Goal: Information Seeking & Learning: Learn about a topic

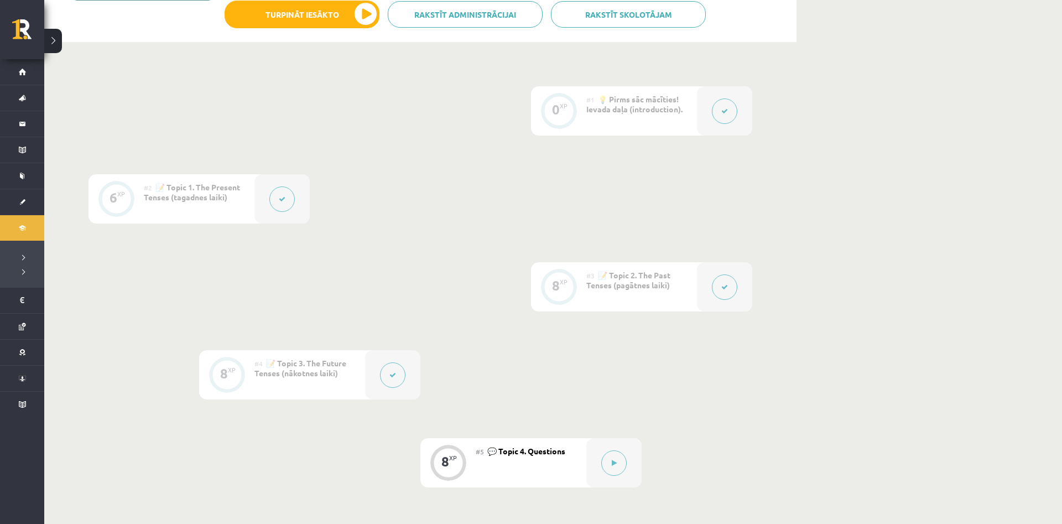
scroll to position [451, 0]
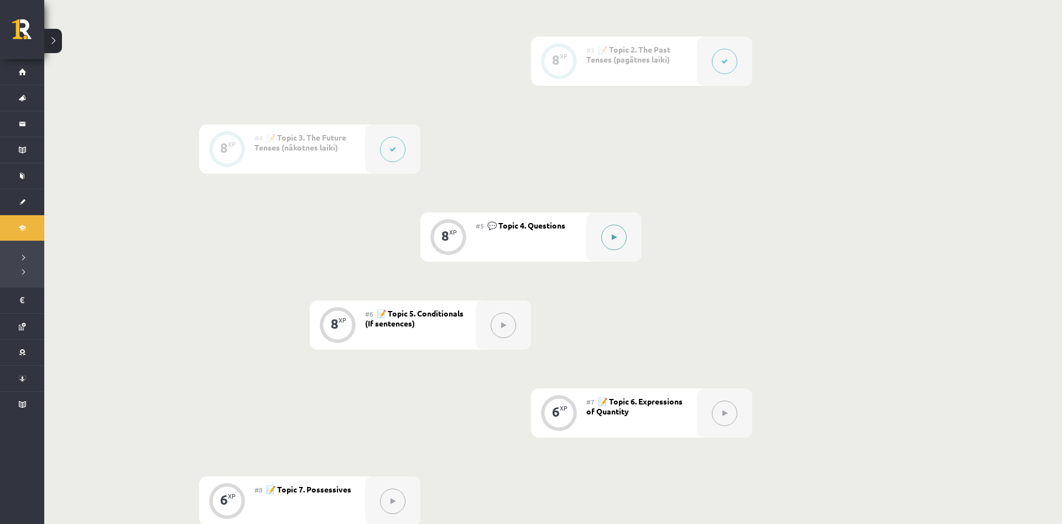
click at [603, 245] on div at bounding box center [613, 236] width 55 height 49
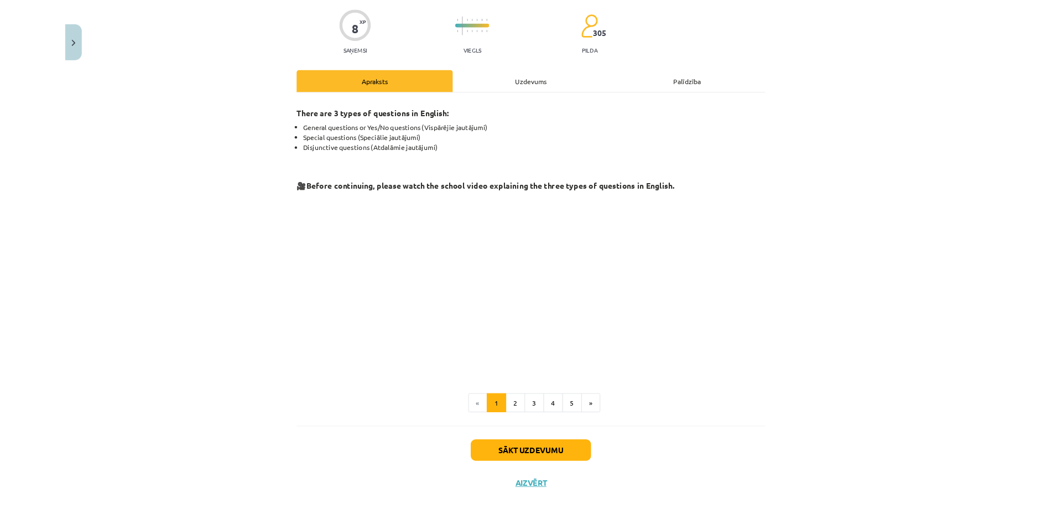
scroll to position [82, 0]
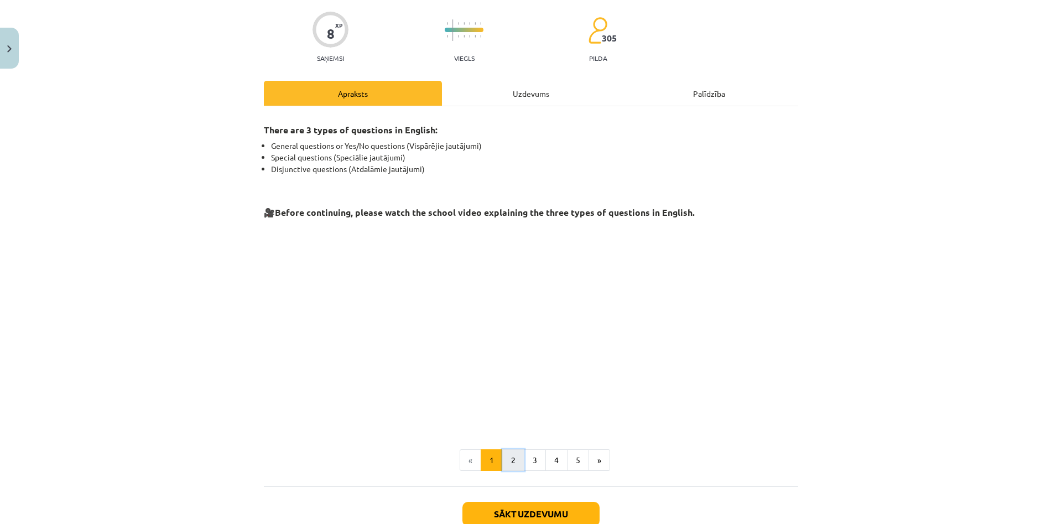
click at [521, 465] on button "2" at bounding box center [513, 460] width 22 height 22
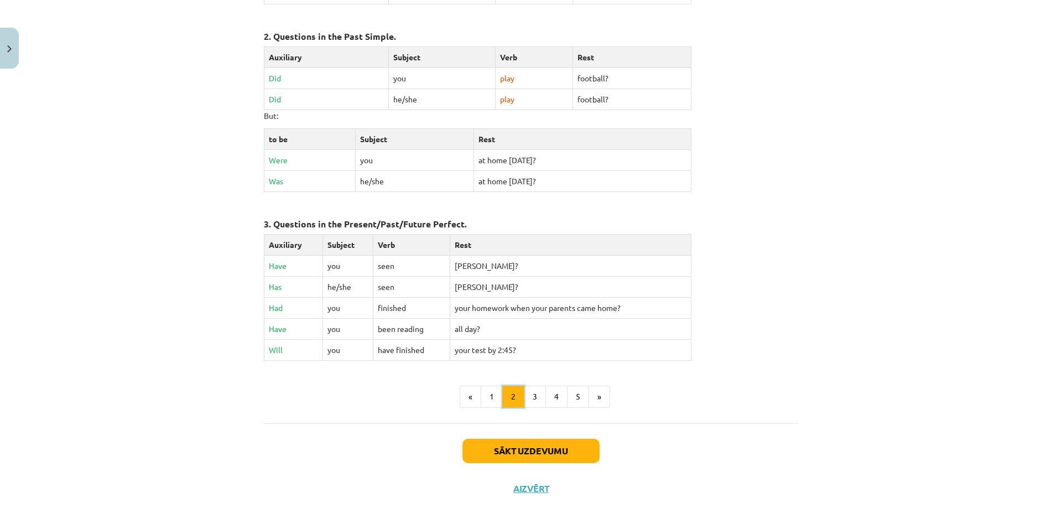
scroll to position [418, 0]
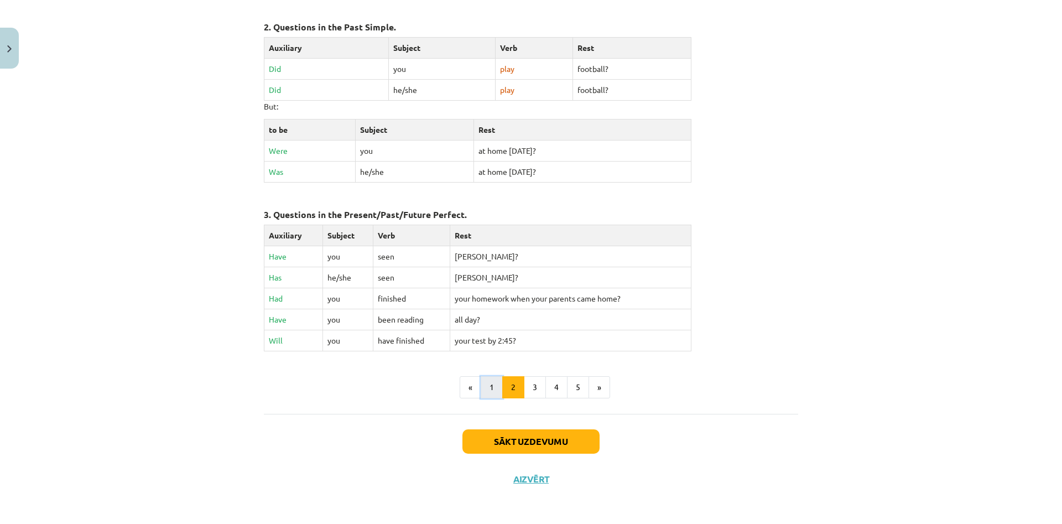
click at [489, 390] on button "1" at bounding box center [492, 387] width 22 height 22
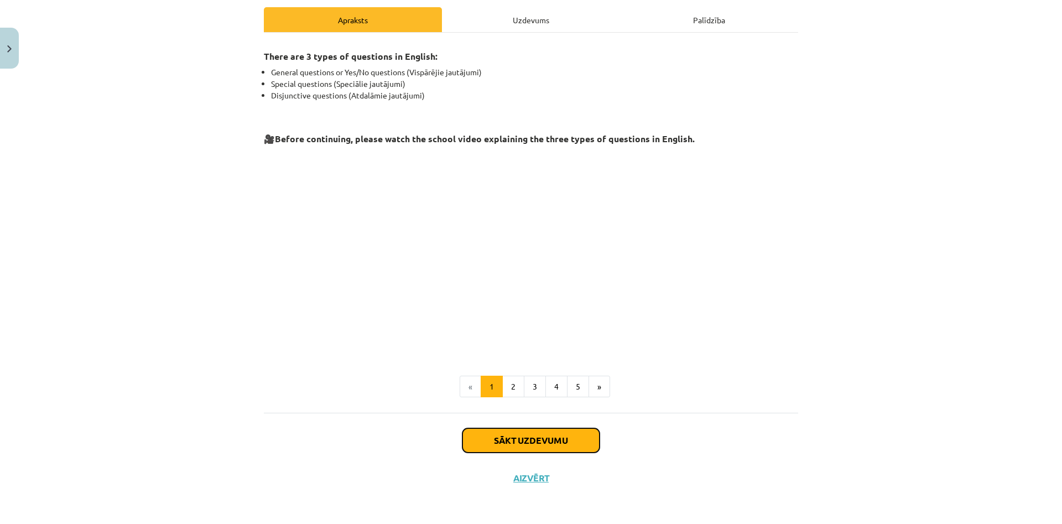
click at [507, 434] on button "Sākt uzdevumu" at bounding box center [531, 440] width 137 height 24
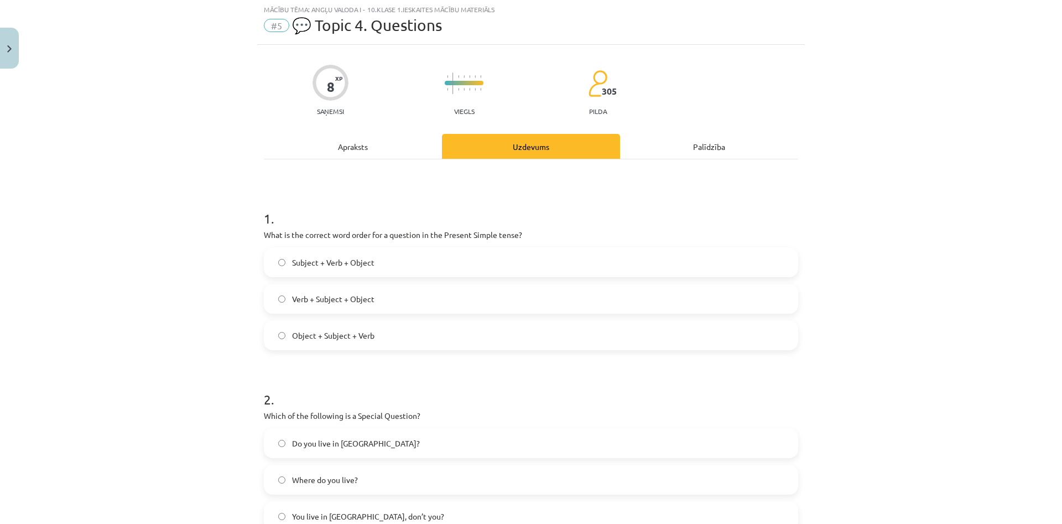
scroll to position [28, 0]
click at [365, 146] on div "Apraksts" at bounding box center [353, 147] width 178 height 25
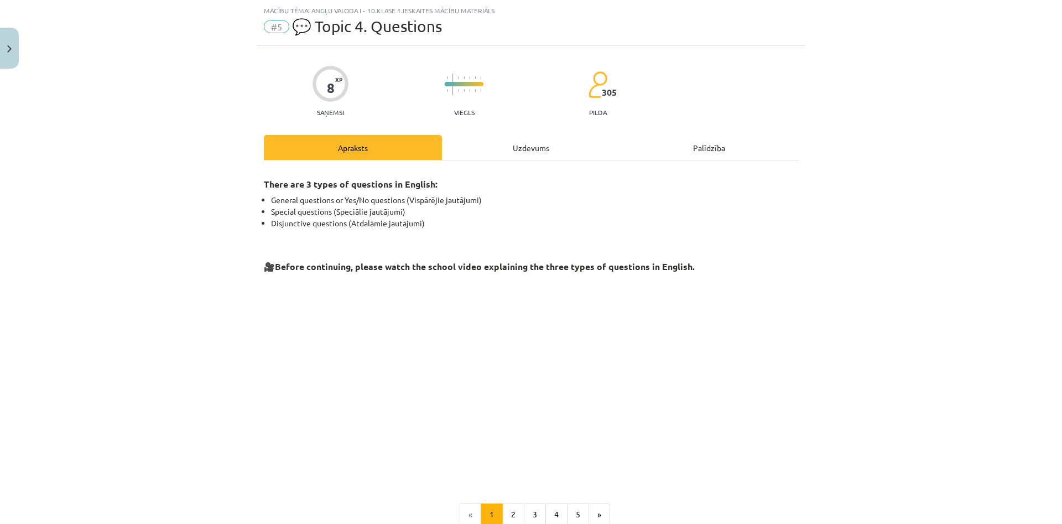
click at [479, 146] on div "Uzdevums" at bounding box center [531, 147] width 178 height 25
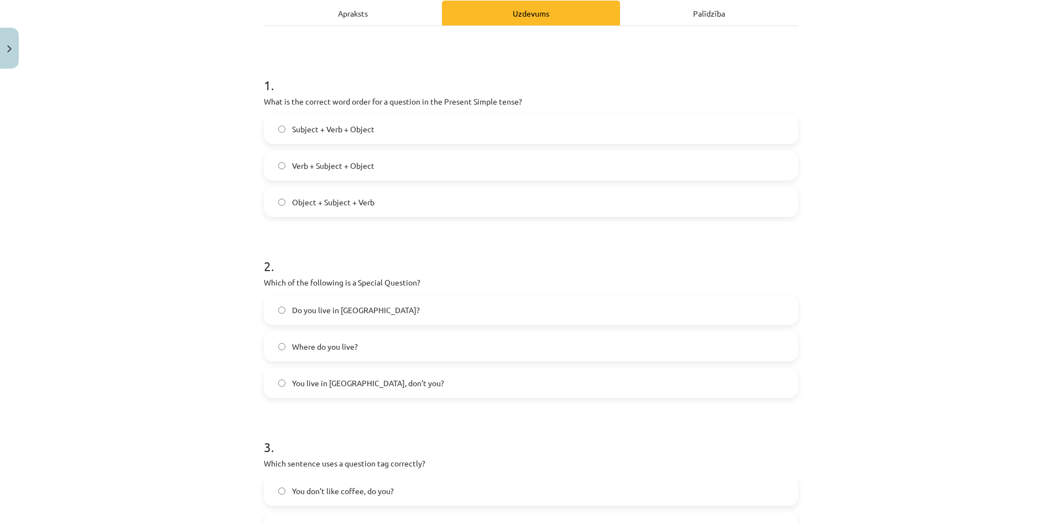
scroll to position [187, 0]
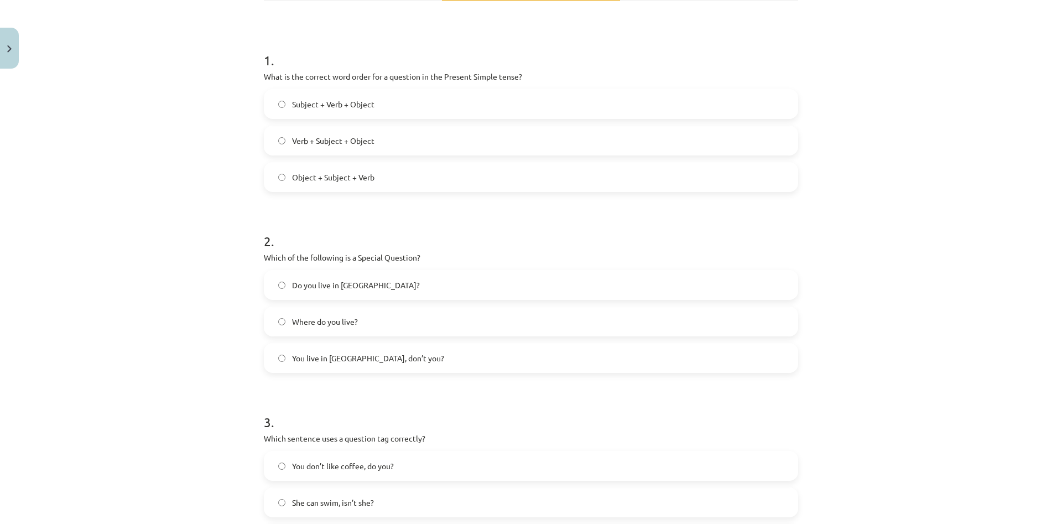
click at [420, 323] on label "Where do you live?" at bounding box center [531, 322] width 532 height 28
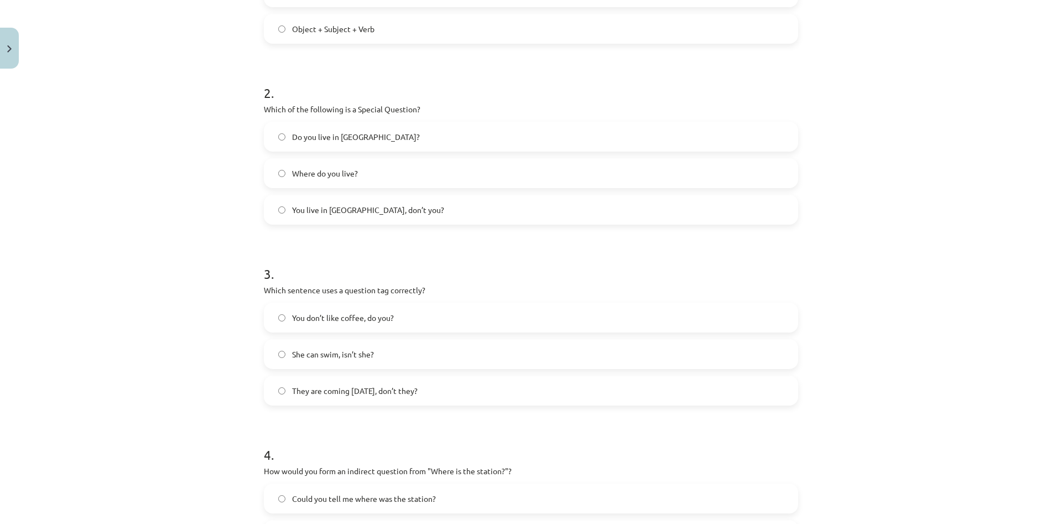
scroll to position [346, 0]
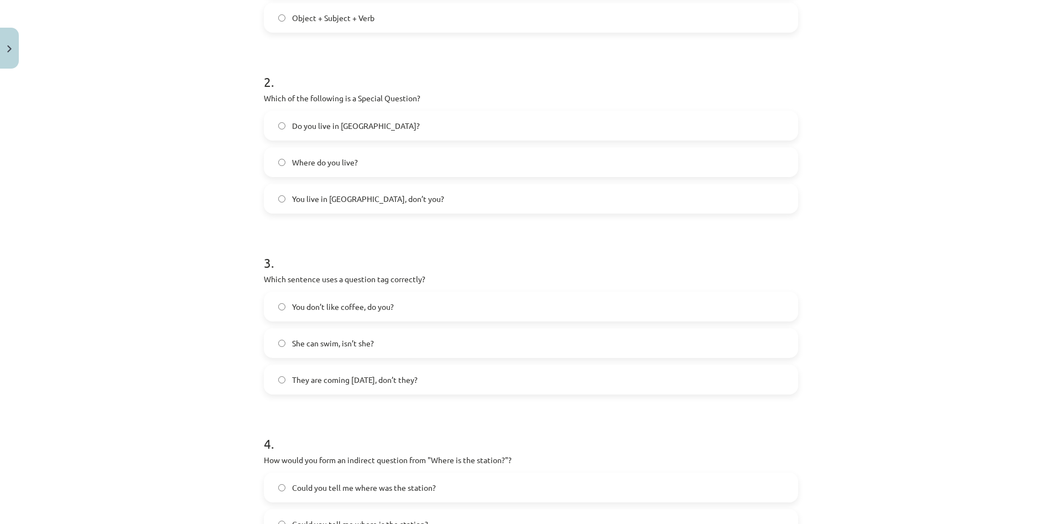
click at [352, 315] on label "You don’t like coffee, do you?" at bounding box center [531, 307] width 532 height 28
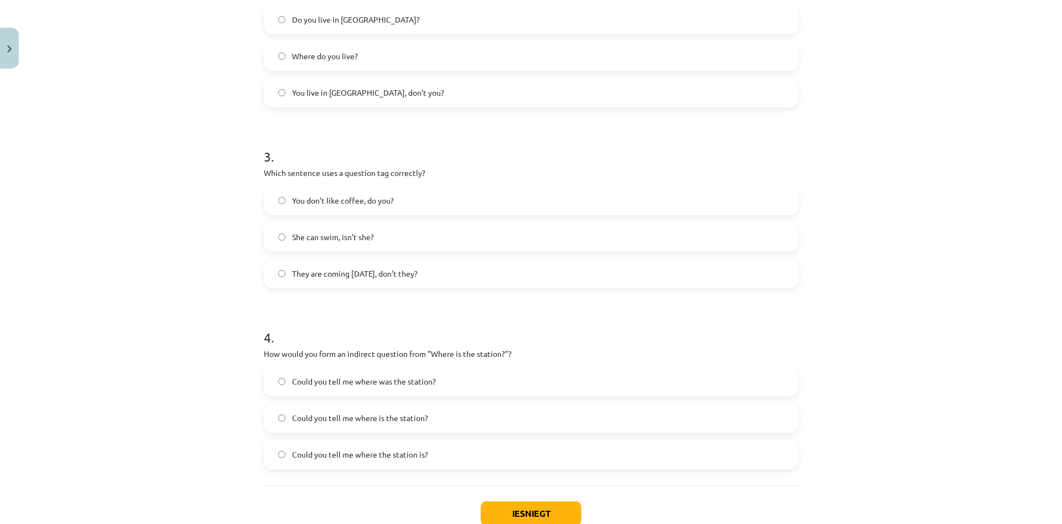
click at [308, 464] on label "Could you tell me where the station is?" at bounding box center [531, 454] width 532 height 28
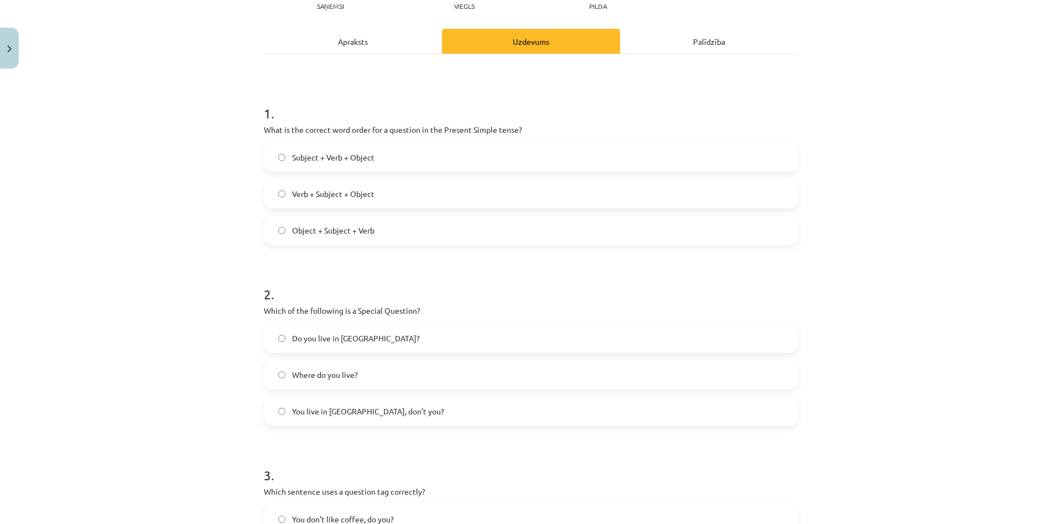
click at [360, 191] on span "Verb + Subject + Object" at bounding box center [333, 194] width 82 height 12
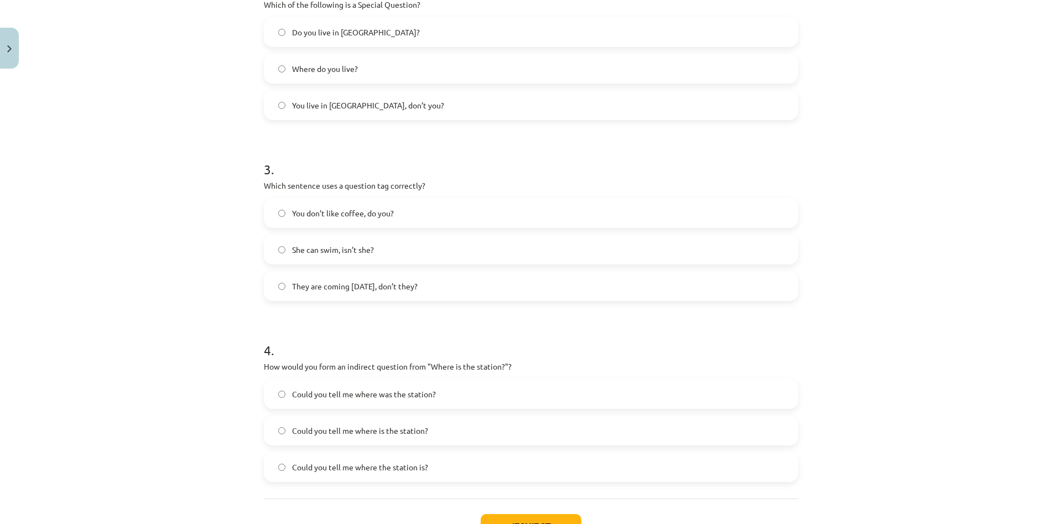
scroll to position [526, 0]
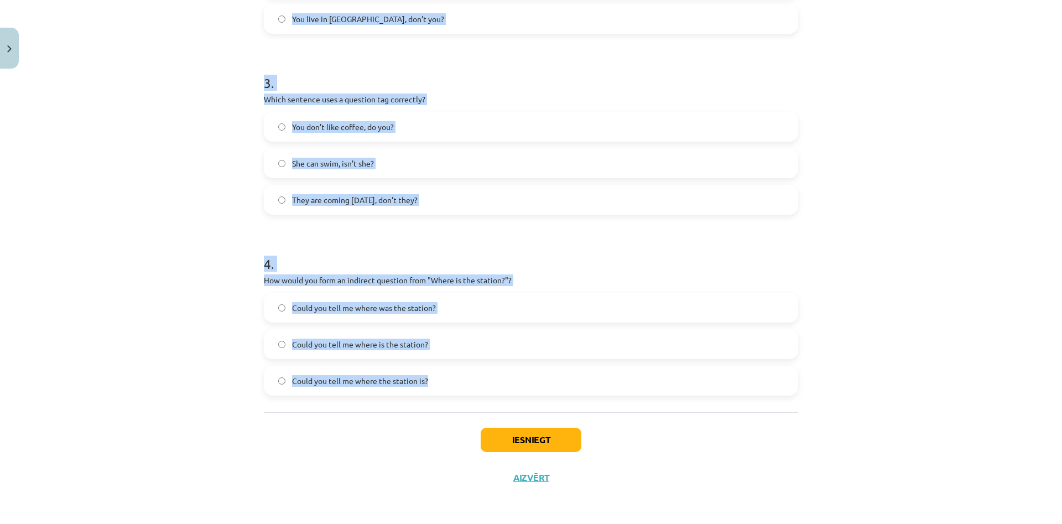
drag, startPoint x: 262, startPoint y: 107, endPoint x: 571, endPoint y: 394, distance: 422.0
click at [571, 394] on div "8 XP Saņemsi Viegls 305 pilda Apraksts Uzdevums Palīdzība 1 . What is the corre…" at bounding box center [531, 21] width 548 height 949
copy form "1 . What is the correct word order for a question in the Present Simple tense? …"
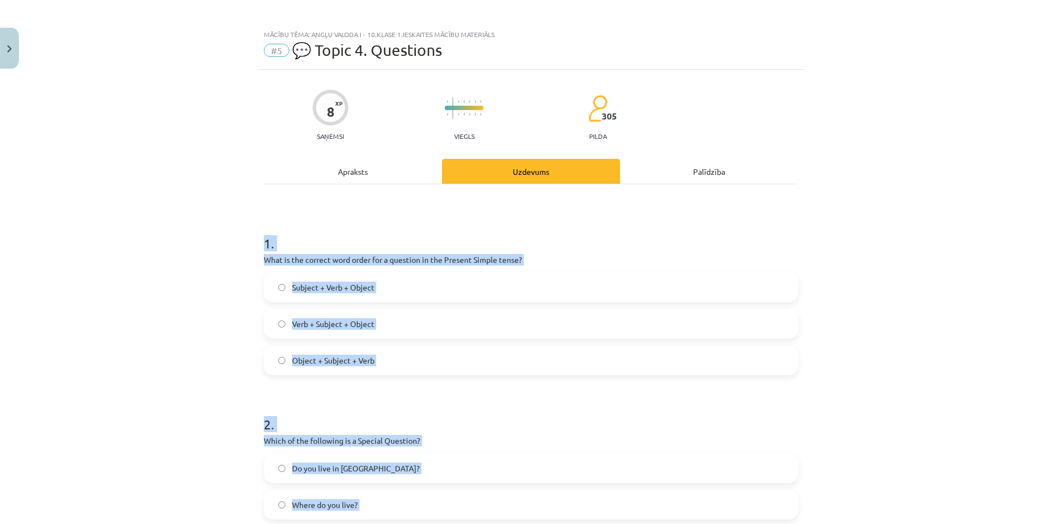
scroll to position [0, 0]
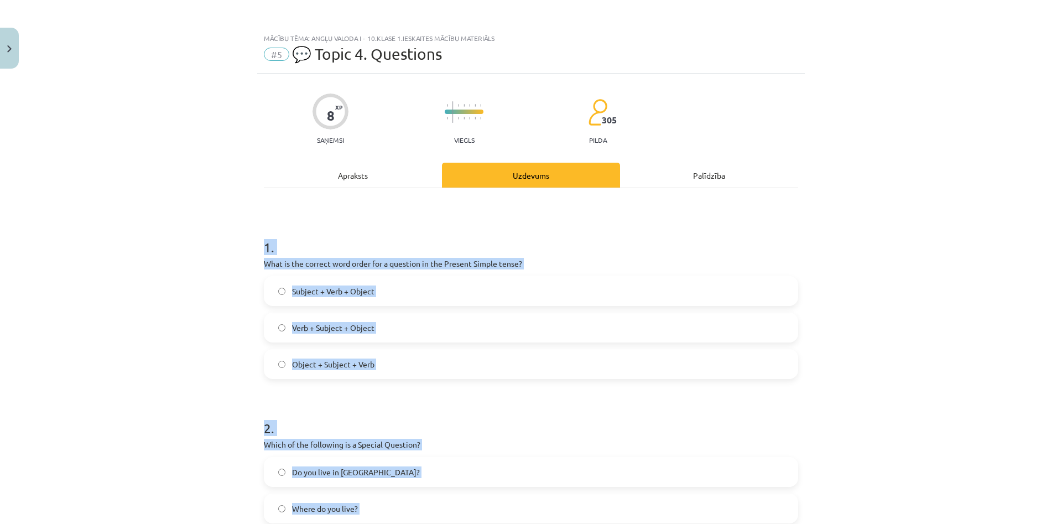
click at [447, 349] on div "Object + Subject + Verb" at bounding box center [531, 364] width 534 height 30
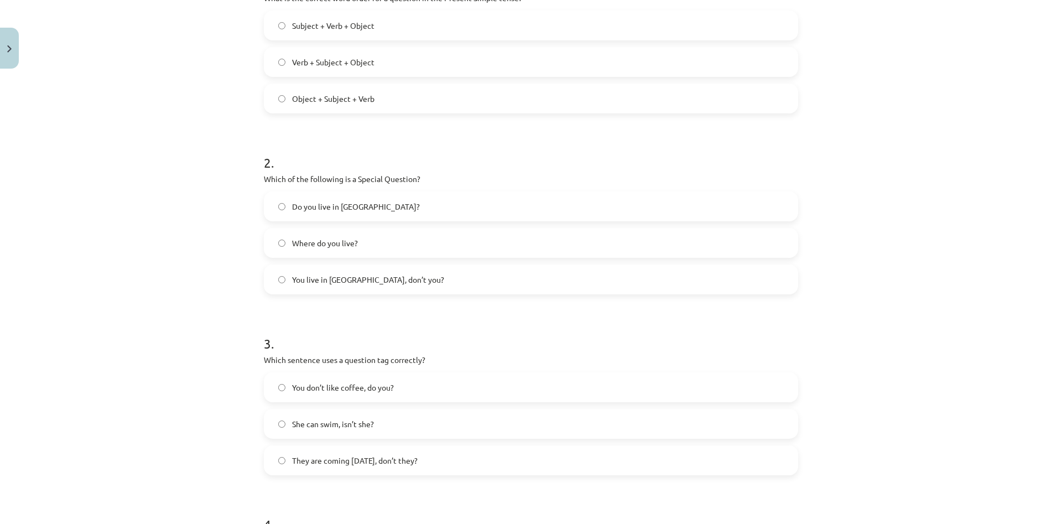
scroll to position [526, 0]
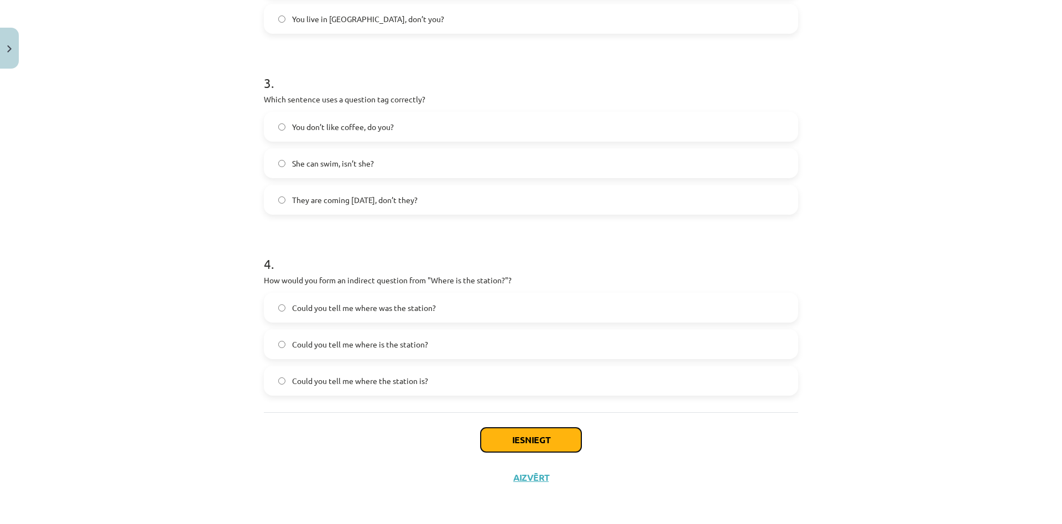
click at [536, 437] on button "Iesniegt" at bounding box center [531, 440] width 101 height 24
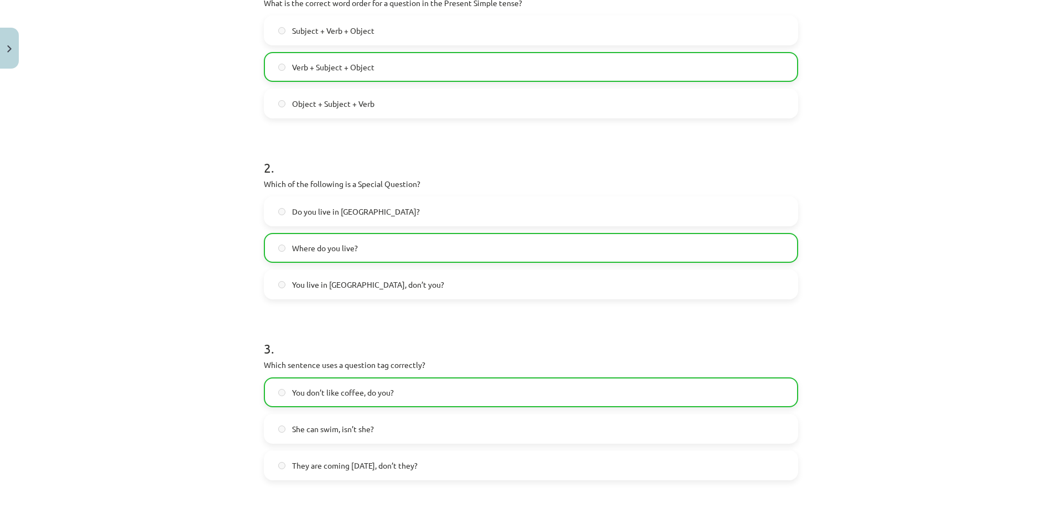
scroll to position [0, 0]
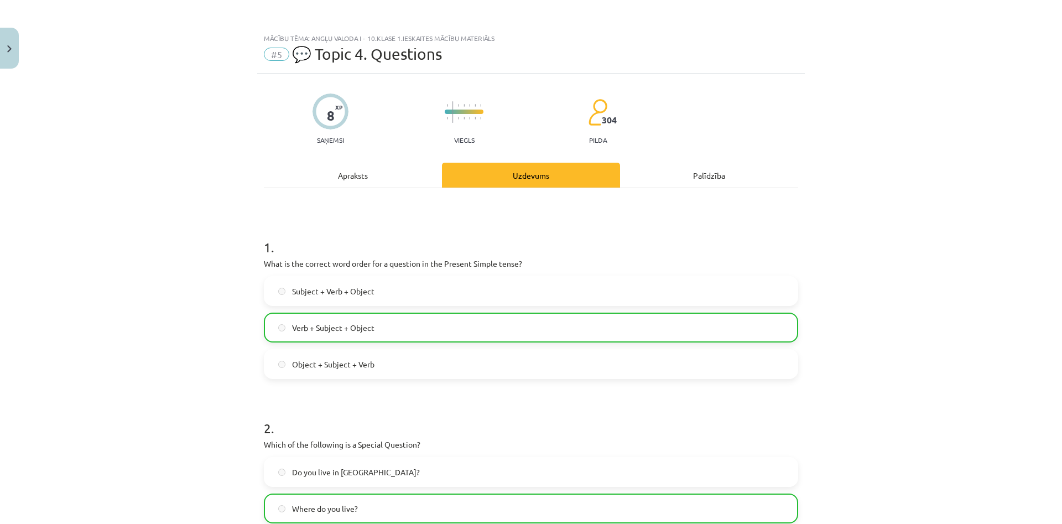
click at [330, 172] on div "Apraksts" at bounding box center [353, 175] width 178 height 25
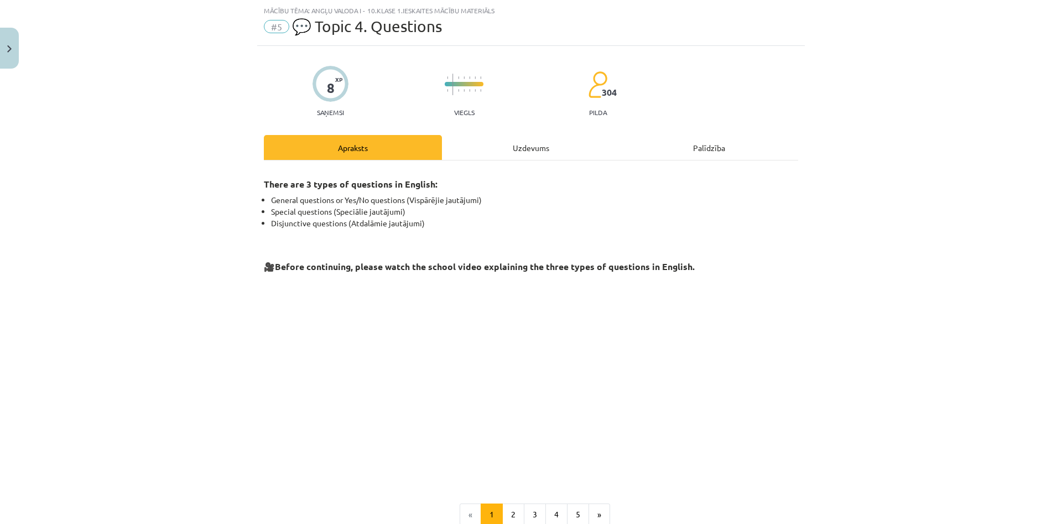
scroll to position [190, 0]
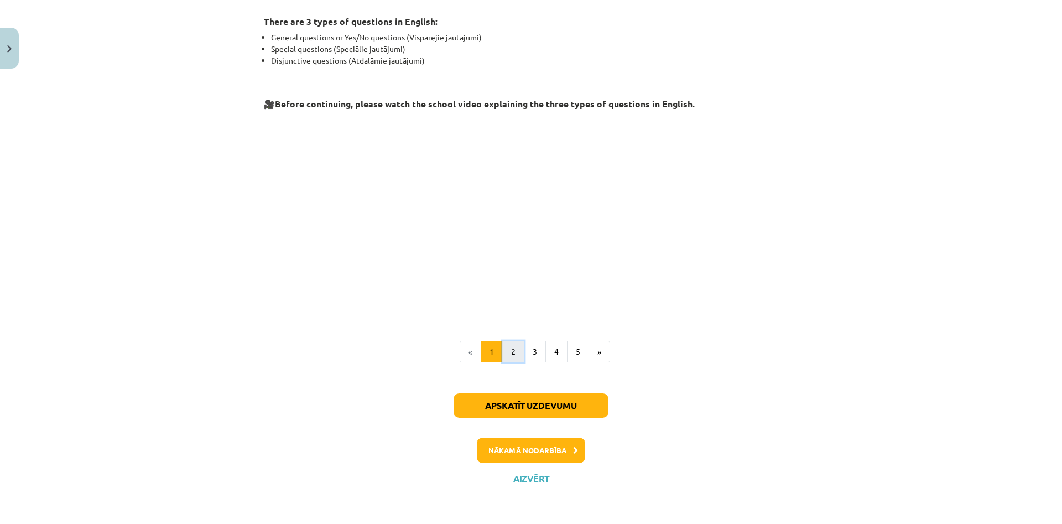
click at [507, 360] on button "2" at bounding box center [513, 352] width 22 height 22
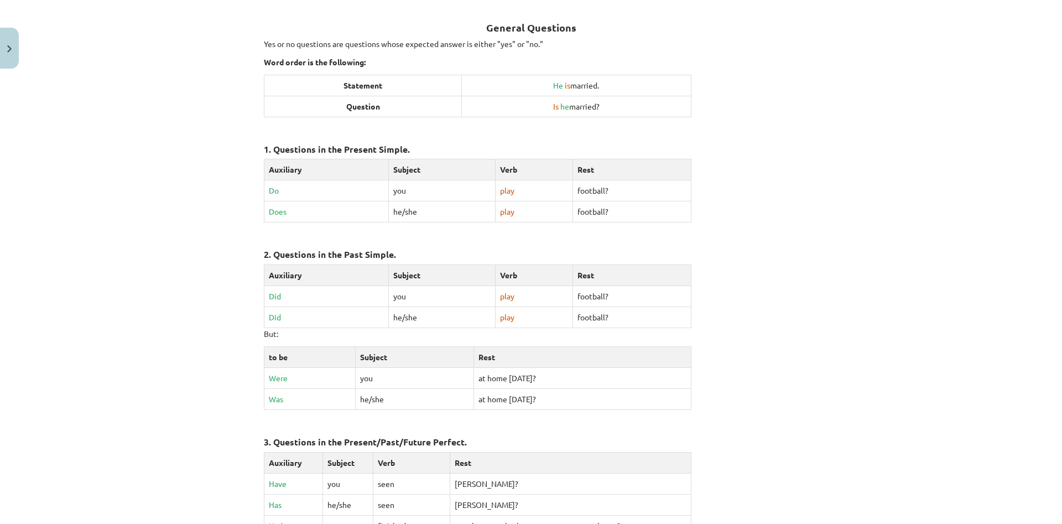
scroll to position [453, 0]
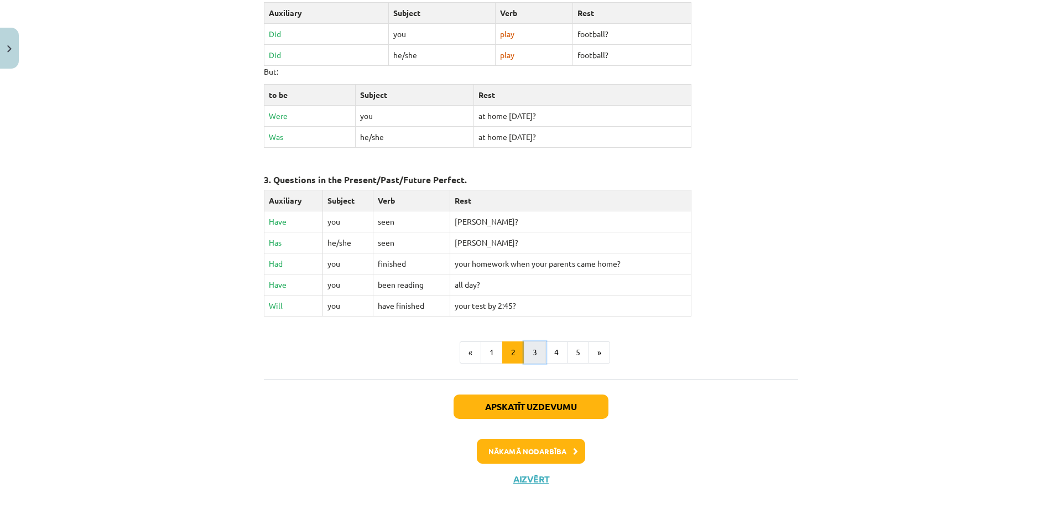
click at [536, 360] on button "3" at bounding box center [535, 352] width 22 height 22
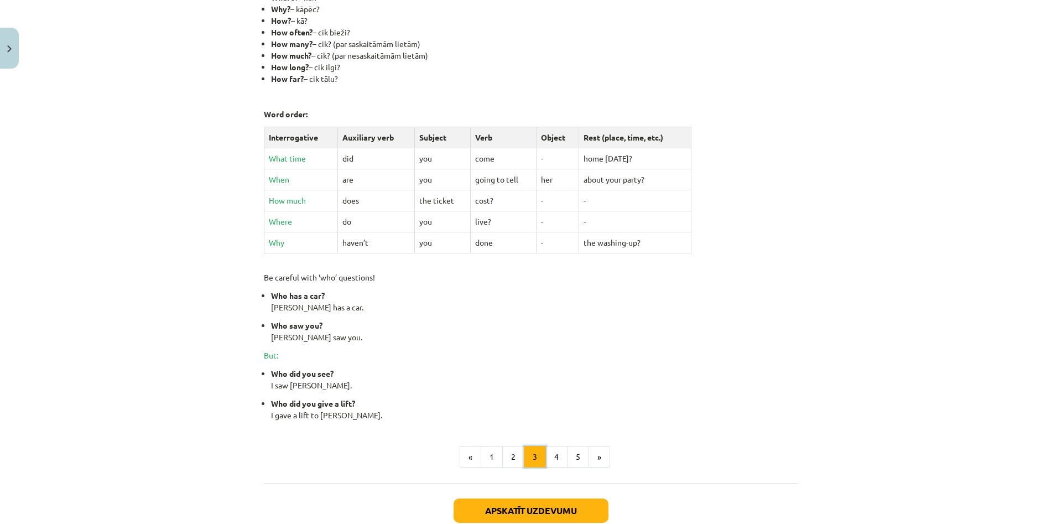
scroll to position [142, 0]
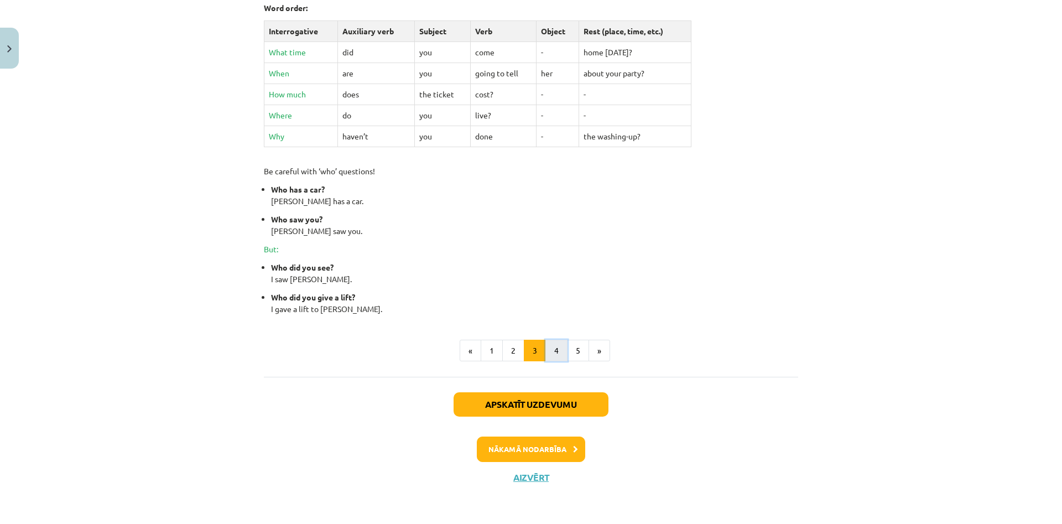
click at [554, 356] on button "4" at bounding box center [557, 351] width 22 height 22
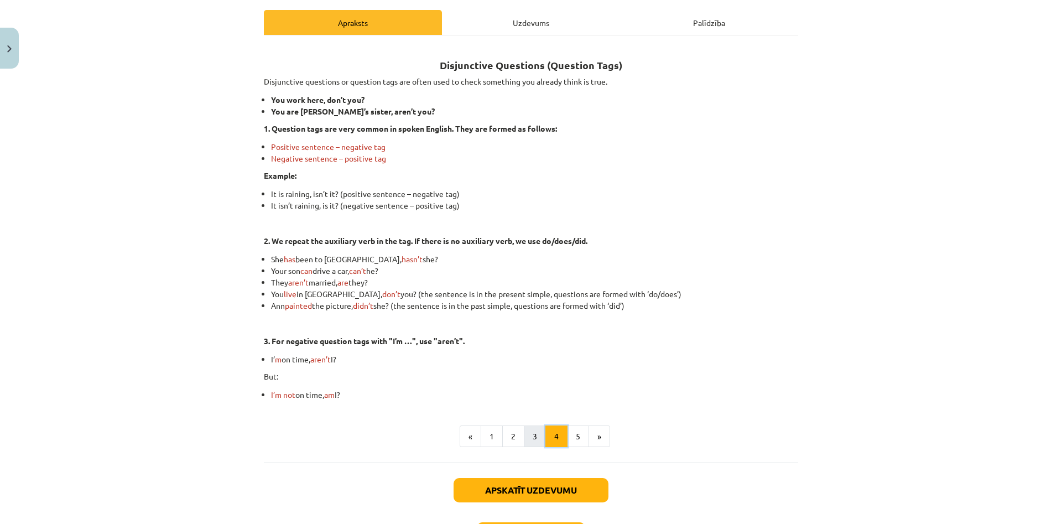
scroll to position [185, 0]
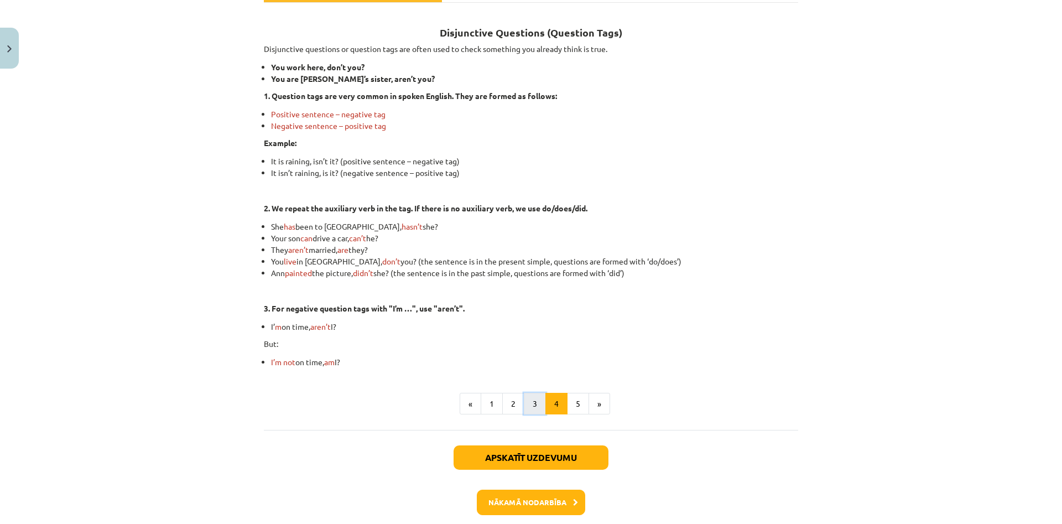
click at [538, 407] on button "3" at bounding box center [535, 404] width 22 height 22
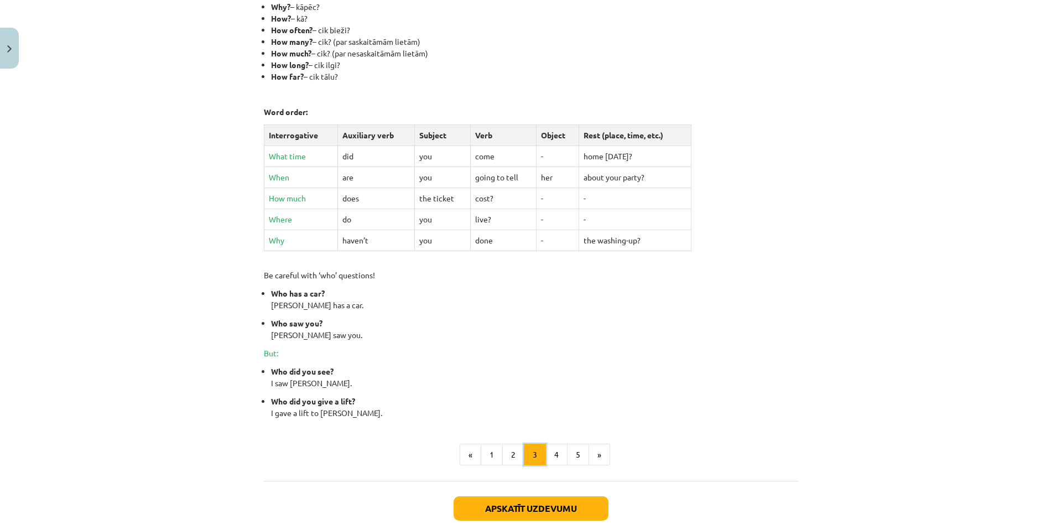
scroll to position [304, 0]
click at [508, 446] on button "2" at bounding box center [513, 454] width 22 height 22
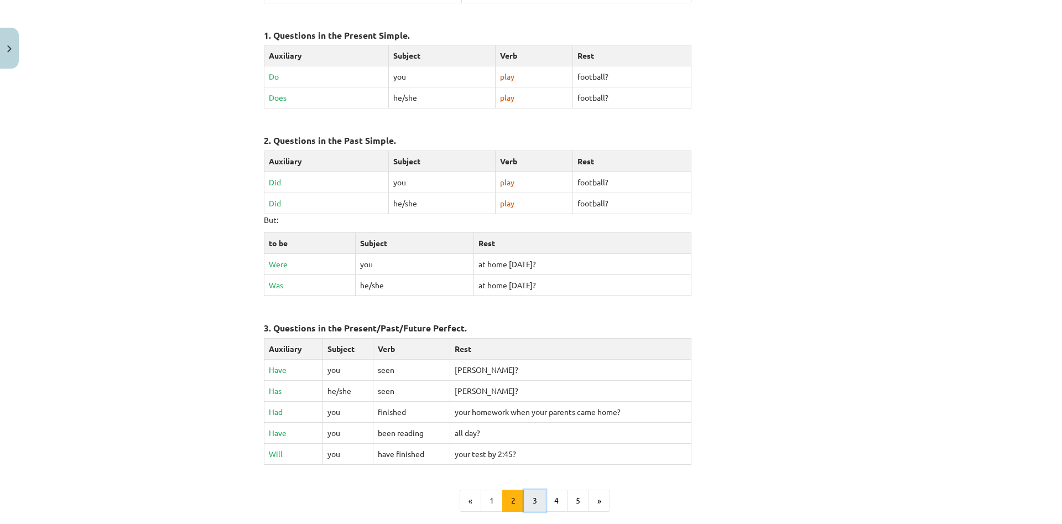
drag, startPoint x: 543, startPoint y: 497, endPoint x: 551, endPoint y: 497, distance: 7.7
click at [544, 497] on button "3" at bounding box center [535, 501] width 22 height 22
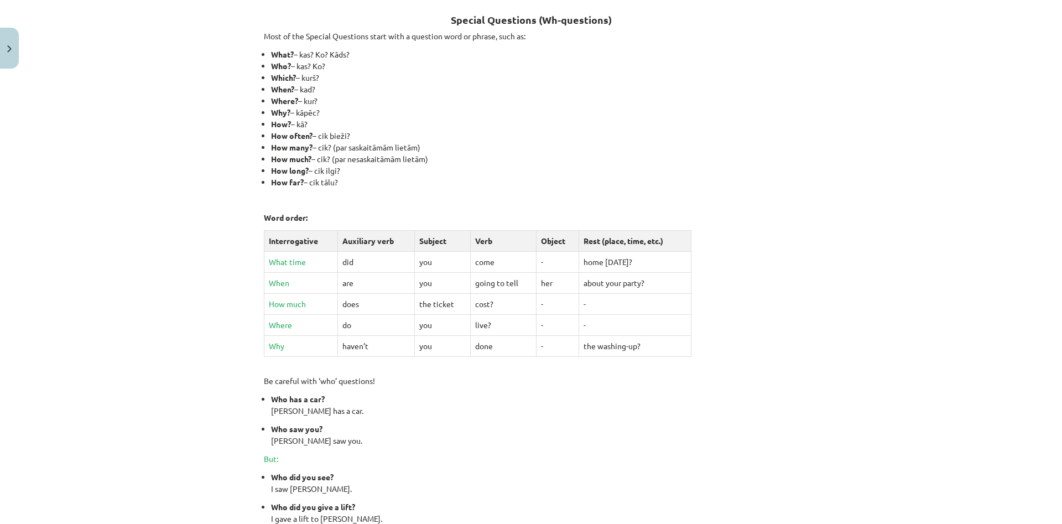
scroll to position [408, 0]
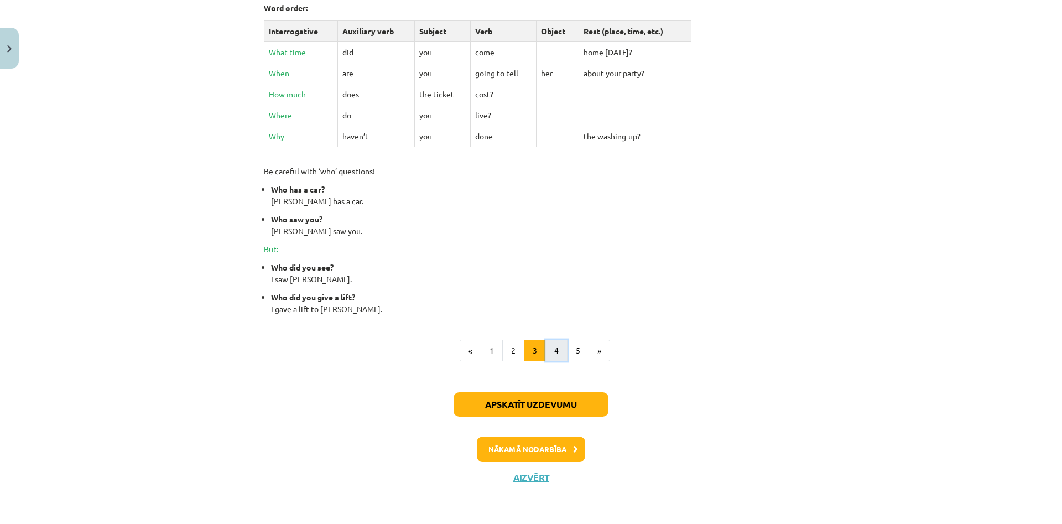
click at [562, 359] on button "4" at bounding box center [557, 351] width 22 height 22
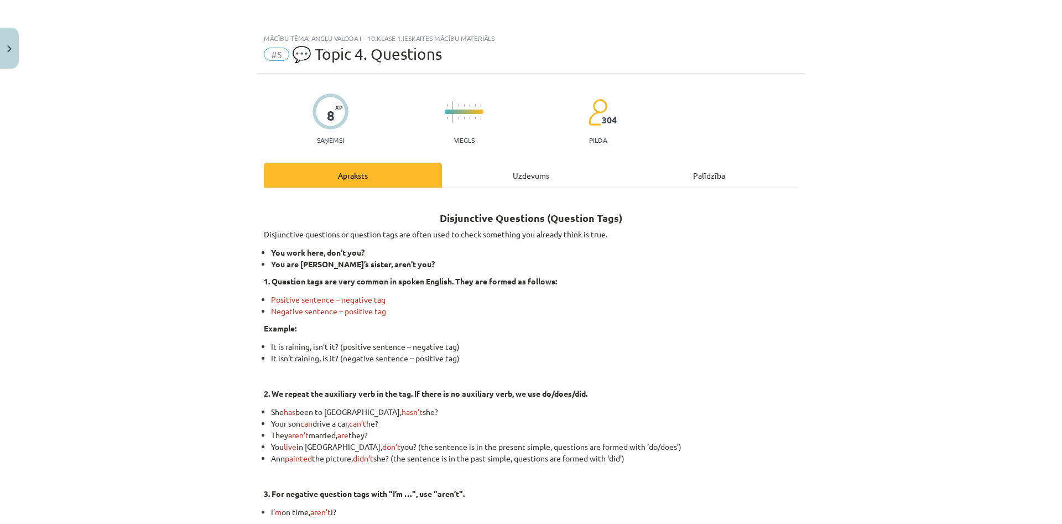
scroll to position [106, 0]
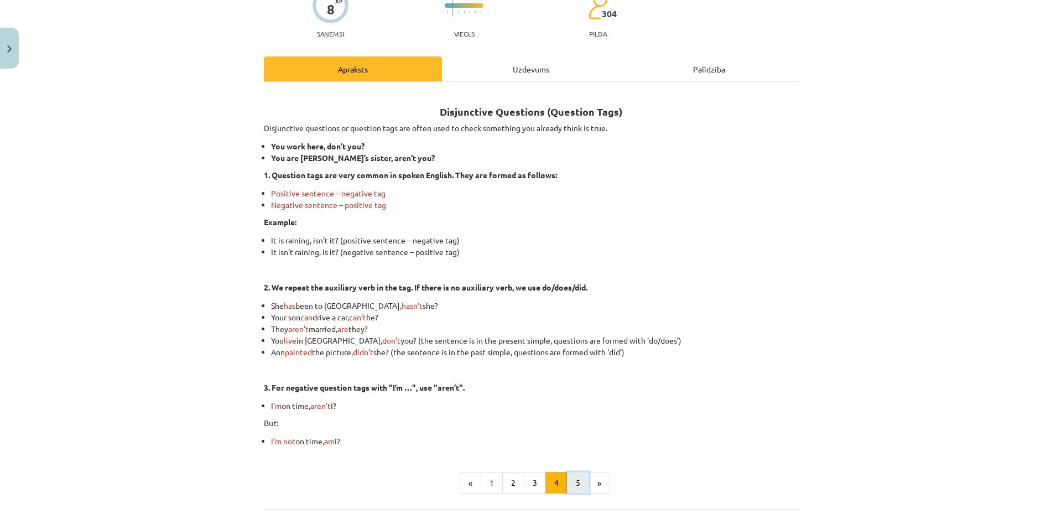
click at [580, 489] on button "5" at bounding box center [578, 483] width 22 height 22
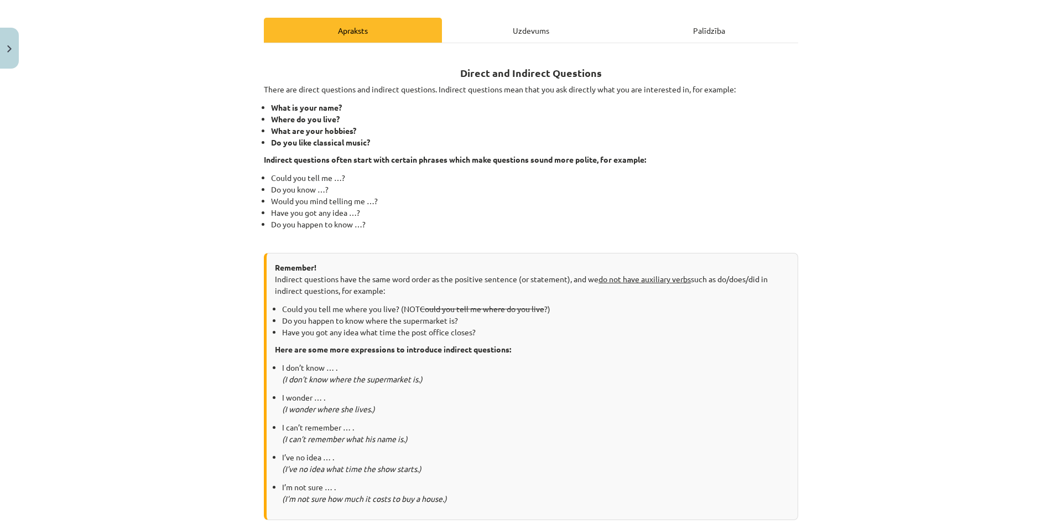
scroll to position [0, 0]
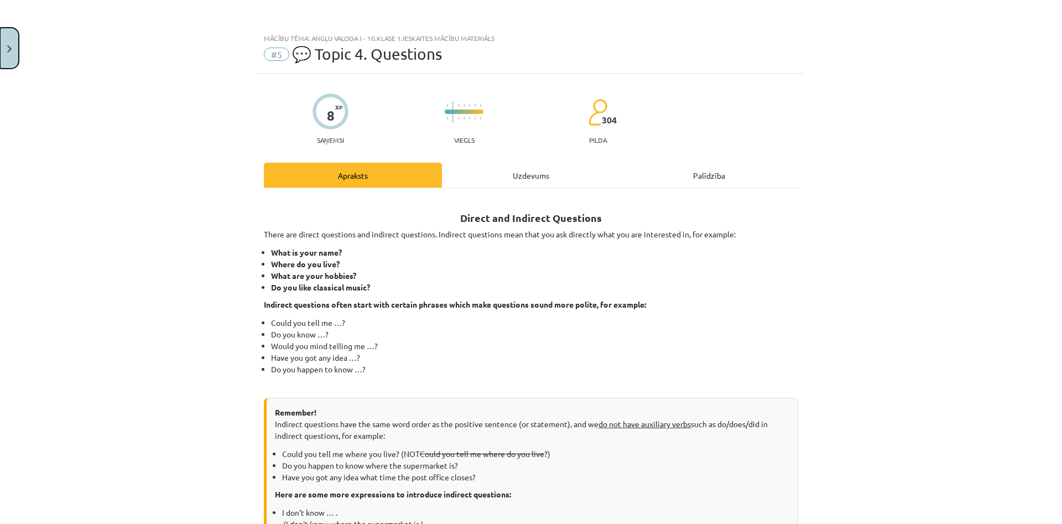
click at [7, 45] on button "Close" at bounding box center [9, 48] width 19 height 41
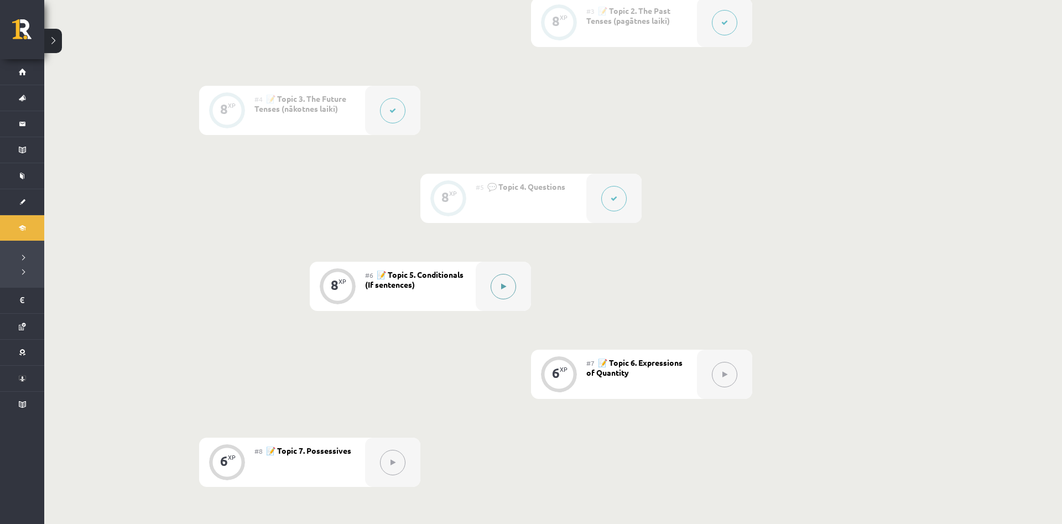
scroll to position [508, 0]
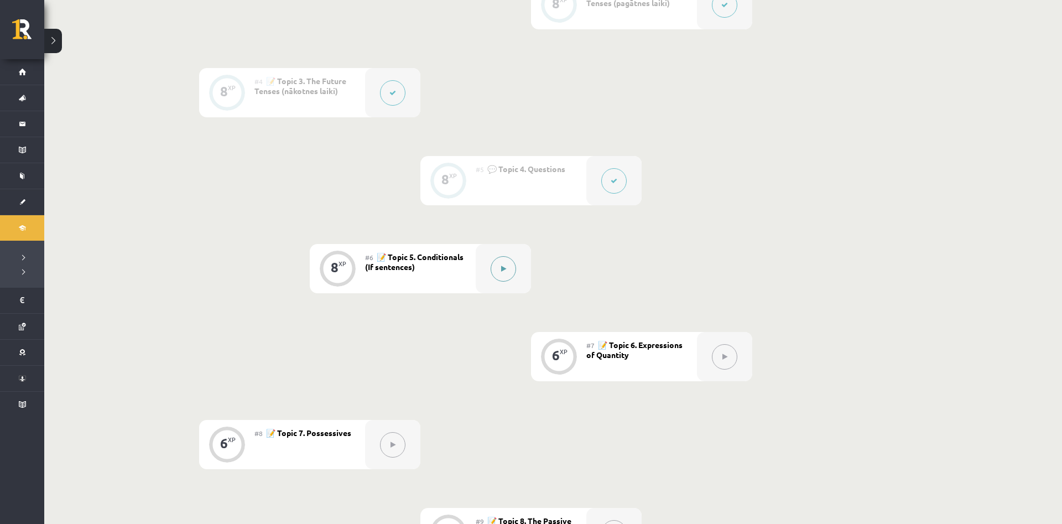
click at [506, 263] on button at bounding box center [503, 268] width 25 height 25
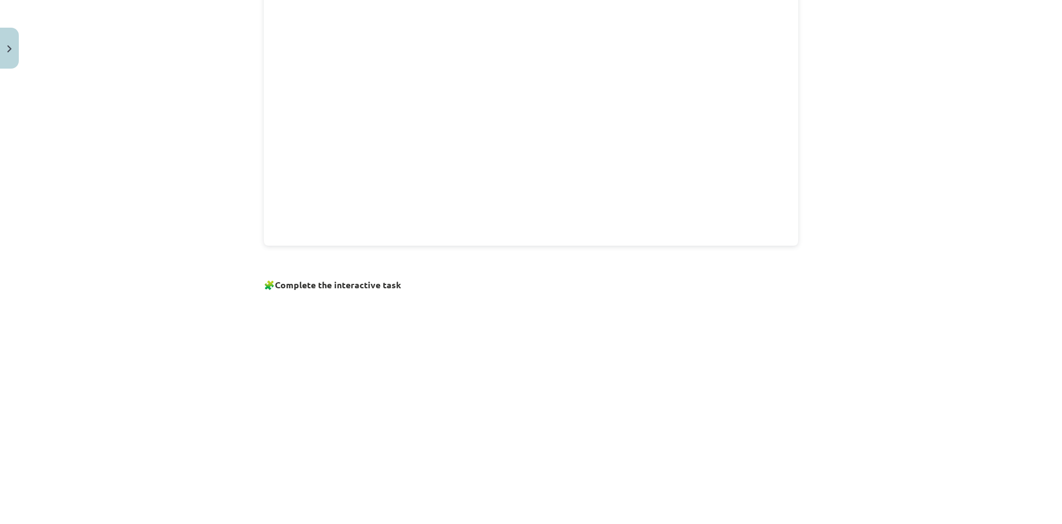
scroll to position [634, 0]
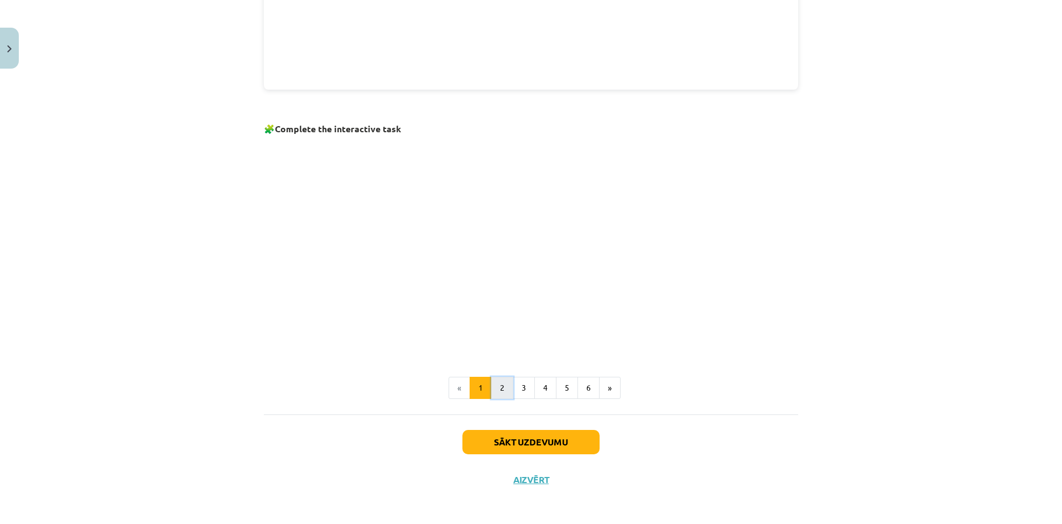
click at [497, 387] on button "2" at bounding box center [502, 388] width 22 height 22
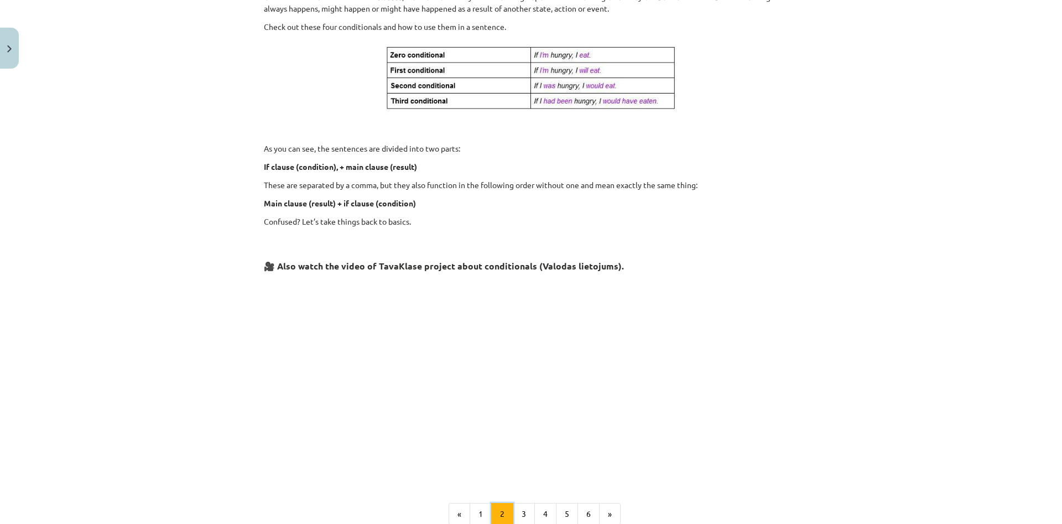
scroll to position [266, 0]
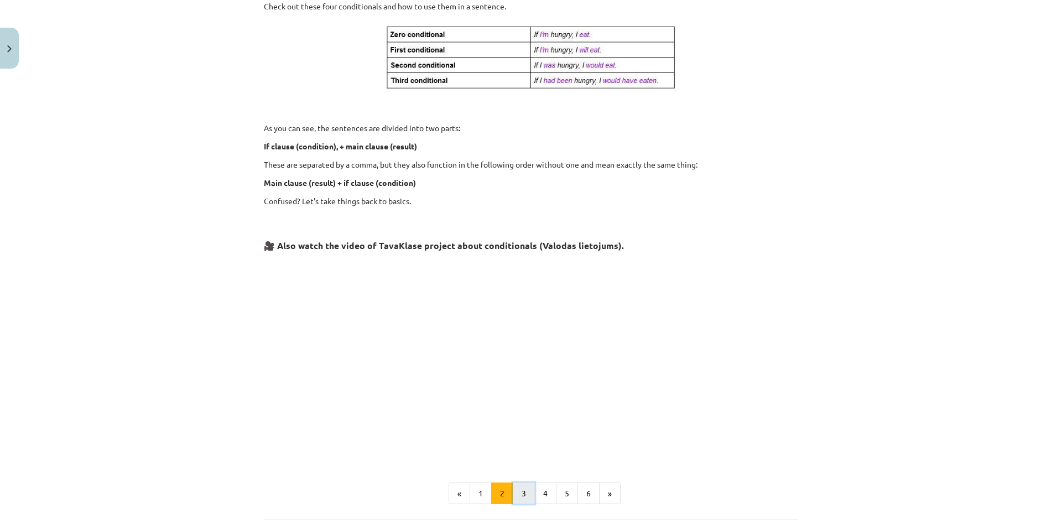
click at [517, 492] on button "3" at bounding box center [524, 493] width 22 height 22
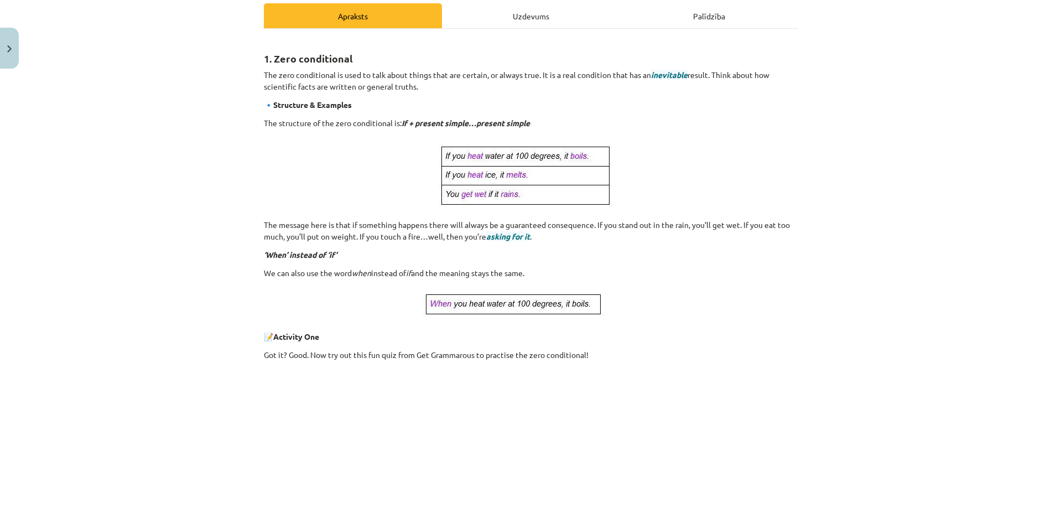
scroll to position [379, 0]
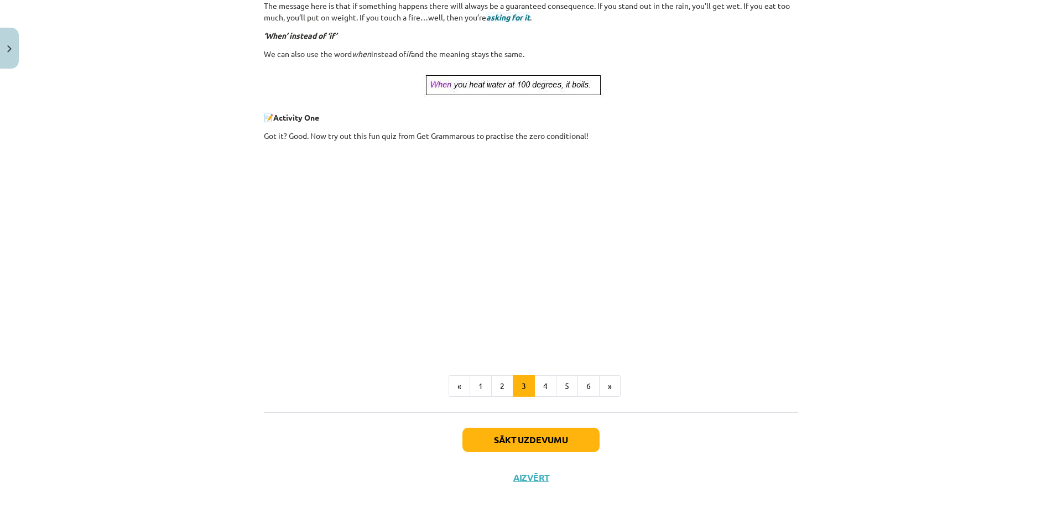
click at [538, 366] on div "1. Zero conditional The zero conditional is used to talk about things that are …" at bounding box center [531, 108] width 534 height 577
click at [540, 381] on button "4" at bounding box center [545, 386] width 22 height 22
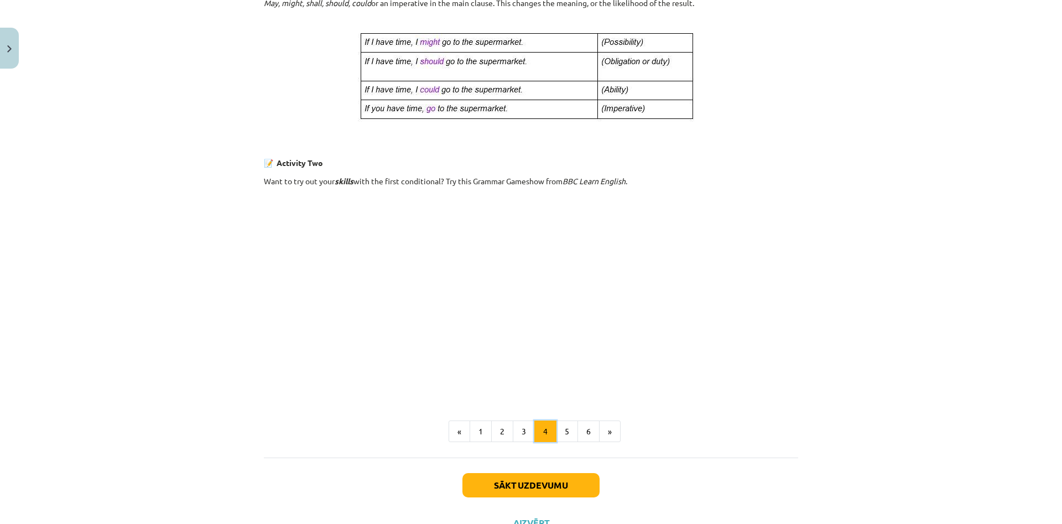
scroll to position [584, 0]
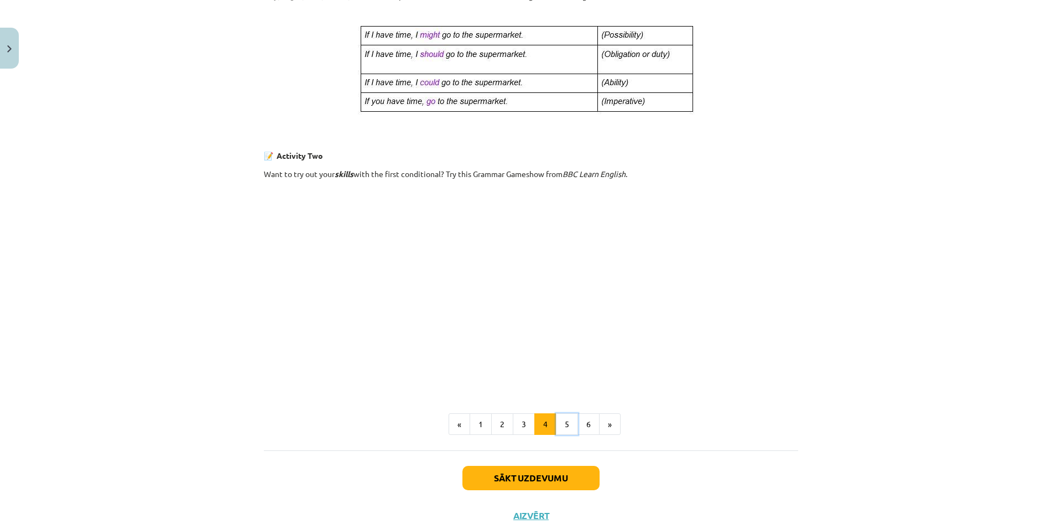
click at [569, 428] on button "5" at bounding box center [567, 424] width 22 height 22
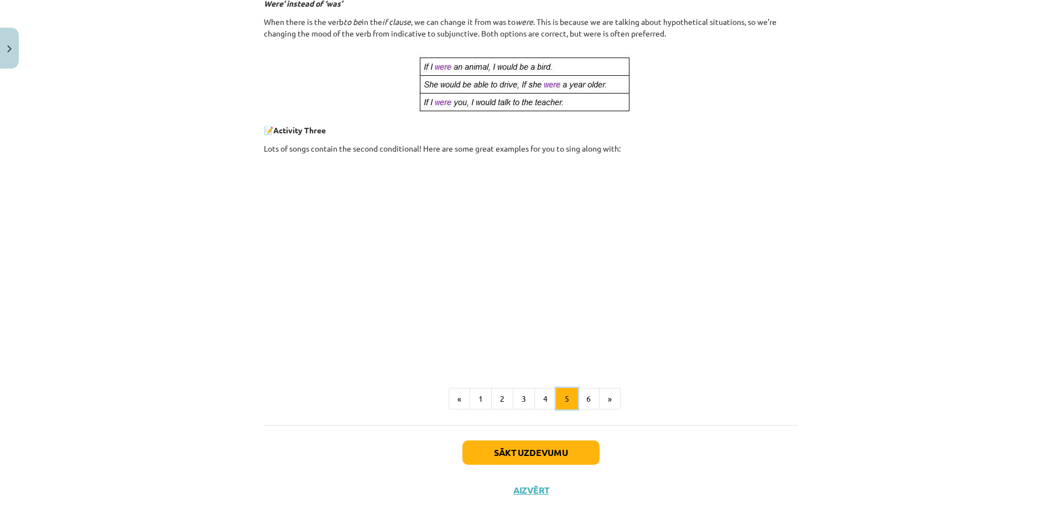
scroll to position [491, 0]
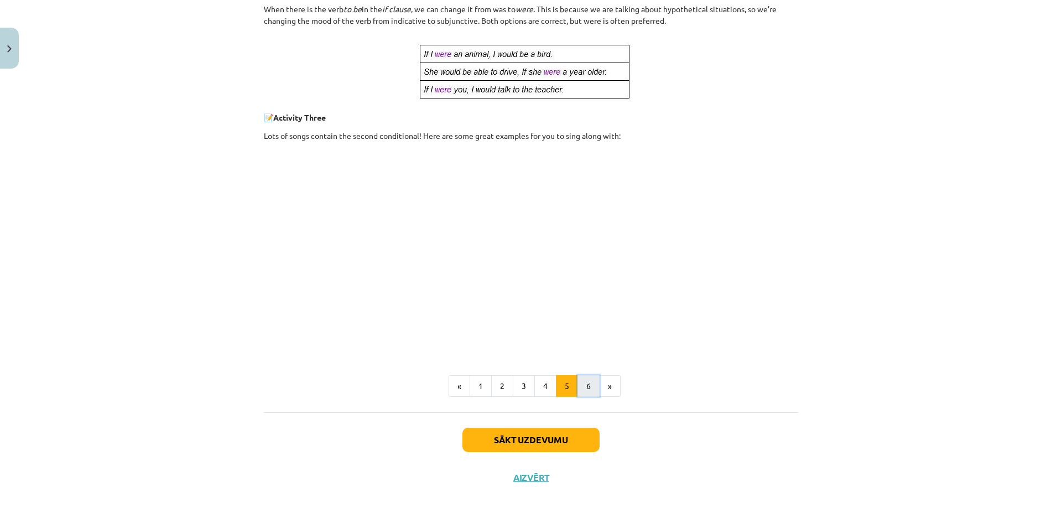
click at [586, 383] on button "6" at bounding box center [589, 386] width 22 height 22
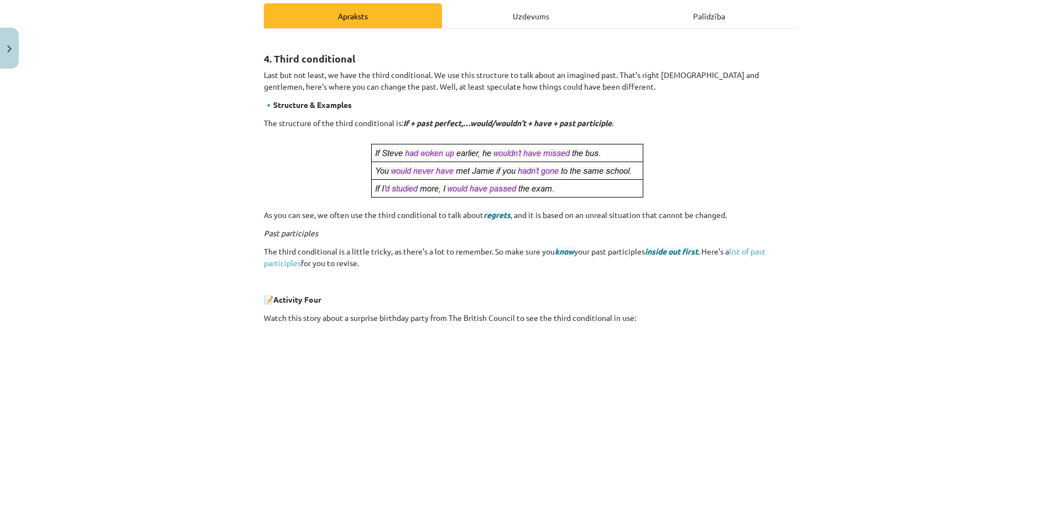
scroll to position [212, 0]
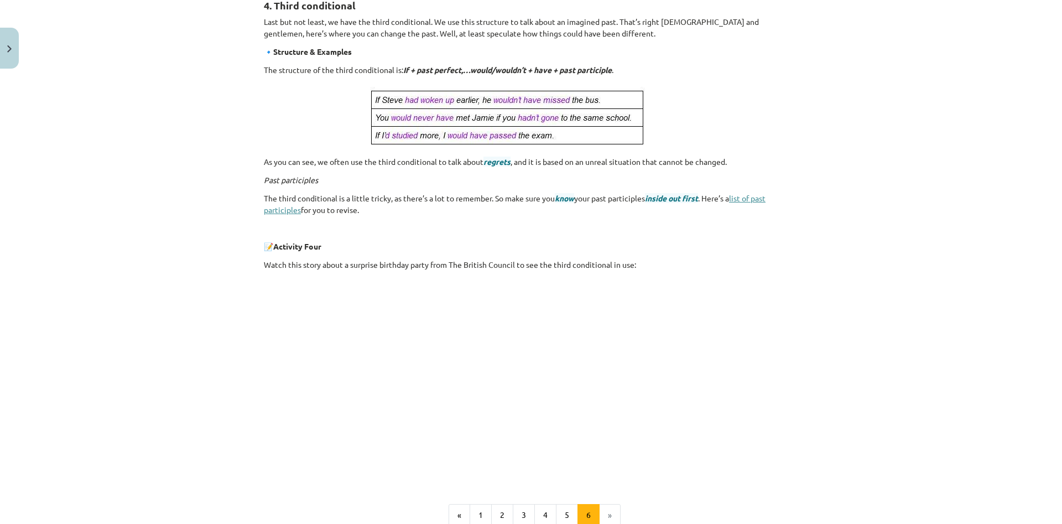
click at [766, 201] on link "list of past participles" at bounding box center [515, 204] width 502 height 22
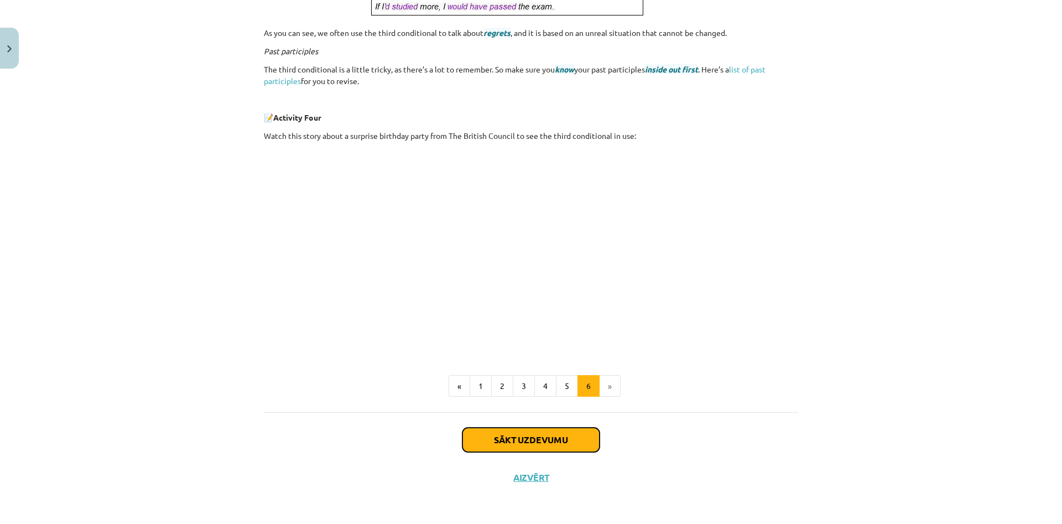
click at [524, 440] on button "Sākt uzdevumu" at bounding box center [531, 440] width 137 height 24
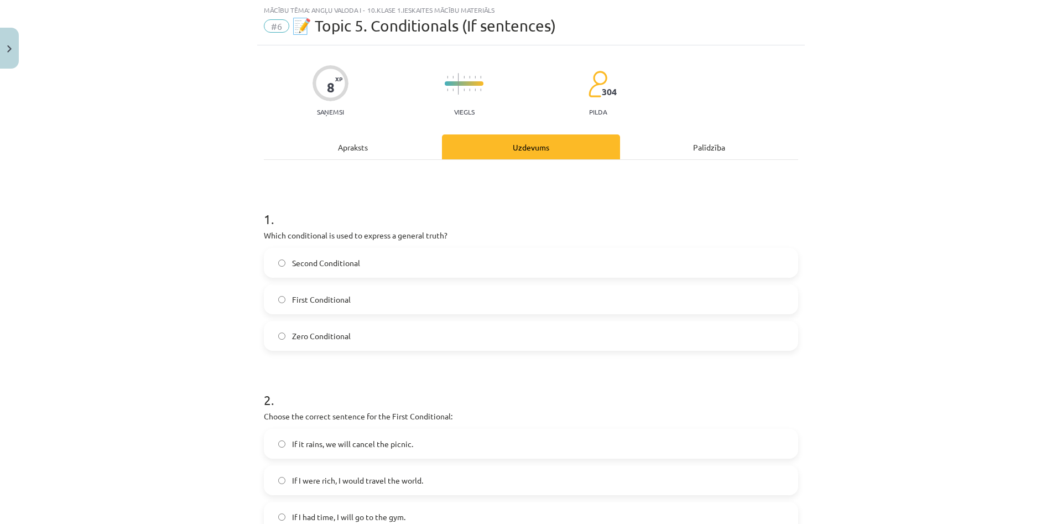
scroll to position [28, 0]
click at [320, 335] on span "Zero Conditional" at bounding box center [321, 337] width 59 height 12
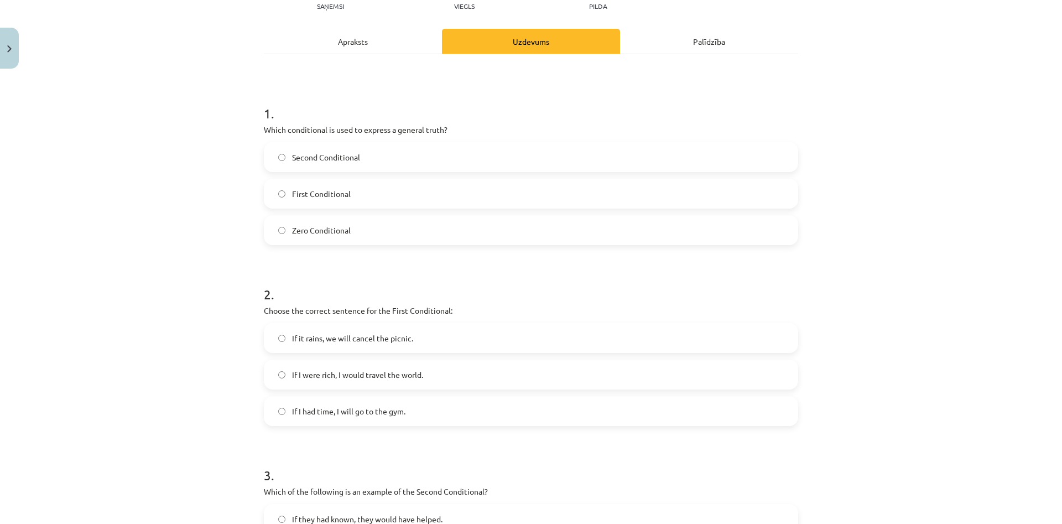
click at [377, 366] on label "If I were rich, I would travel the world." at bounding box center [531, 375] width 532 height 28
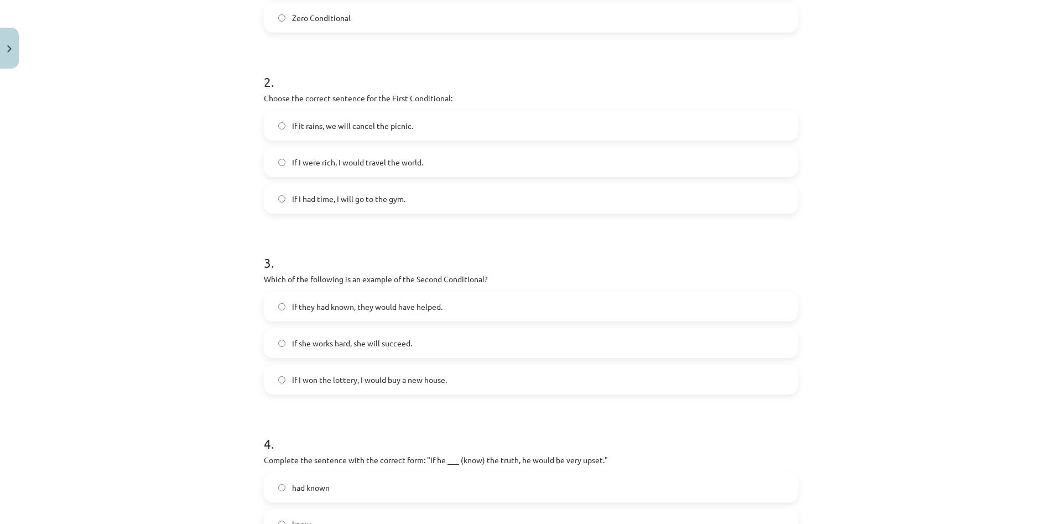
click at [384, 384] on span "If I won the lottery, I would buy a new house." at bounding box center [369, 380] width 155 height 12
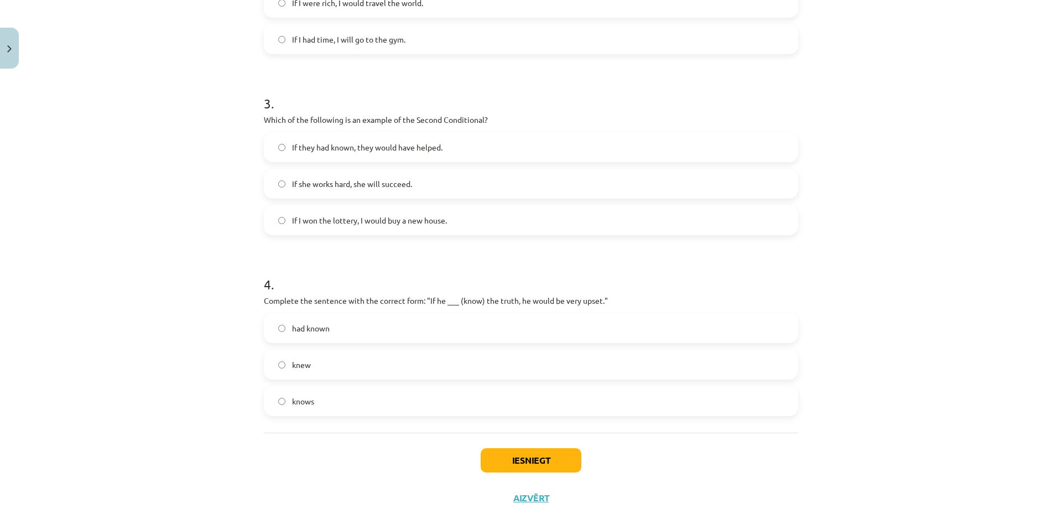
click at [440, 322] on label "had known" at bounding box center [531, 328] width 532 height 28
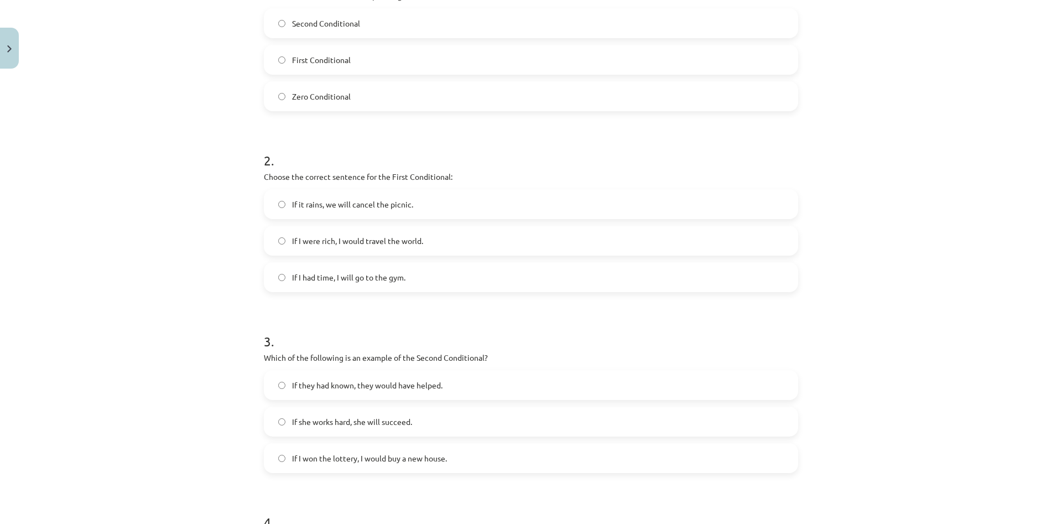
scroll to position [512, 0]
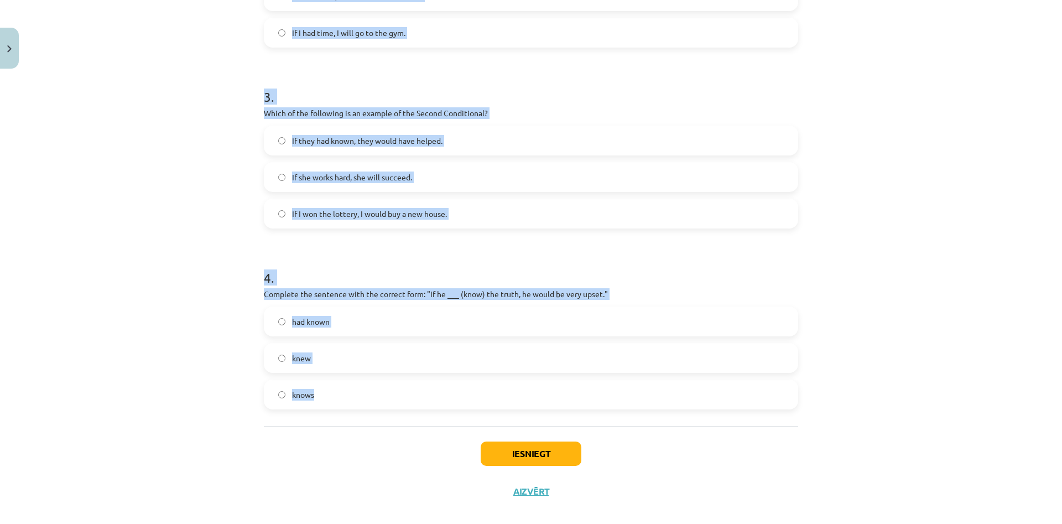
drag, startPoint x: 265, startPoint y: 246, endPoint x: 399, endPoint y: 431, distance: 229.0
click at [399, 431] on div "8 XP Saņemsi Viegls 304 pilda Apraksts Uzdevums Palīdzība 1 . Which conditional…" at bounding box center [531, 35] width 548 height 949
copy form "1 . Which conditional is used to express a general truth? Second Conditional Fi…"
click at [497, 451] on button "Iesniegt" at bounding box center [531, 453] width 101 height 24
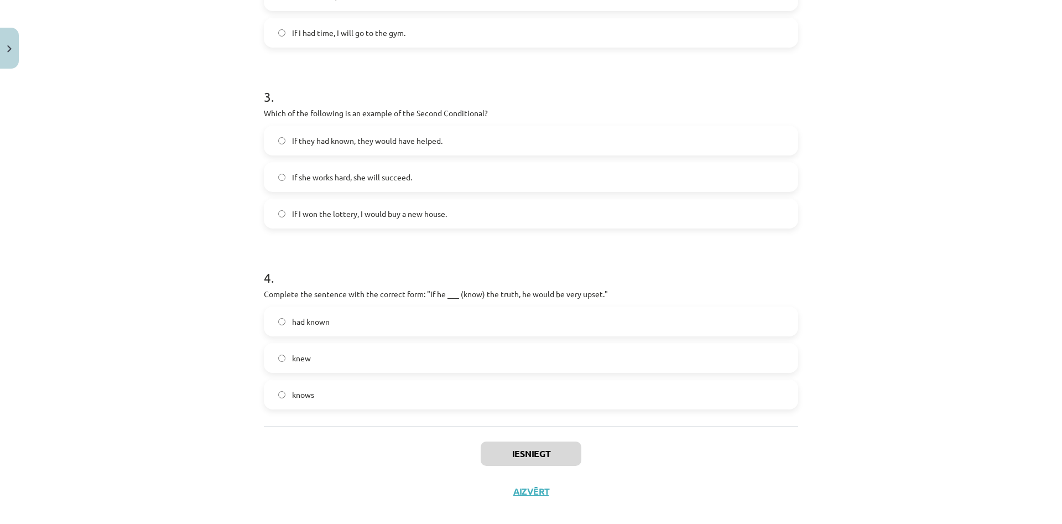
click at [817, 165] on div "Mācību tēma: Angļu valoda i - 10.klase 1.ieskaites mācību materiāls #6 📝 Topic …" at bounding box center [531, 262] width 1062 height 524
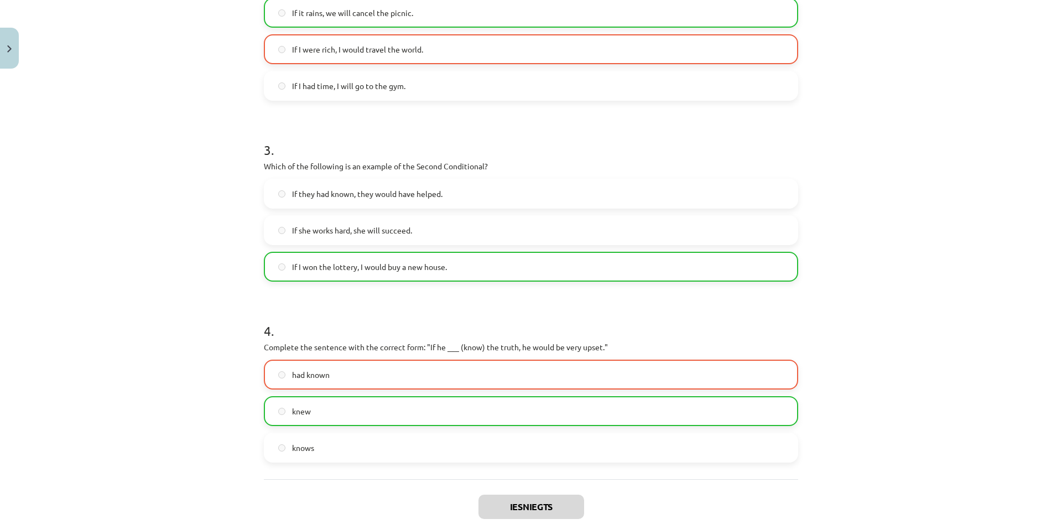
scroll to position [562, 0]
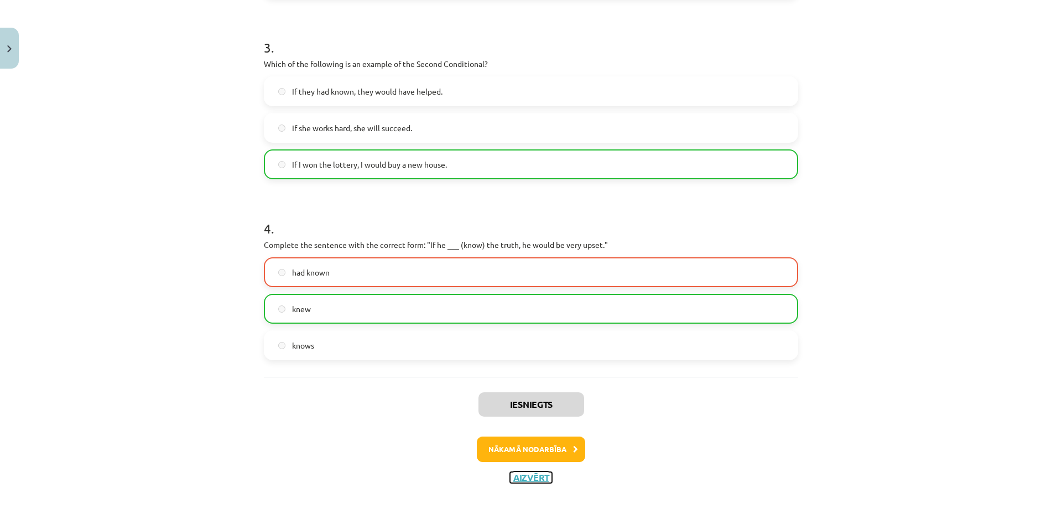
click at [523, 472] on button "Aizvērt" at bounding box center [531, 477] width 42 height 11
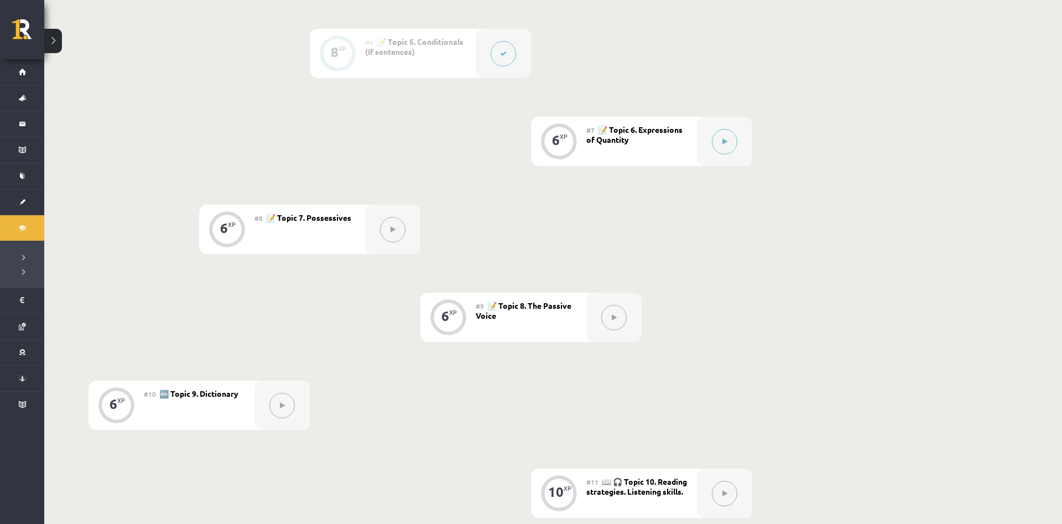
scroll to position [497, 0]
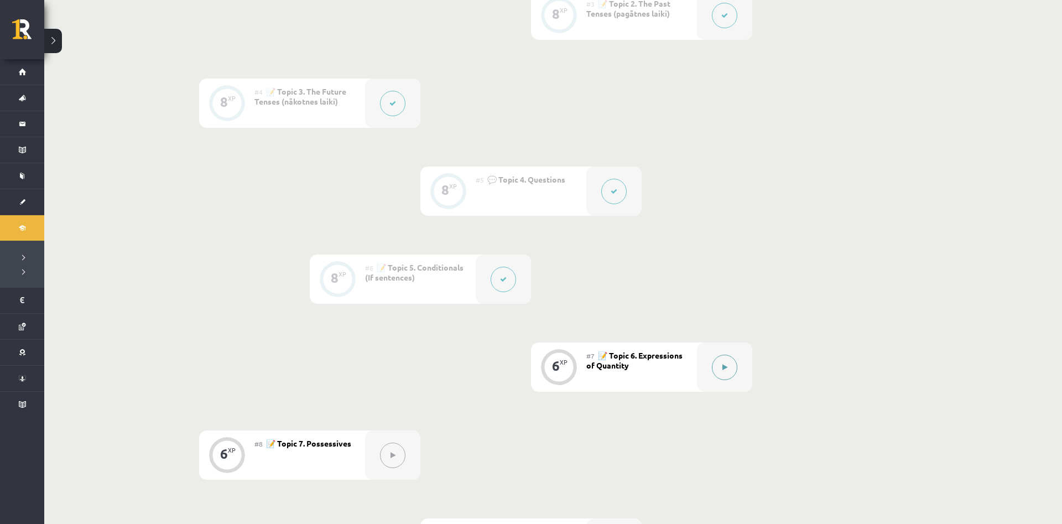
click at [723, 376] on button at bounding box center [724, 367] width 25 height 25
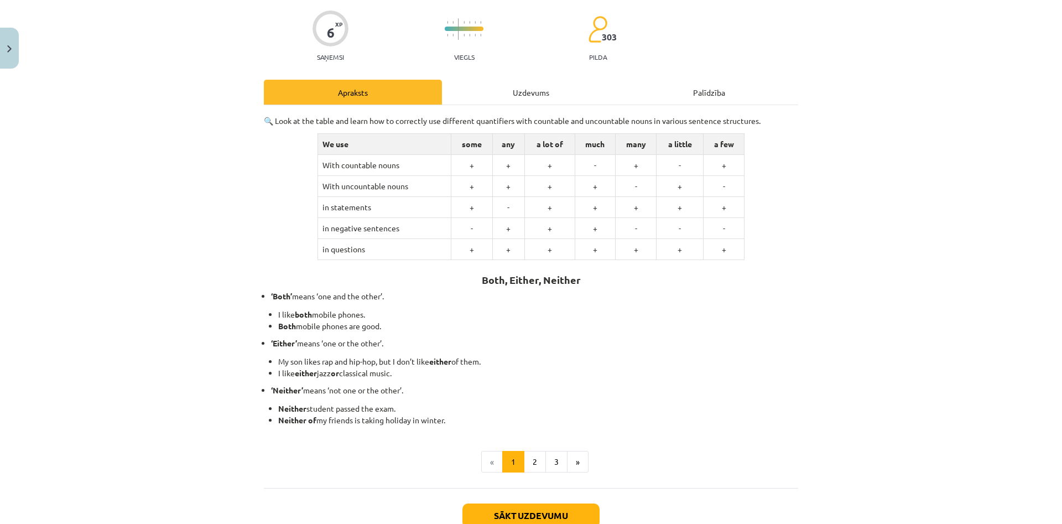
scroll to position [106, 0]
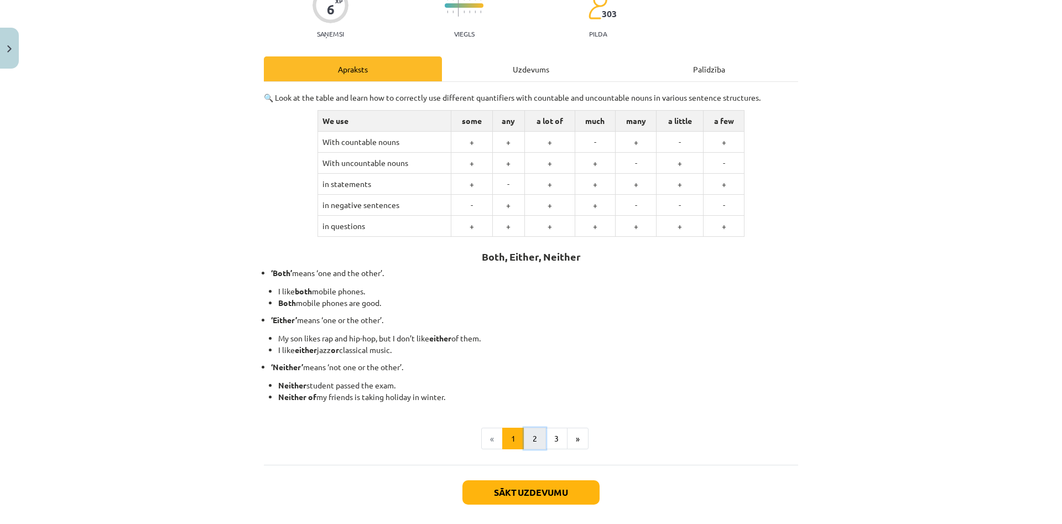
click at [538, 441] on button "2" at bounding box center [535, 439] width 22 height 22
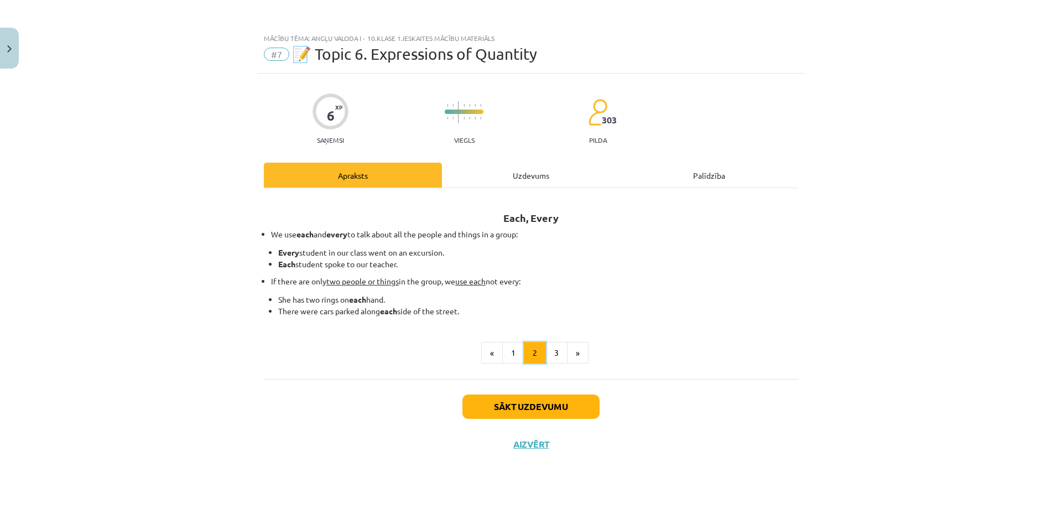
scroll to position [0, 0]
click at [553, 361] on button "3" at bounding box center [557, 353] width 22 height 22
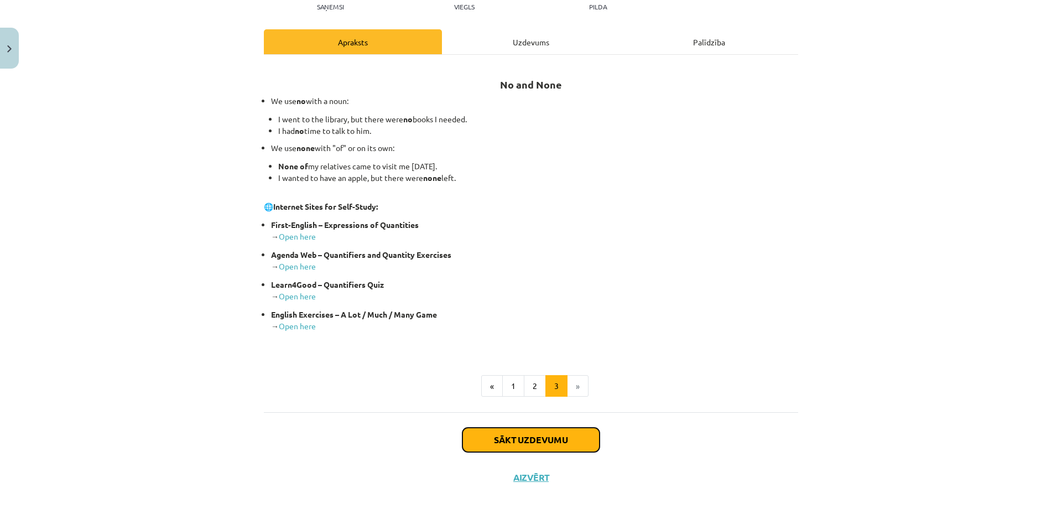
click at [536, 446] on button "Sākt uzdevumu" at bounding box center [531, 440] width 137 height 24
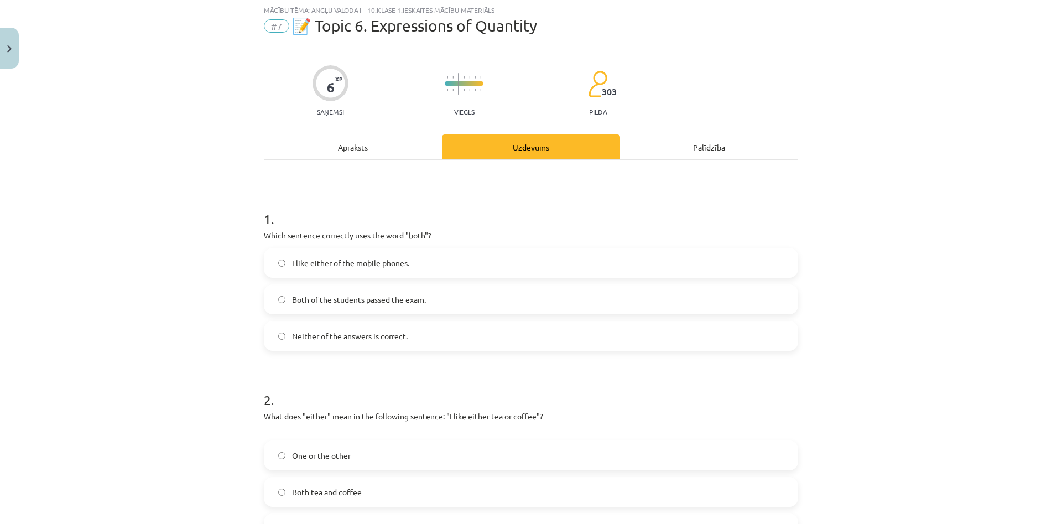
scroll to position [28, 0]
click at [444, 404] on h1 "2 ." at bounding box center [531, 390] width 534 height 34
drag, startPoint x: 295, startPoint y: 304, endPoint x: 287, endPoint y: 309, distance: 9.4
click at [295, 305] on span "Both of the students passed the exam." at bounding box center [359, 300] width 134 height 12
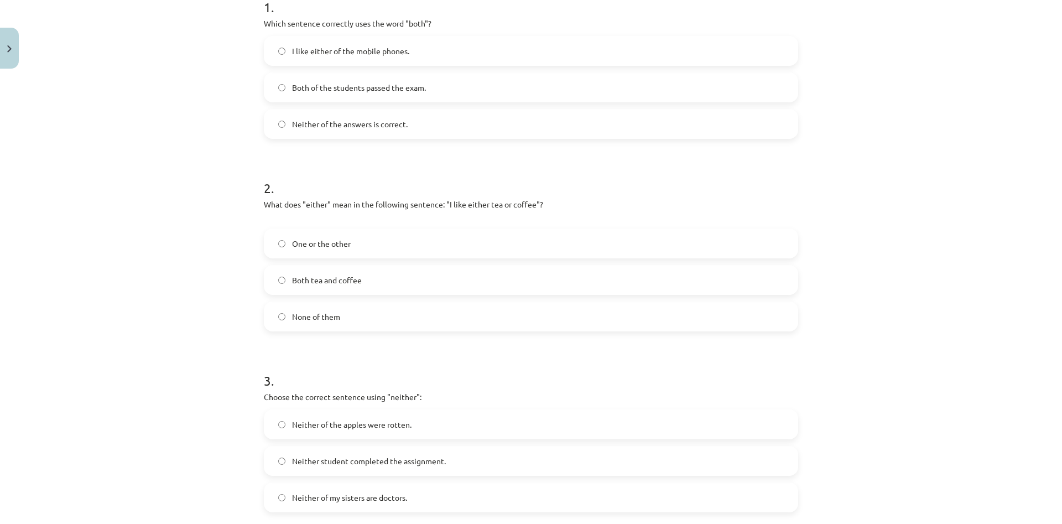
click at [468, 165] on h1 "2 ." at bounding box center [531, 178] width 534 height 34
click at [340, 246] on span "One or the other" at bounding box center [321, 244] width 59 height 12
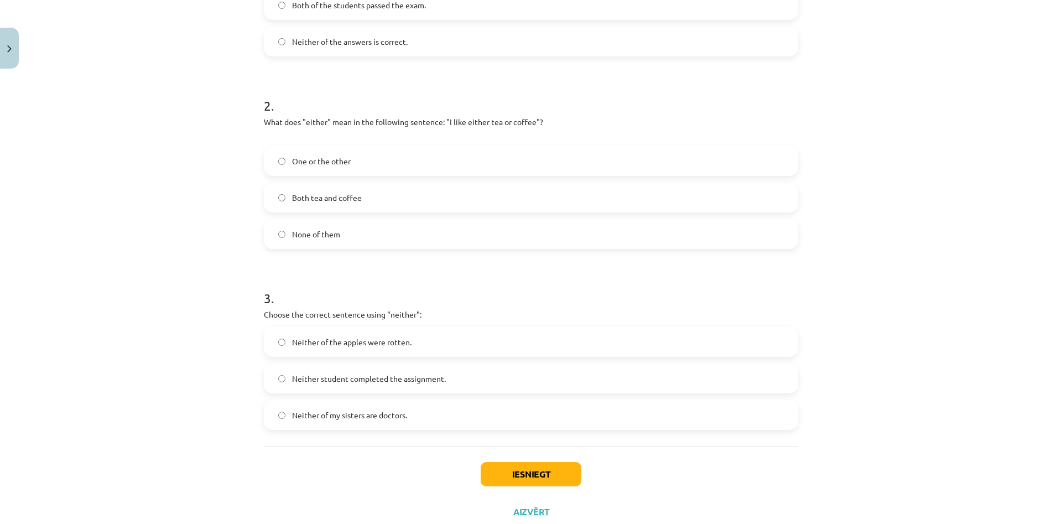
scroll to position [357, 0]
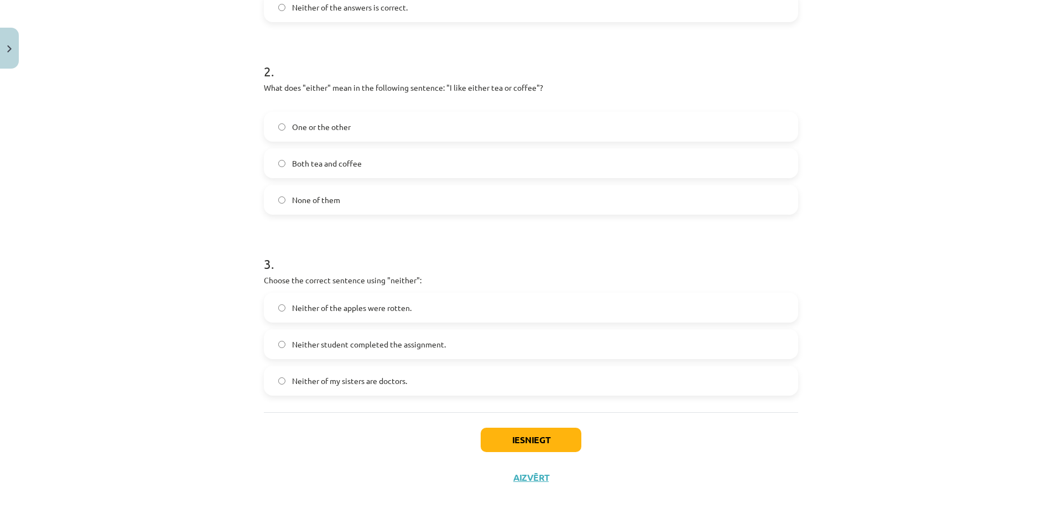
click at [393, 314] on label "Neither of the apples were rotten." at bounding box center [531, 308] width 532 height 28
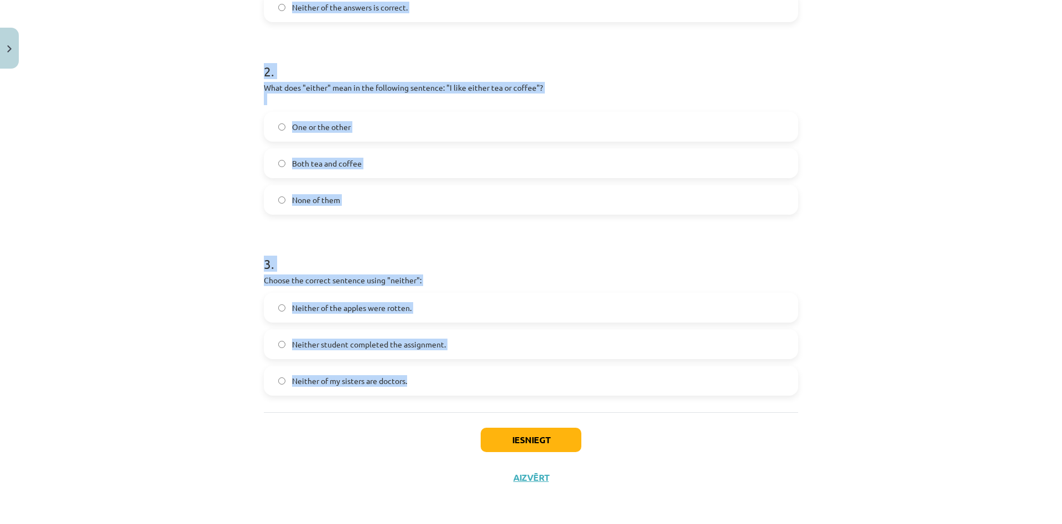
drag, startPoint x: 263, startPoint y: 82, endPoint x: 349, endPoint y: 416, distance: 345.0
click at [349, 416] on div "6 XP Saņemsi Viegls 303 pilda Apraksts Uzdevums Palīdzība 1 . Which sentence co…" at bounding box center [531, 107] width 548 height 780
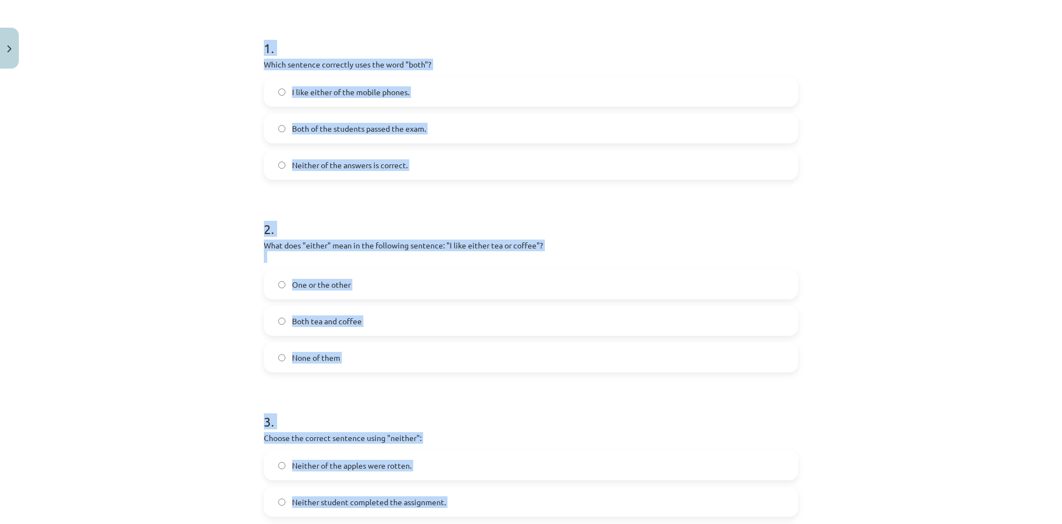
scroll to position [144, 0]
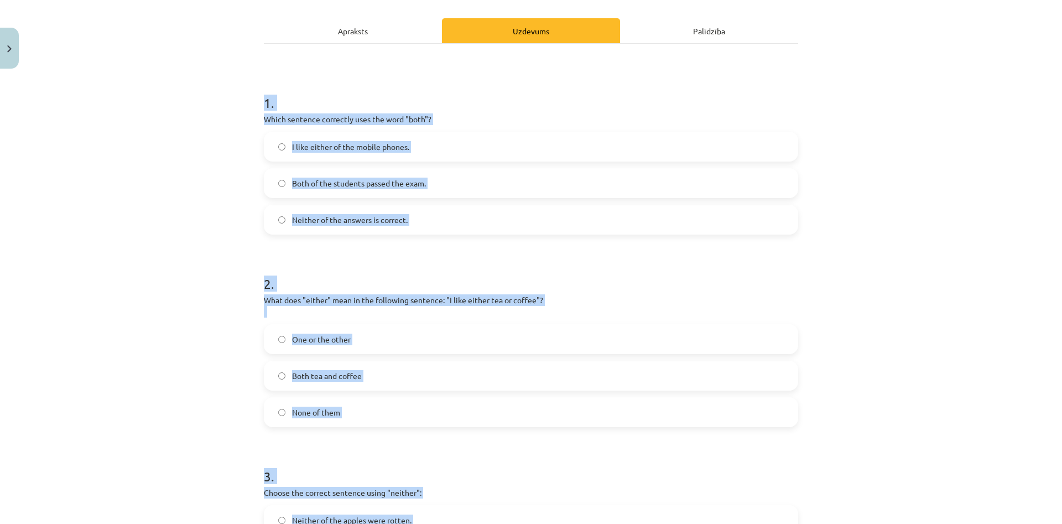
copy form "1 . Which sentence correctly uses the word "both"? I like either of the mobile …"
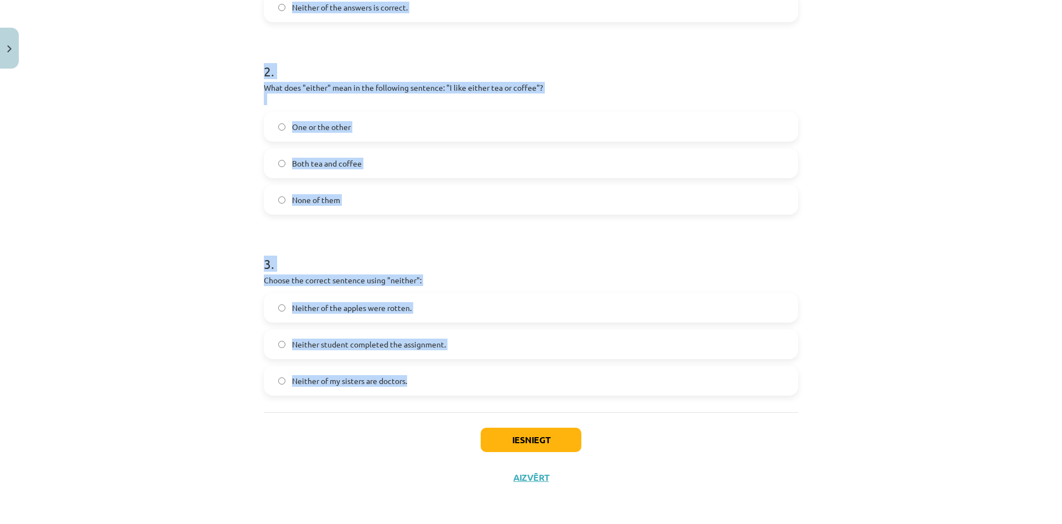
click at [525, 288] on div "3 . Choose the correct sentence using "neither": Neither of the apples were rot…" at bounding box center [531, 316] width 534 height 159
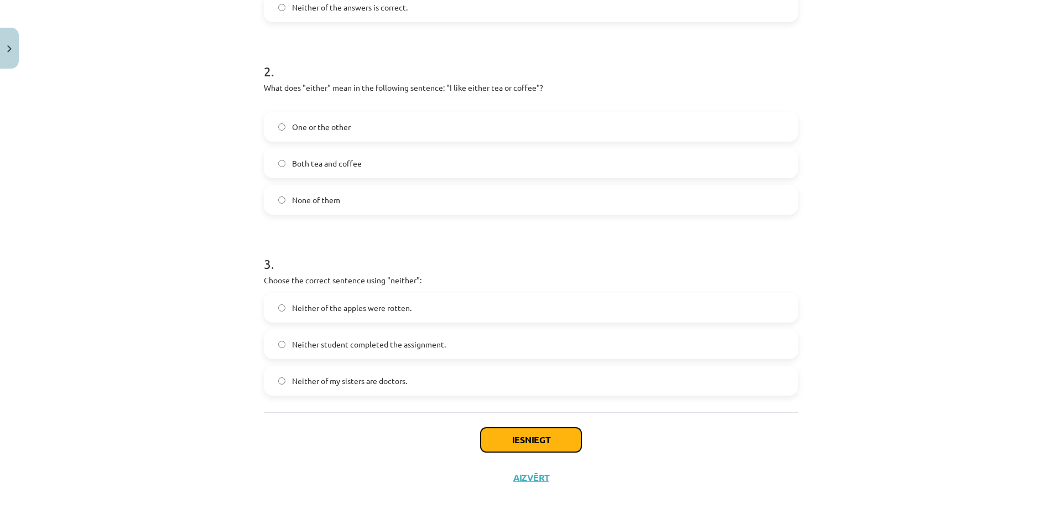
click at [552, 448] on button "Iesniegt" at bounding box center [531, 440] width 101 height 24
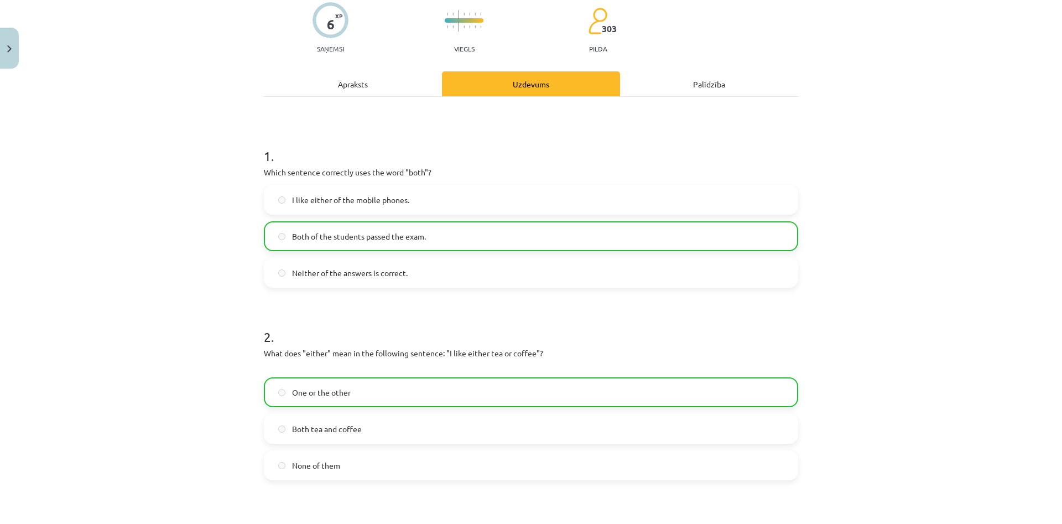
scroll to position [0, 0]
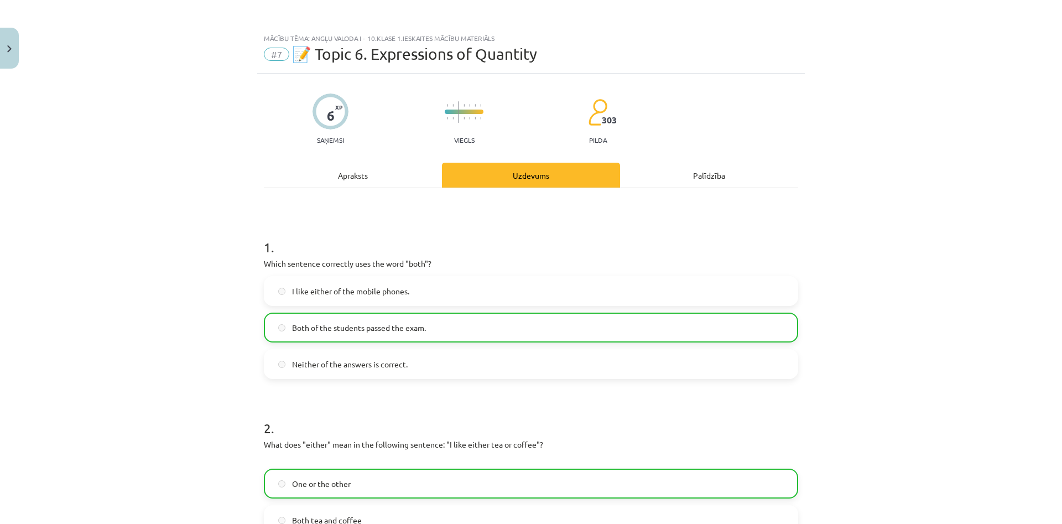
click at [329, 178] on div "Apraksts" at bounding box center [353, 175] width 178 height 25
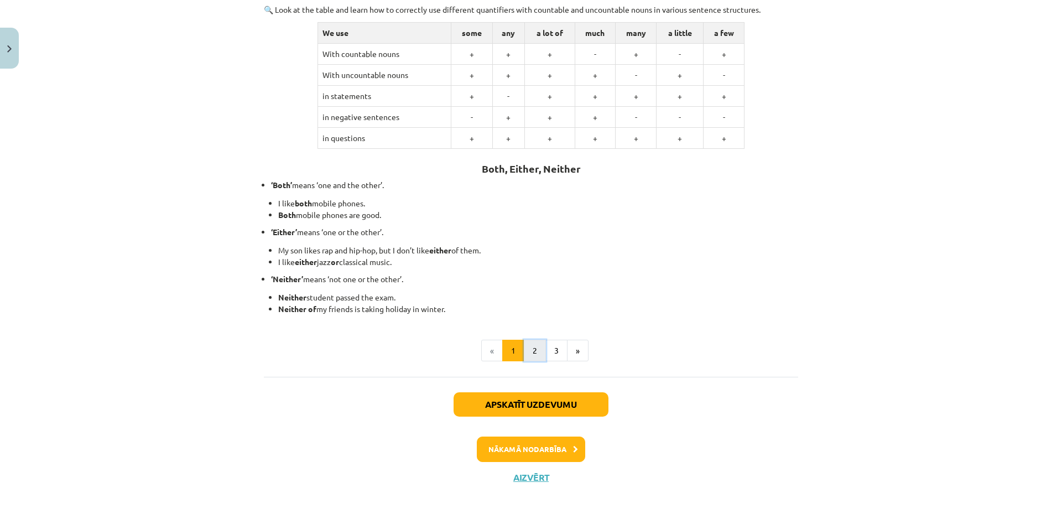
click at [544, 355] on button "2" at bounding box center [535, 351] width 22 height 22
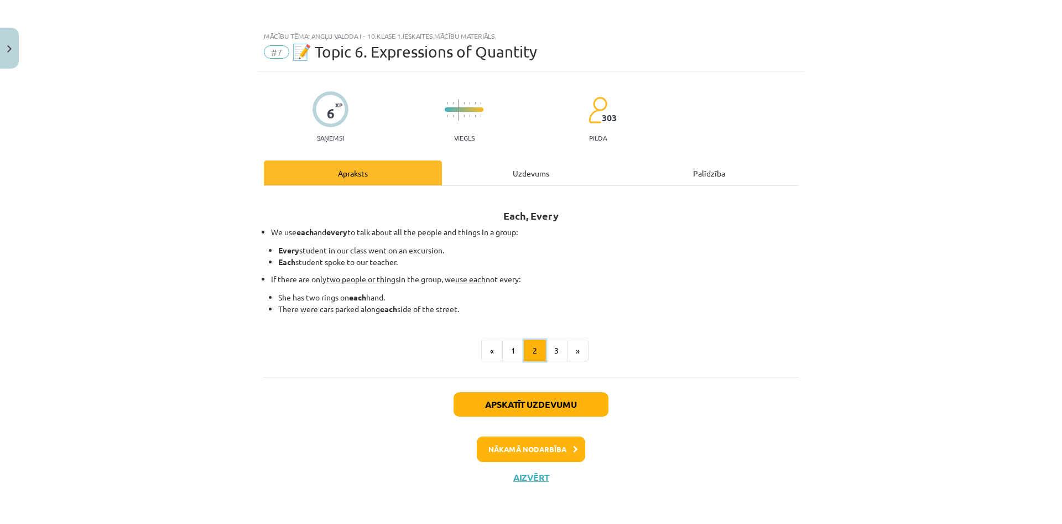
scroll to position [2, 0]
click at [545, 355] on button "2" at bounding box center [535, 351] width 22 height 22
click at [553, 354] on button "3" at bounding box center [557, 351] width 22 height 22
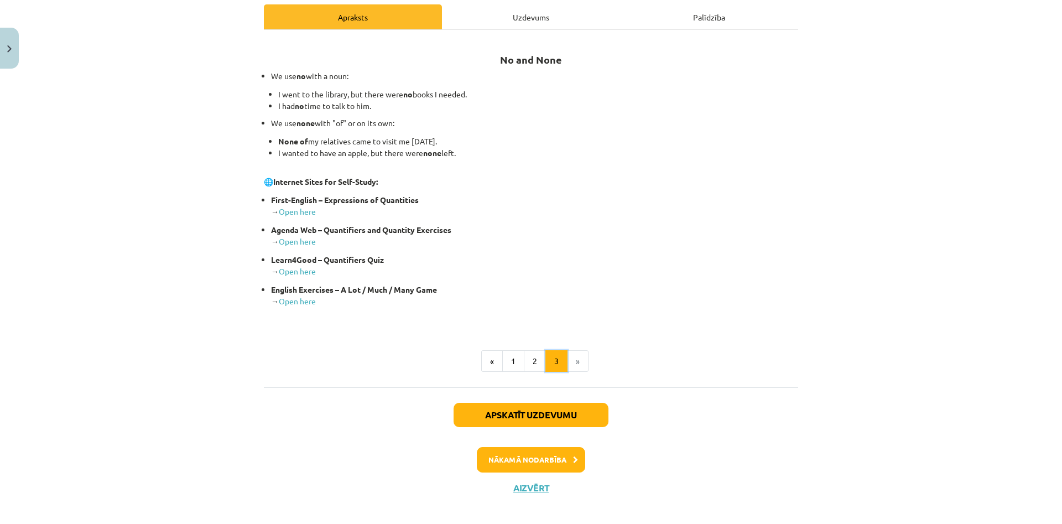
scroll to position [162, 0]
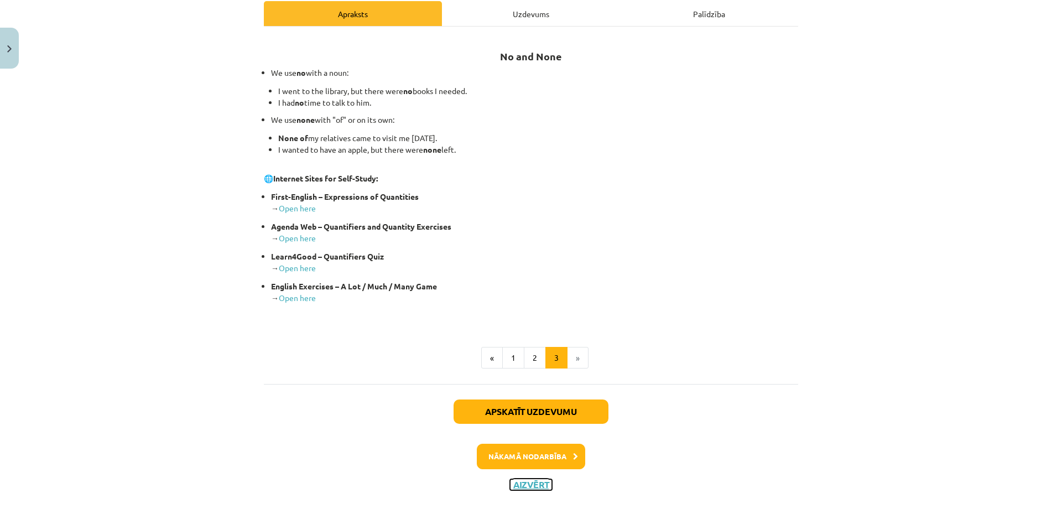
click at [538, 488] on button "Aizvērt" at bounding box center [531, 484] width 42 height 11
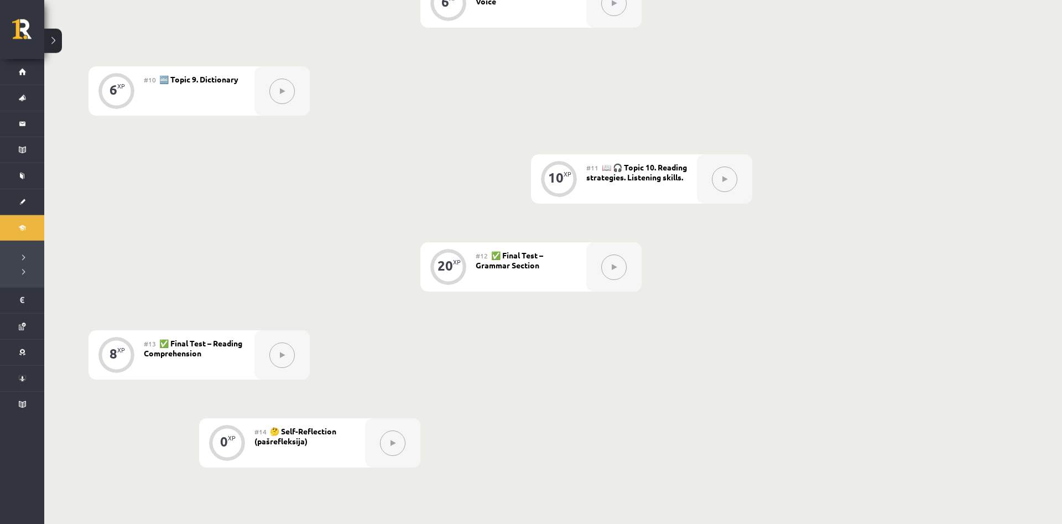
scroll to position [1062, 0]
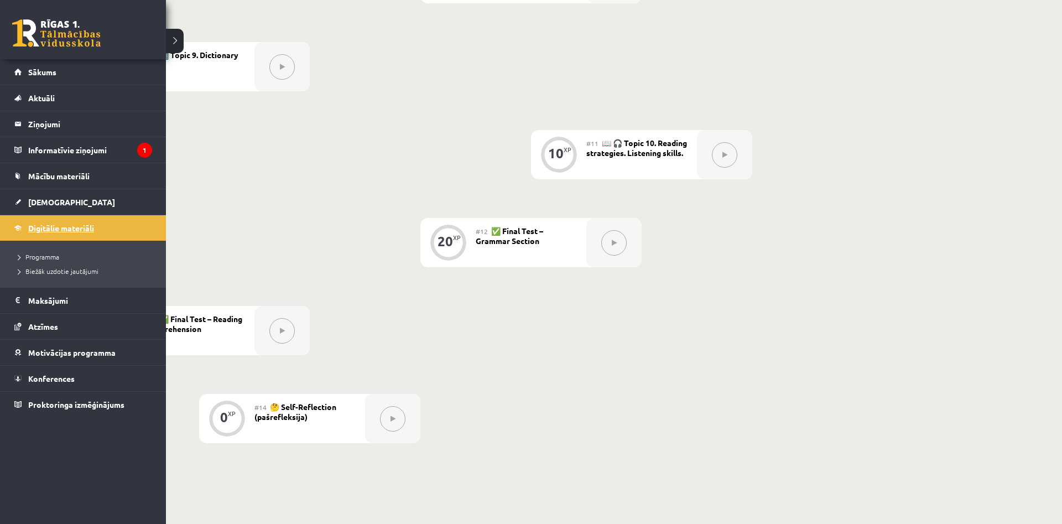
click at [61, 233] on link "Digitālie materiāli" at bounding box center [83, 227] width 138 height 25
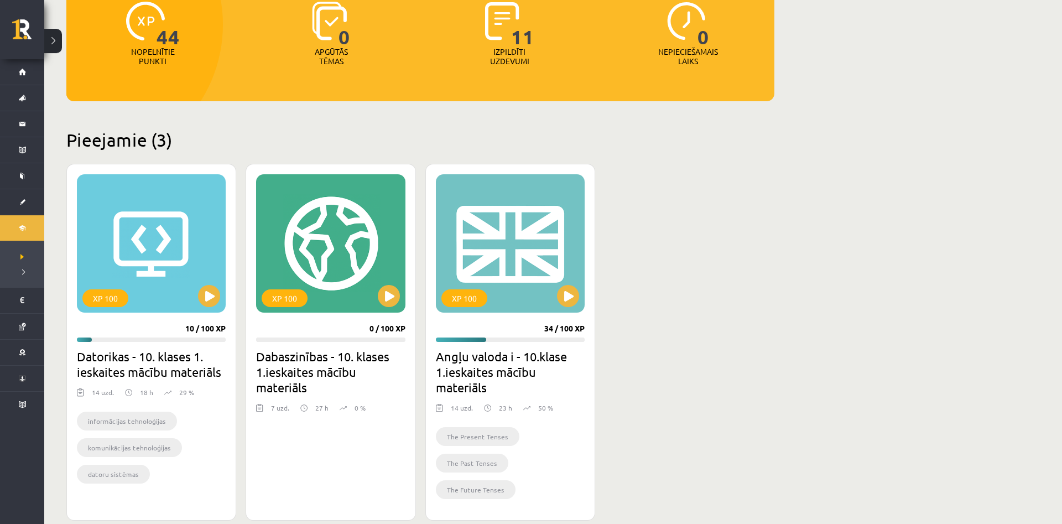
scroll to position [169, 0]
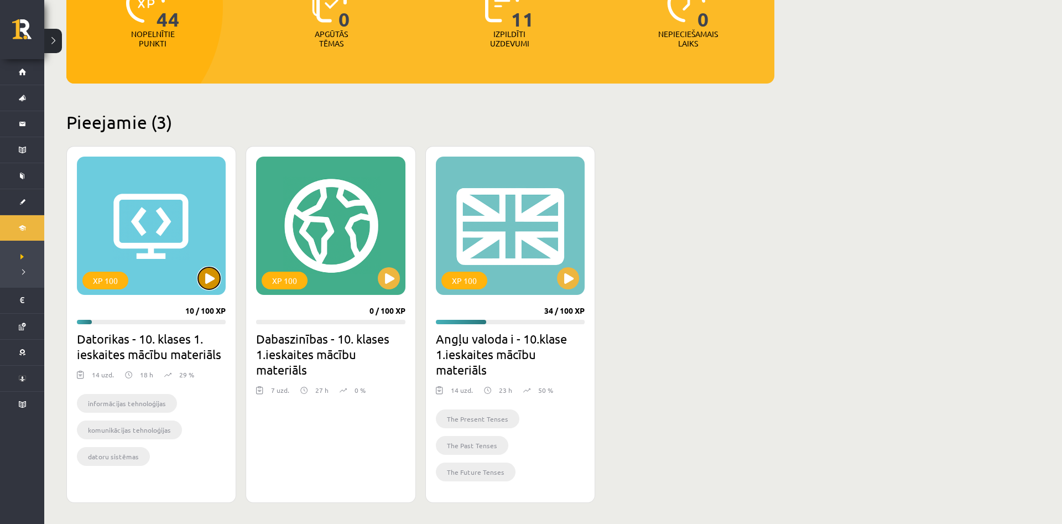
click at [210, 274] on button at bounding box center [209, 278] width 22 height 22
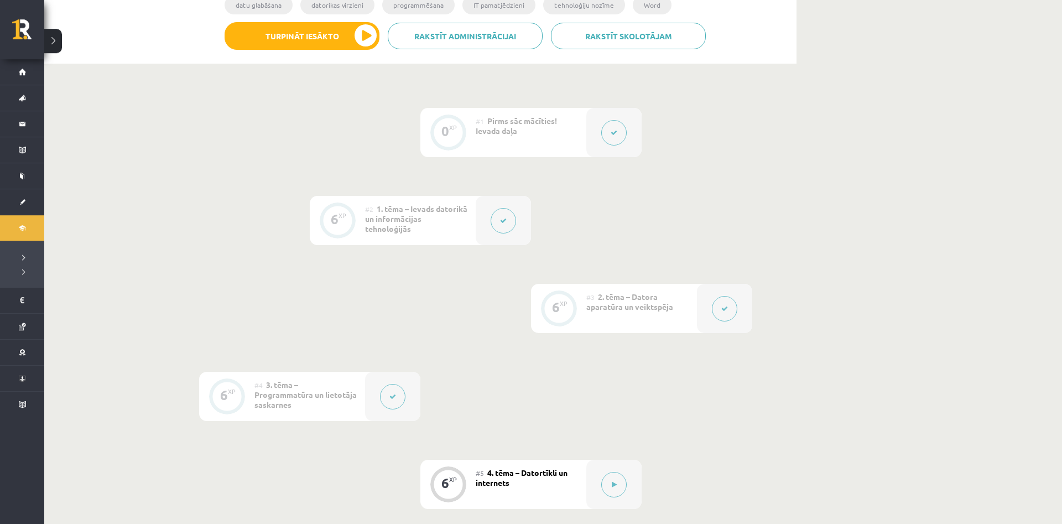
scroll to position [451, 0]
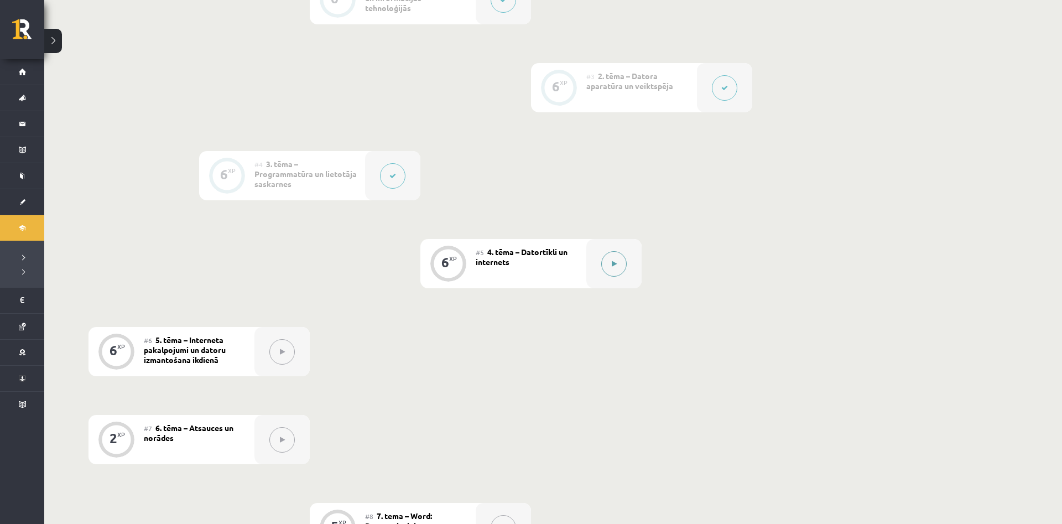
click at [625, 252] on div at bounding box center [613, 263] width 55 height 49
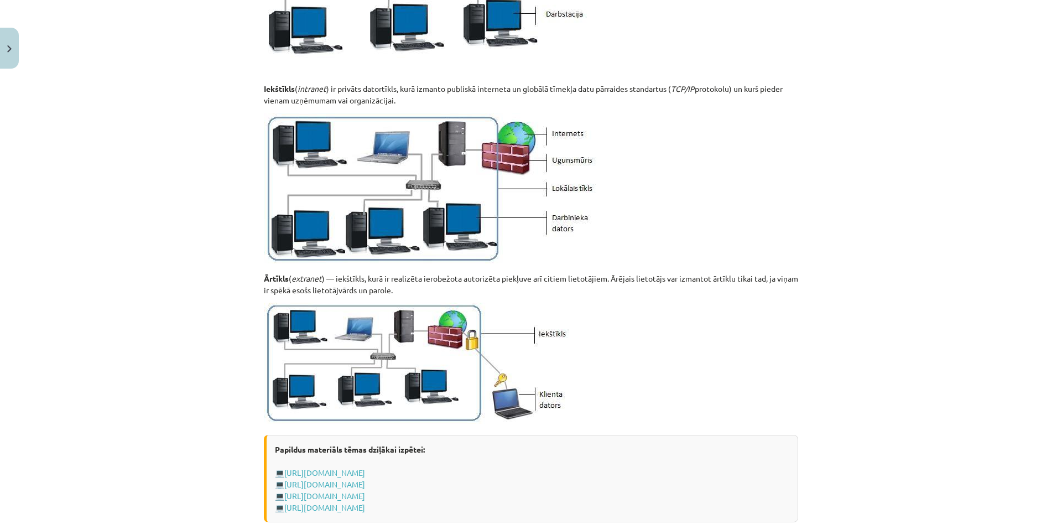
scroll to position [1168, 0]
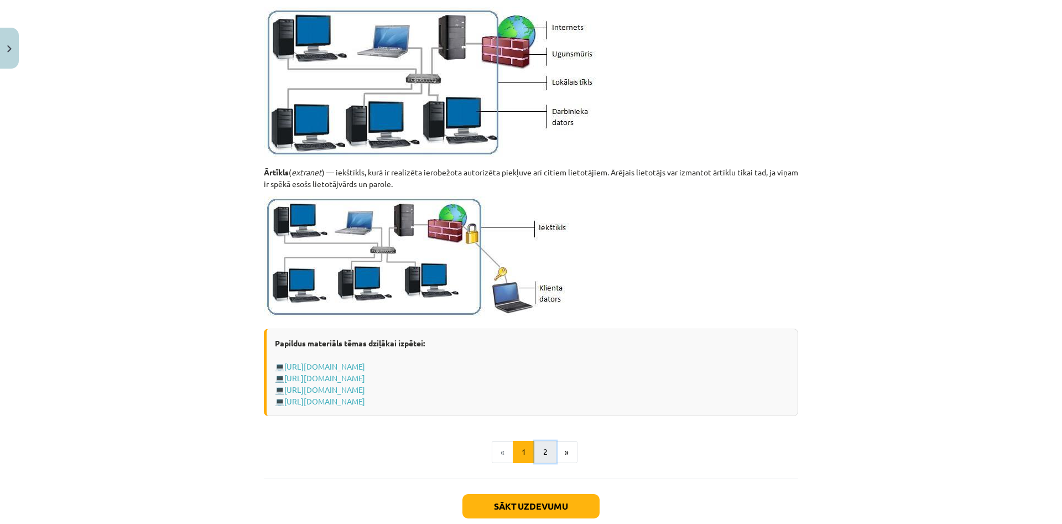
click at [552, 446] on button "2" at bounding box center [545, 452] width 22 height 22
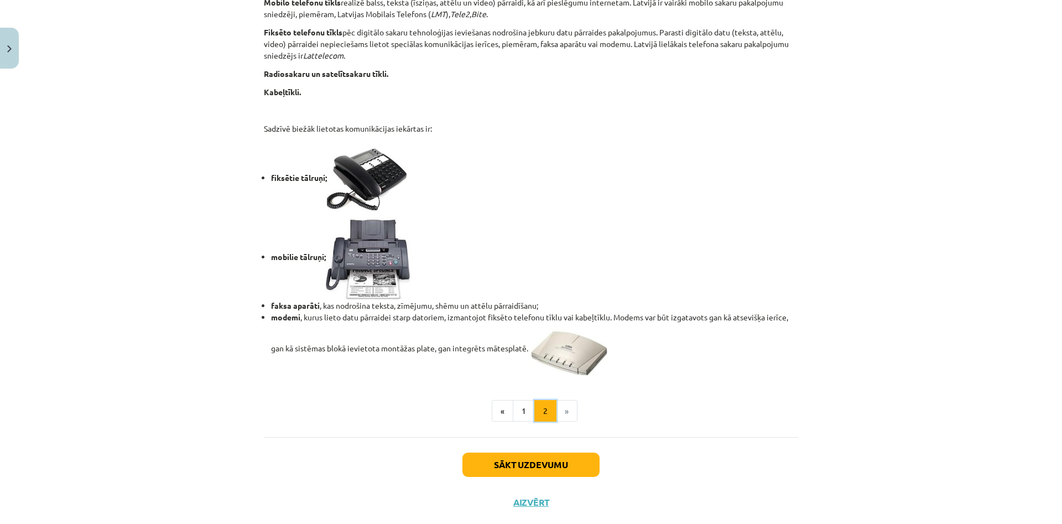
scroll to position [835, 0]
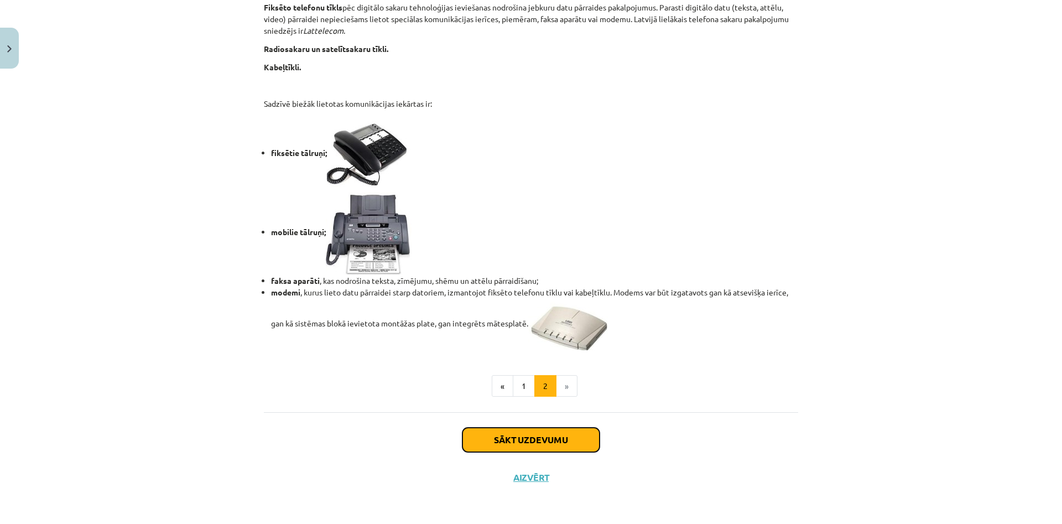
click at [564, 439] on button "Sākt uzdevumu" at bounding box center [531, 440] width 137 height 24
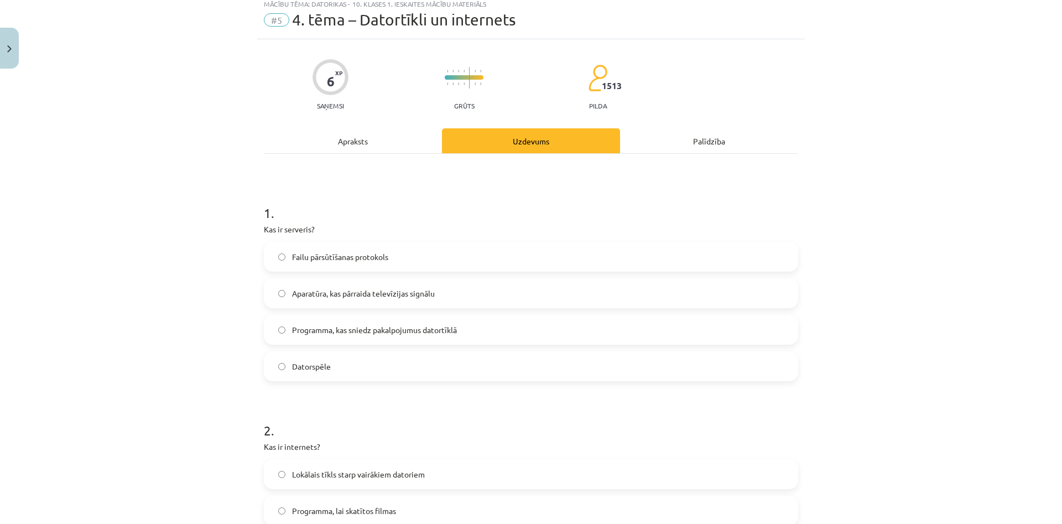
scroll to position [28, 0]
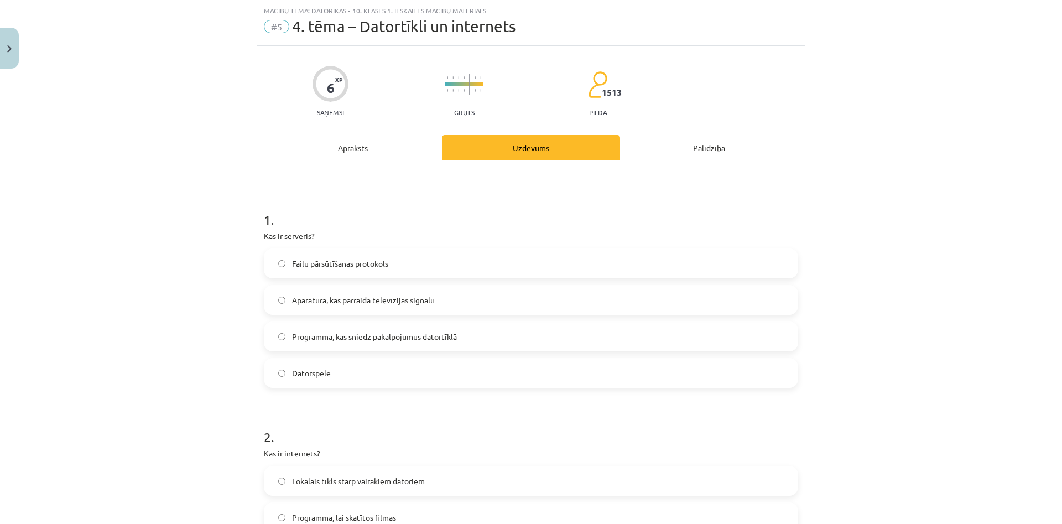
drag, startPoint x: 329, startPoint y: 342, endPoint x: 351, endPoint y: 336, distance: 23.5
click at [332, 342] on span "Programma, kas sniedz pakalpojumus datortīklā" at bounding box center [374, 337] width 165 height 12
click at [293, 340] on span "Programma, kas sniedz pakalpojumus datortīklā" at bounding box center [374, 337] width 165 height 12
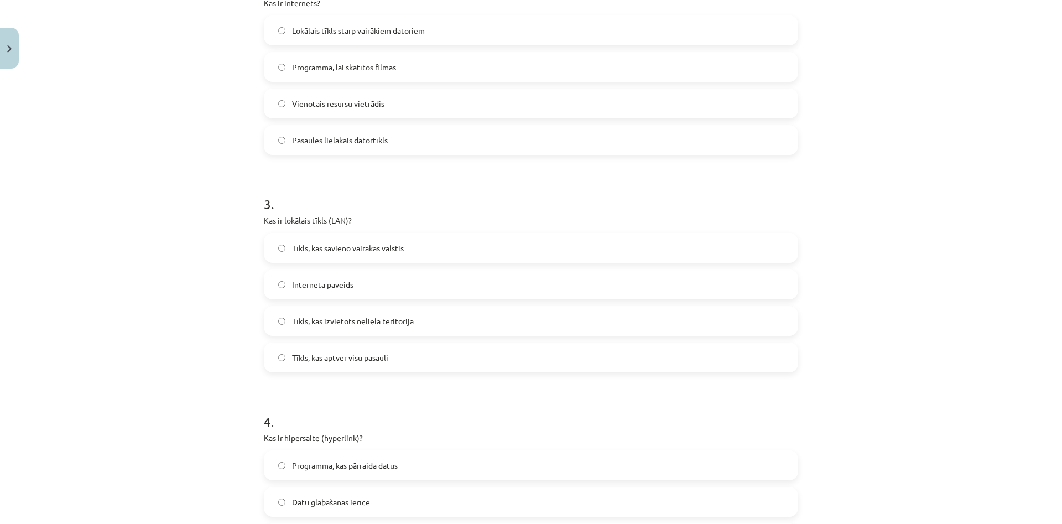
scroll to position [506, 0]
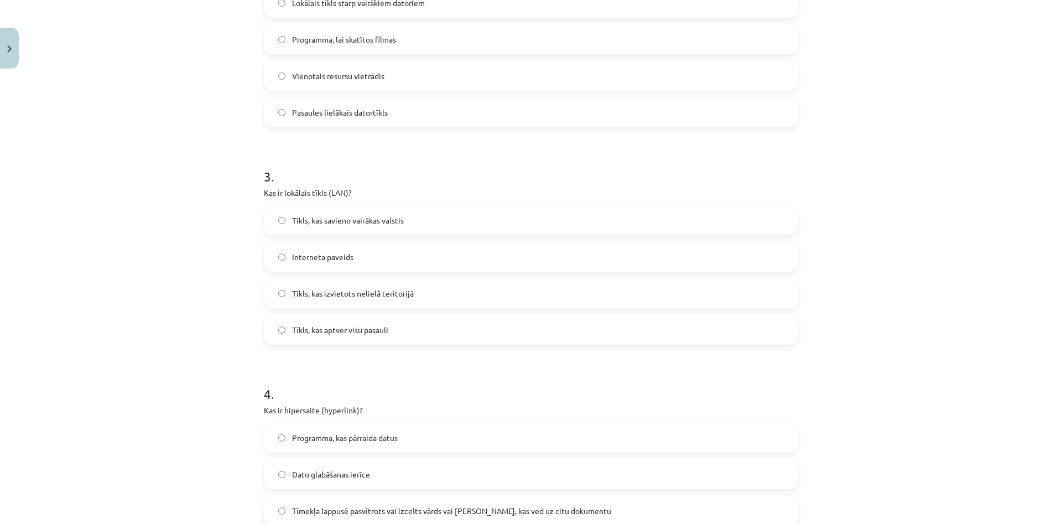
click at [296, 341] on label "Tīkls, kas aptver visu pasauli" at bounding box center [531, 330] width 532 height 28
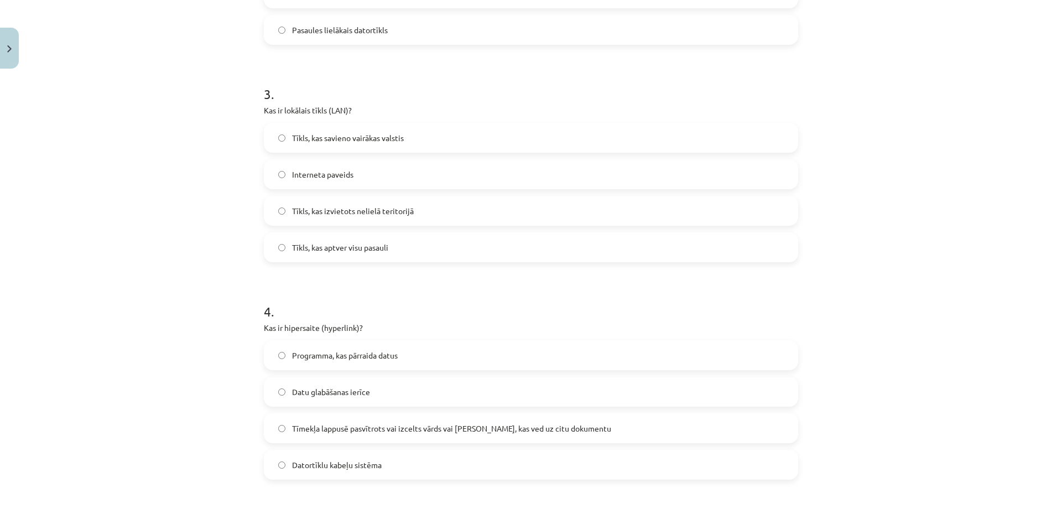
scroll to position [612, 0]
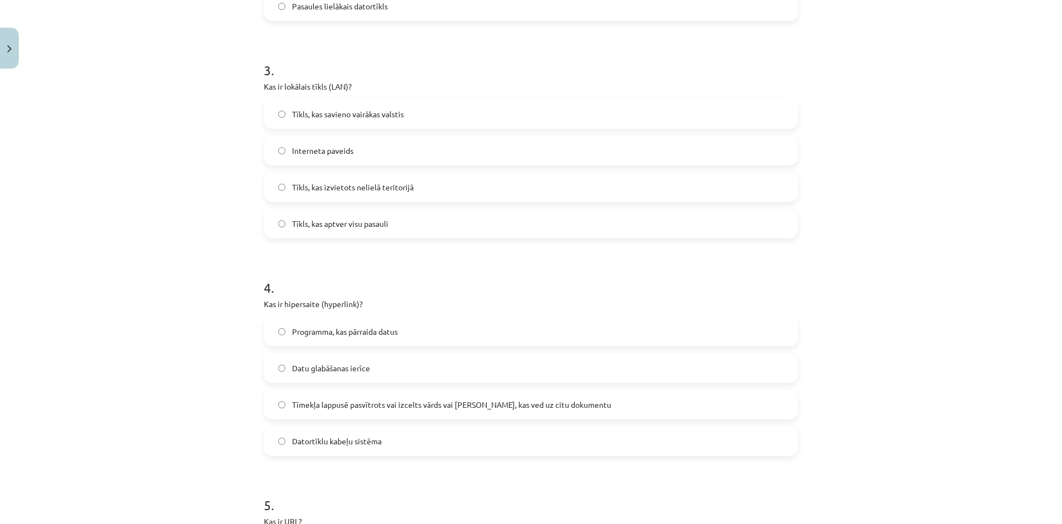
click at [311, 325] on label "Programma, kas pārraida datus" at bounding box center [531, 332] width 532 height 28
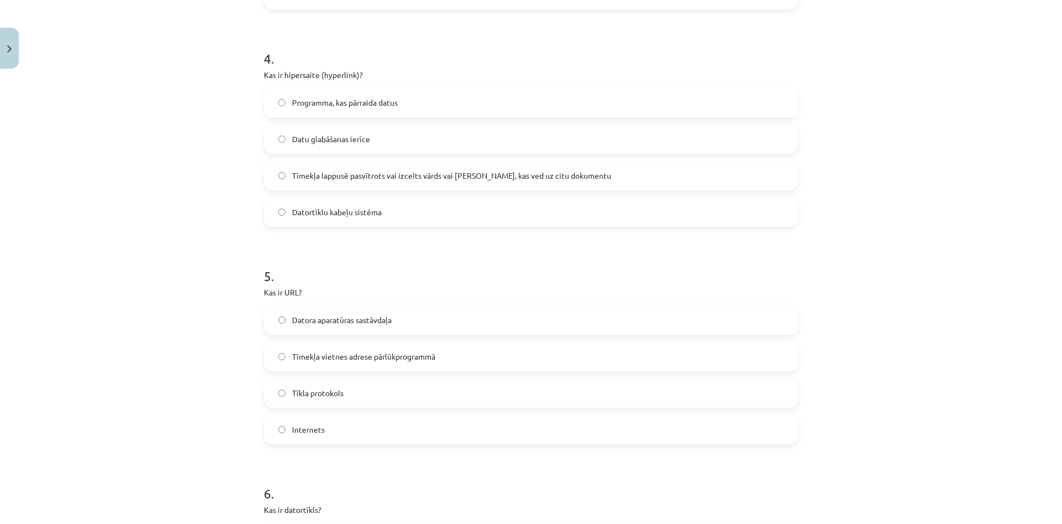
scroll to position [877, 0]
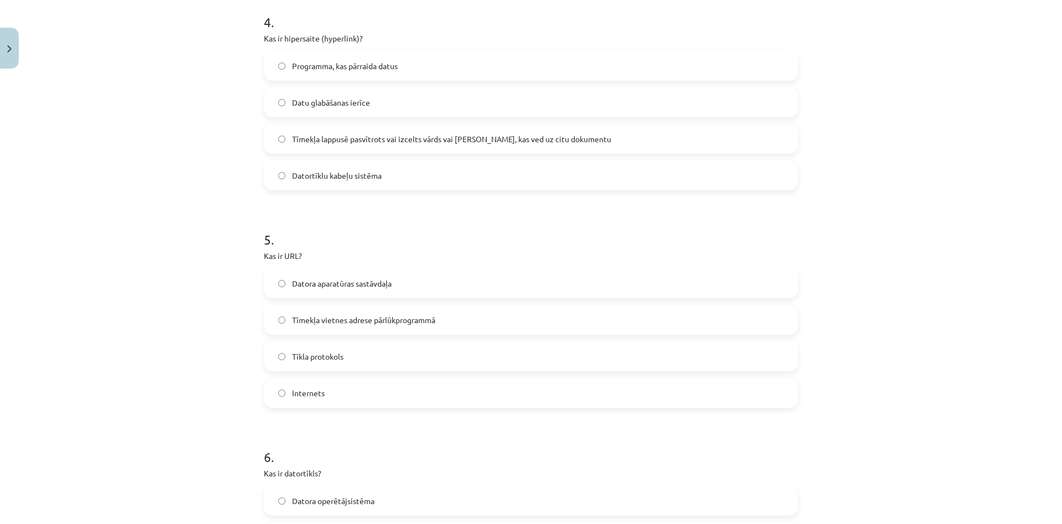
click at [410, 279] on label "Datora aparatūras sastāvdaļa" at bounding box center [531, 283] width 532 height 28
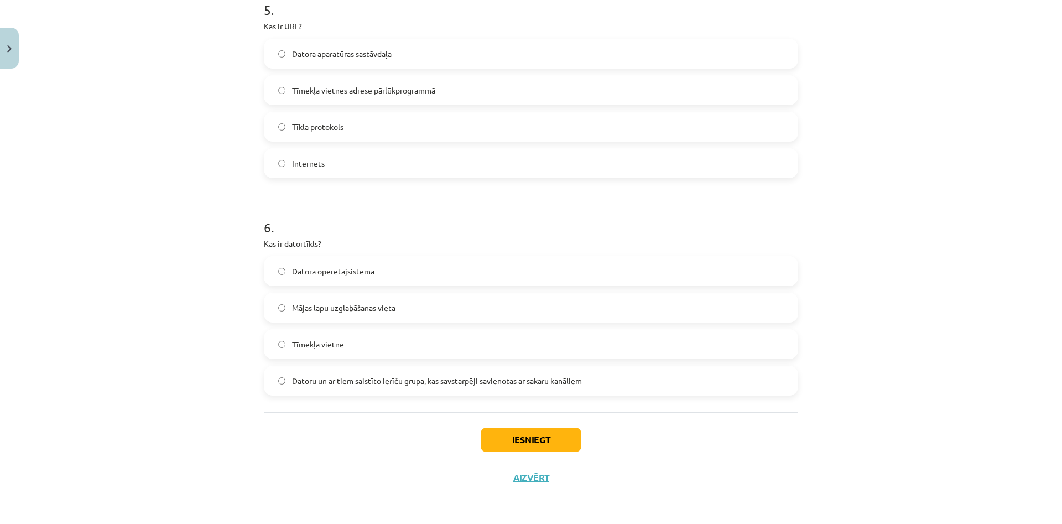
click at [340, 380] on span "Datoru un ar tiem saistīto ierīču grupa, kas savstarpēji savienotas ar sakaru k…" at bounding box center [437, 381] width 290 height 12
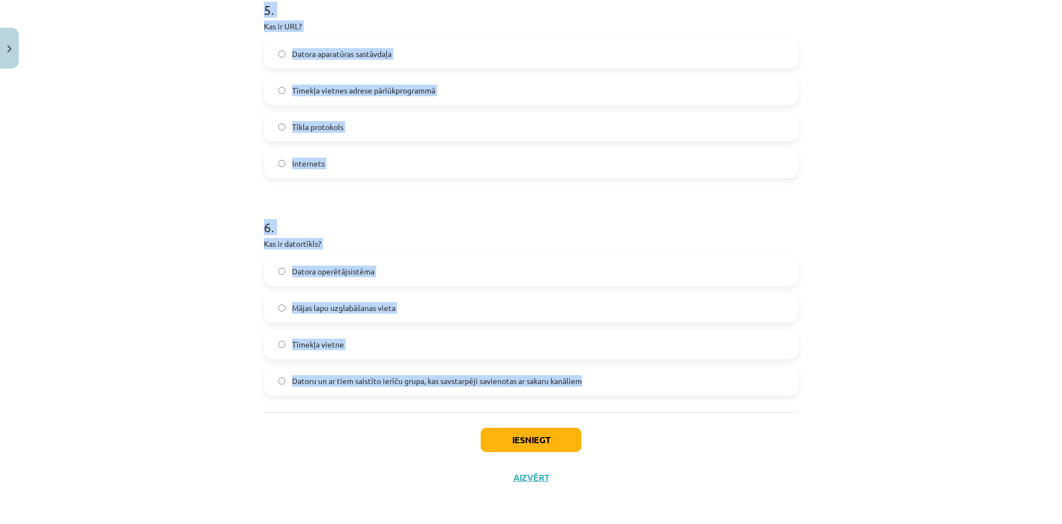
drag, startPoint x: 260, startPoint y: 232, endPoint x: 611, endPoint y: 407, distance: 392.4
copy form "1 . Kas ir serveris? Failu pārsūtīšanas protokols Aparatūra, kas pārraida telev…"
click at [496, 251] on div "6 . Kas ir datortīkls? Datora operētājsistēma Mājas lapu uzglabāšanas vieta Tīm…" at bounding box center [531, 297] width 534 height 195
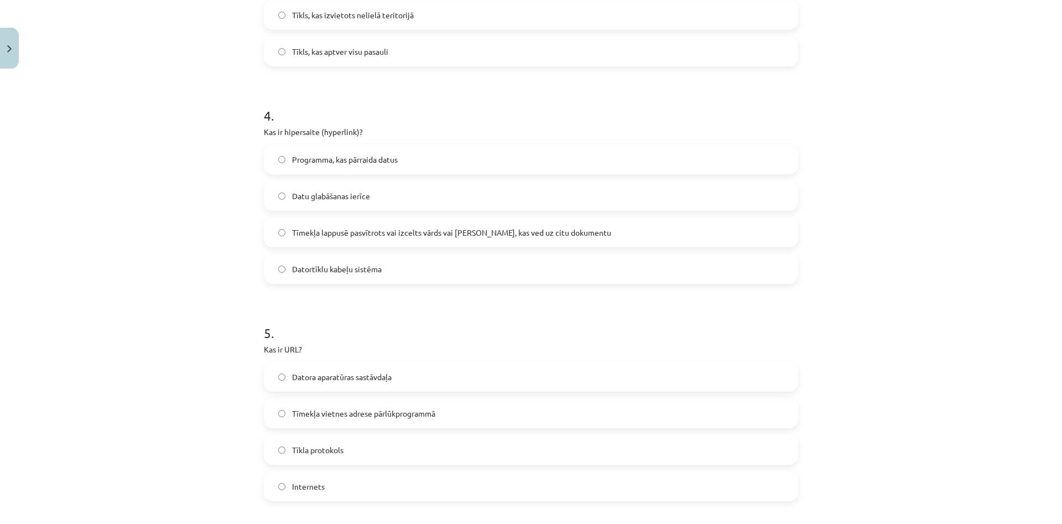
scroll to position [735, 0]
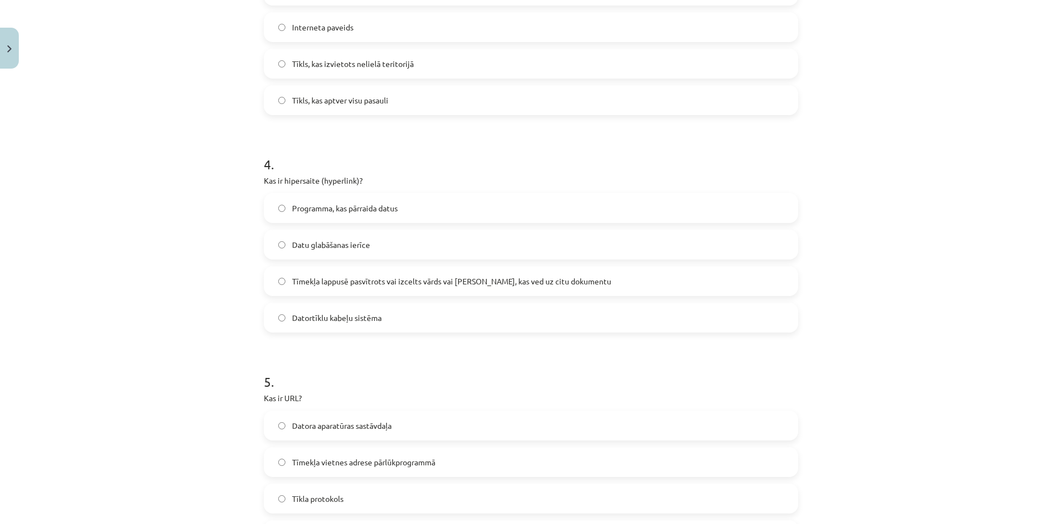
click at [399, 285] on span "Tīmekļa lappusē pasvītrots vai izcelts vārds vai [PERSON_NAME], kas ved uz citu…" at bounding box center [451, 282] width 319 height 12
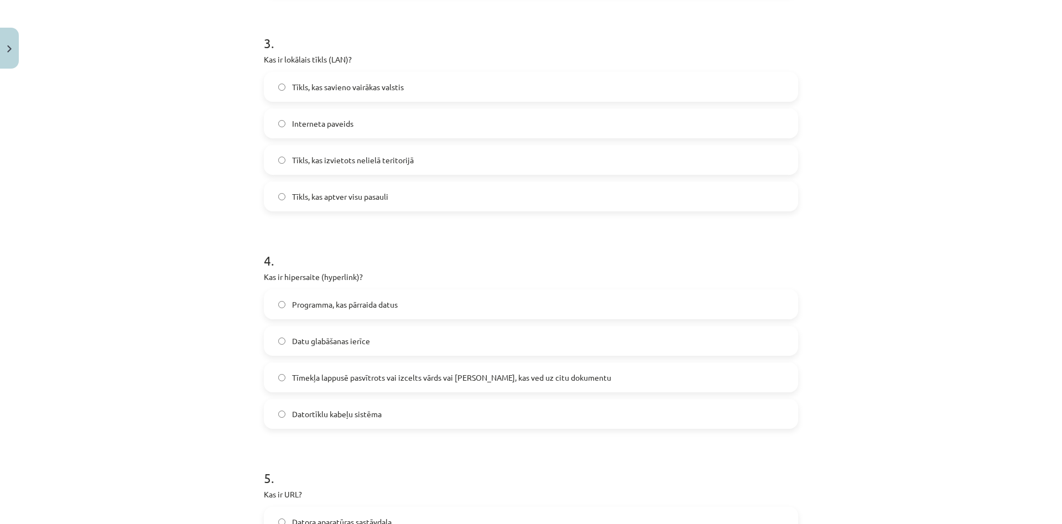
scroll to position [576, 0]
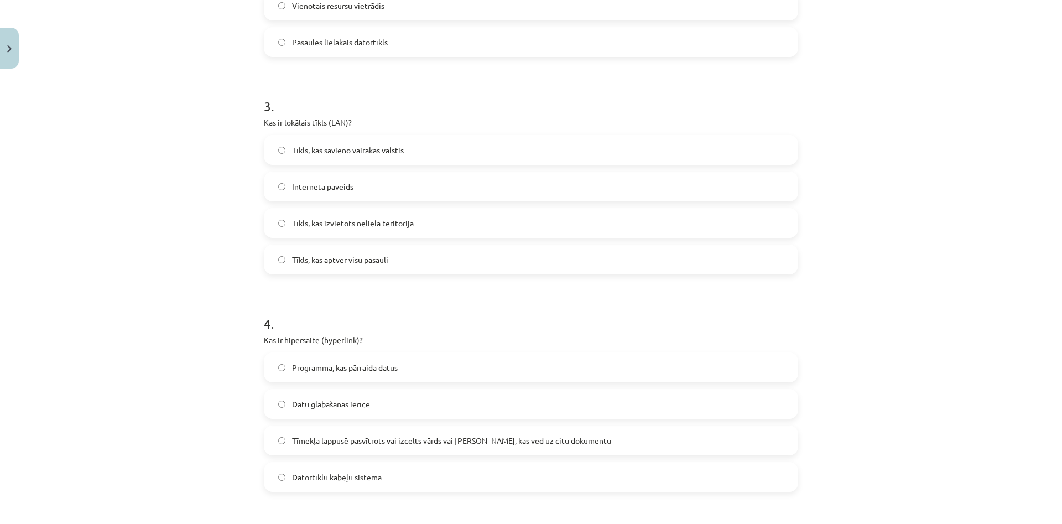
click at [439, 224] on label "Tīkls, kas izvietots nelielā teritorijā" at bounding box center [531, 223] width 532 height 28
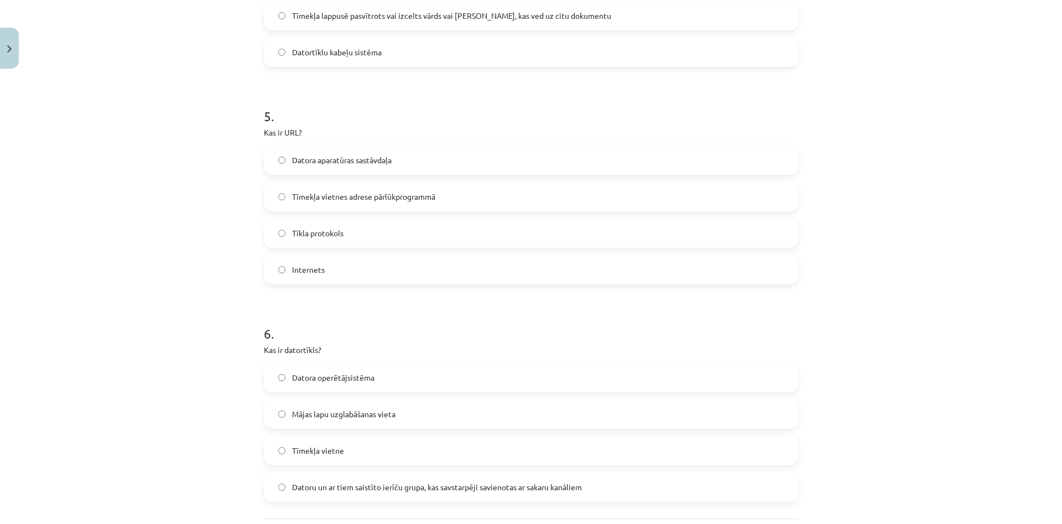
scroll to position [1107, 0]
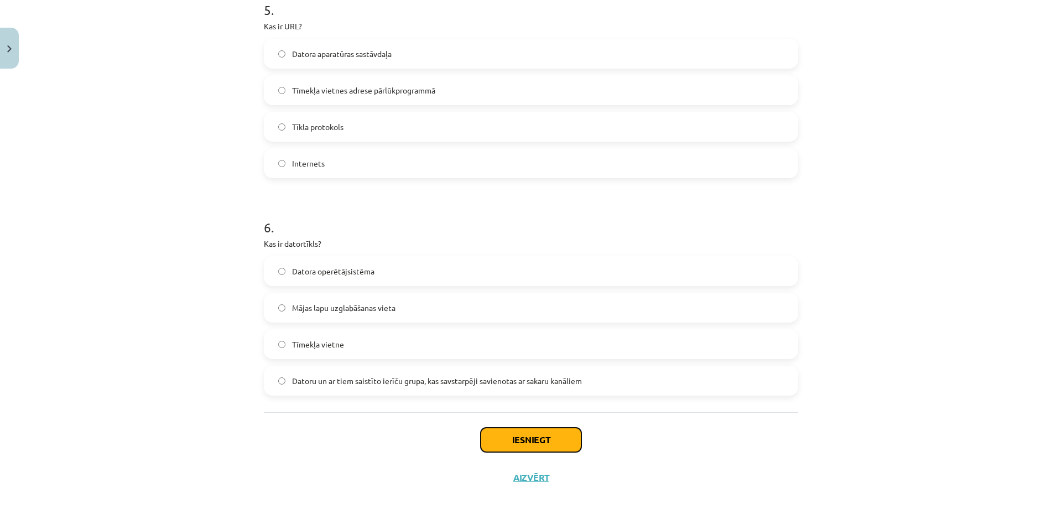
click at [502, 428] on button "Iesniegt" at bounding box center [531, 440] width 101 height 24
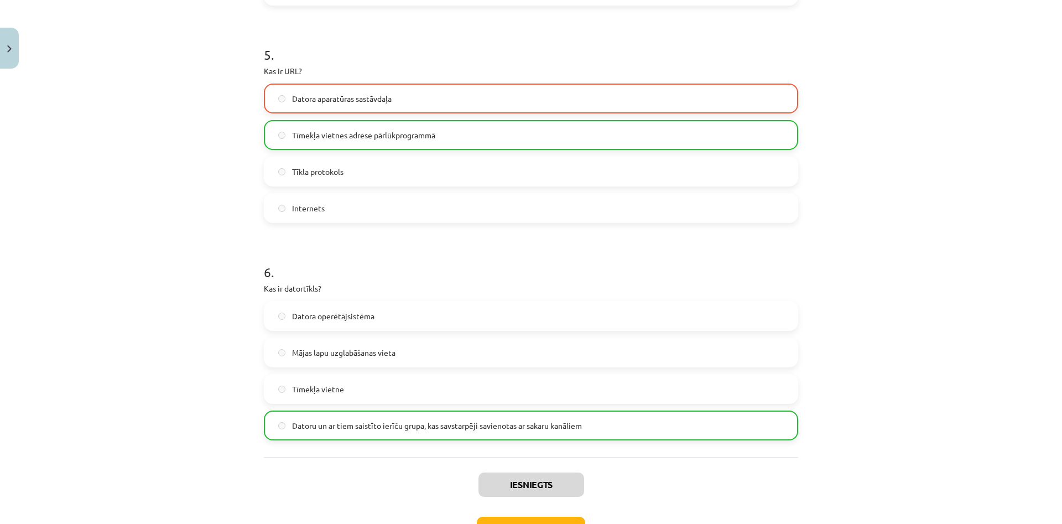
scroll to position [1142, 0]
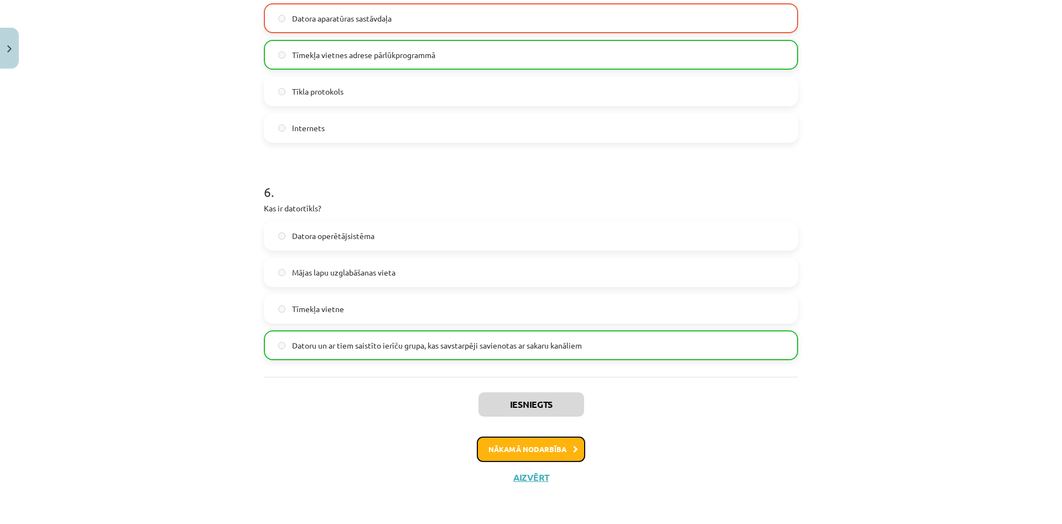
click at [536, 446] on button "Nākamā nodarbība" at bounding box center [531, 449] width 108 height 25
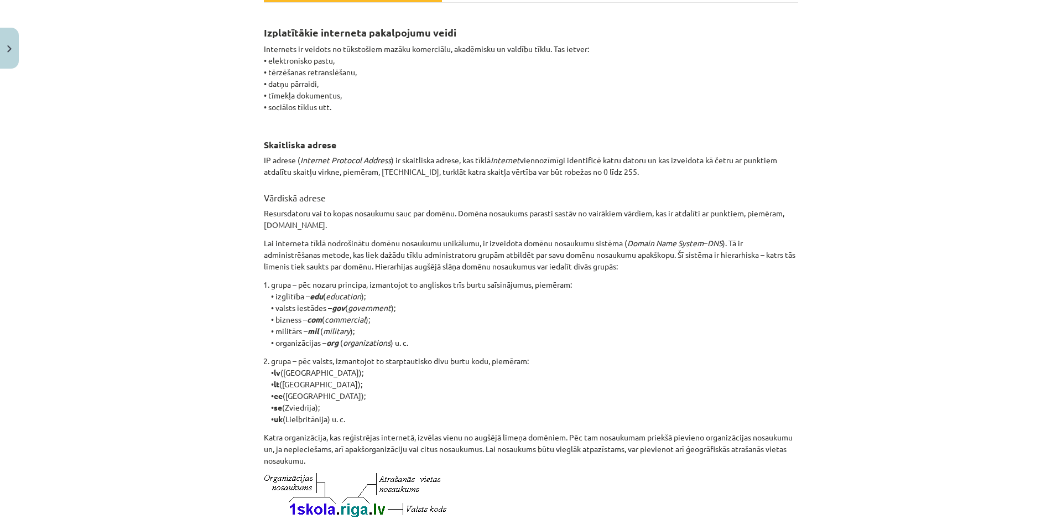
scroll to position [79, 0]
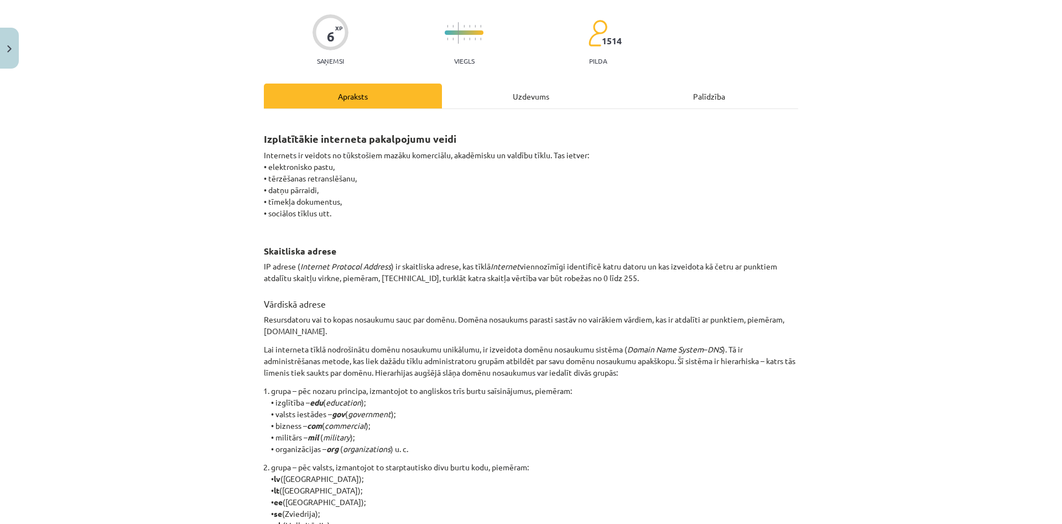
click at [430, 163] on p "Internets ir veidots no tūkstošiem mazāku komerciālu, akadēmisku un valdību tīk…" at bounding box center [531, 189] width 534 height 81
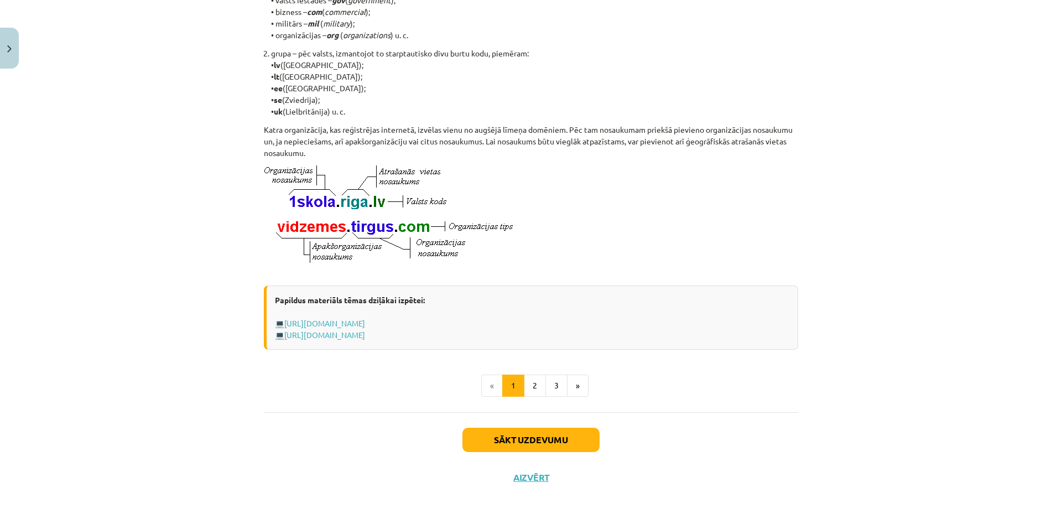
scroll to position [504, 0]
click at [542, 378] on button "2" at bounding box center [535, 386] width 22 height 22
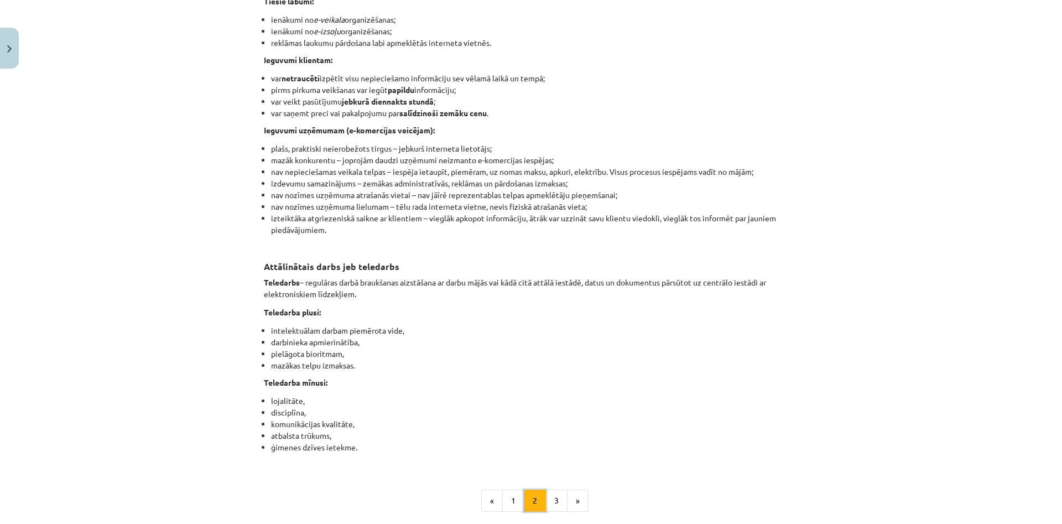
scroll to position [1593, 0]
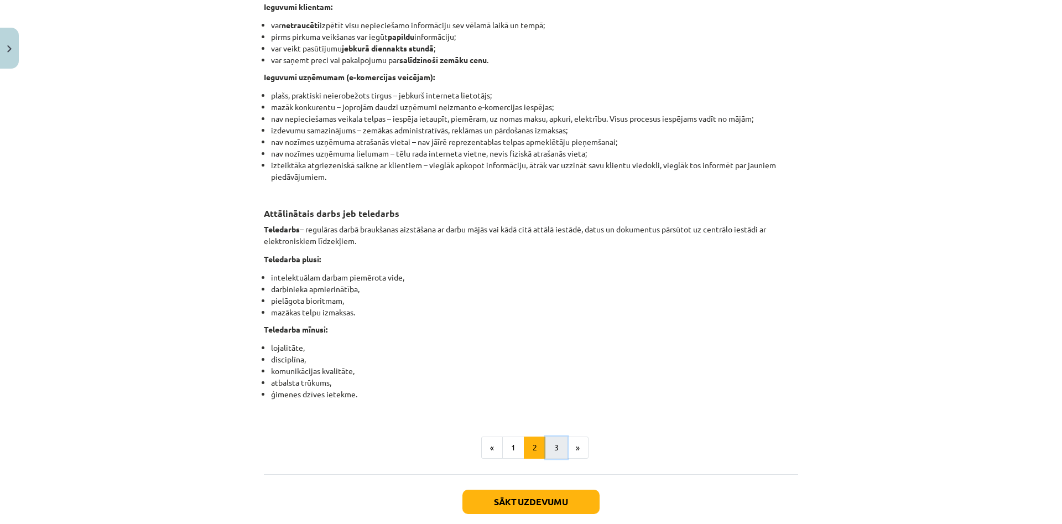
click at [554, 459] on button "3" at bounding box center [557, 448] width 22 height 22
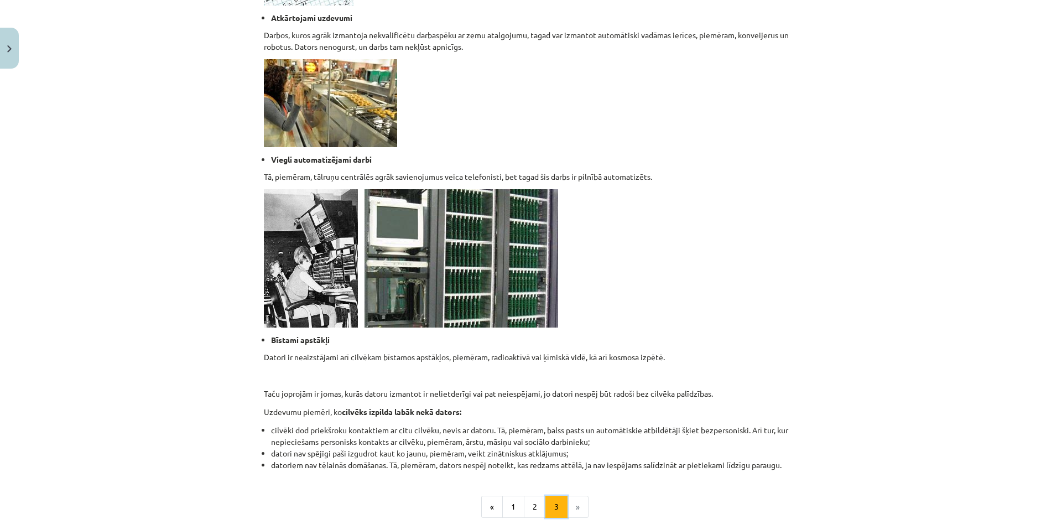
scroll to position [850, 0]
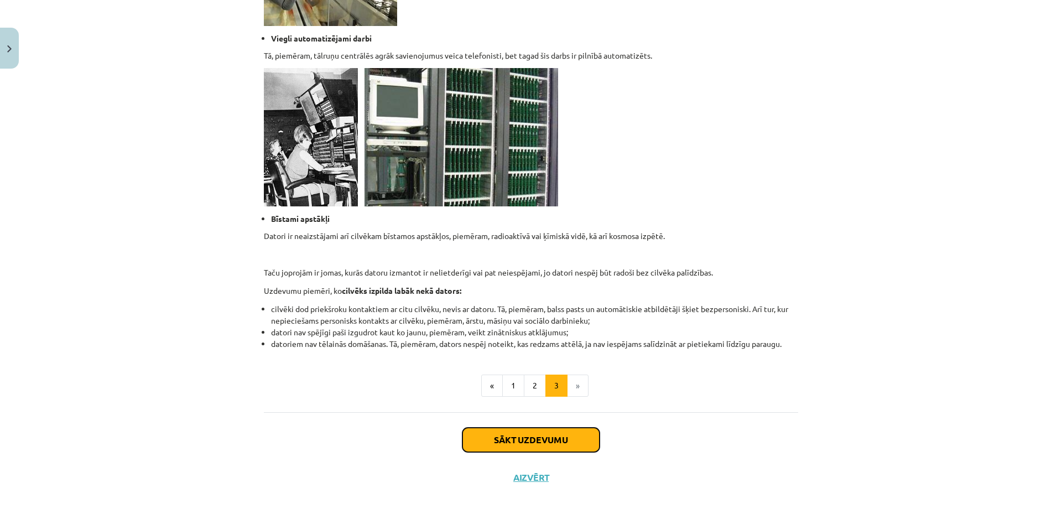
click at [500, 437] on button "Sākt uzdevumu" at bounding box center [531, 440] width 137 height 24
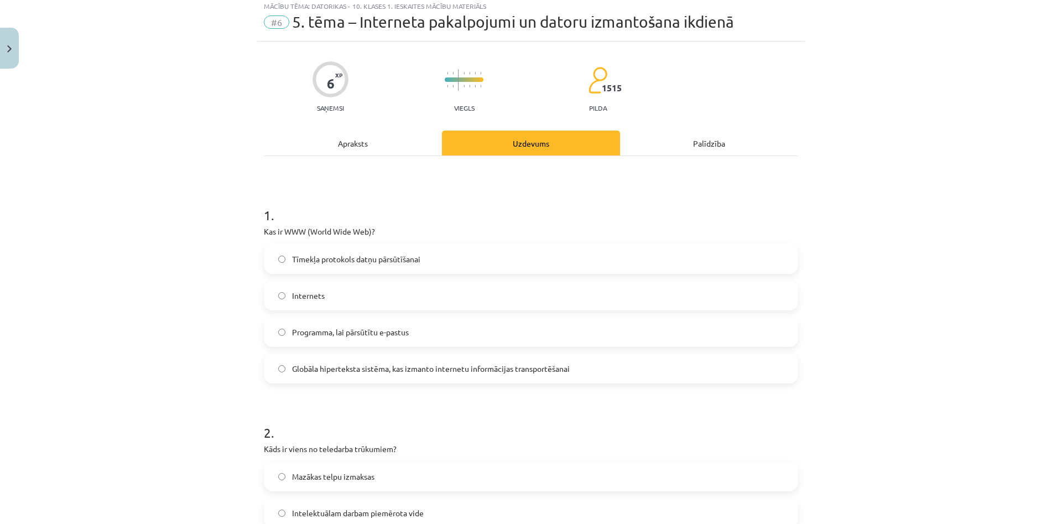
scroll to position [28, 0]
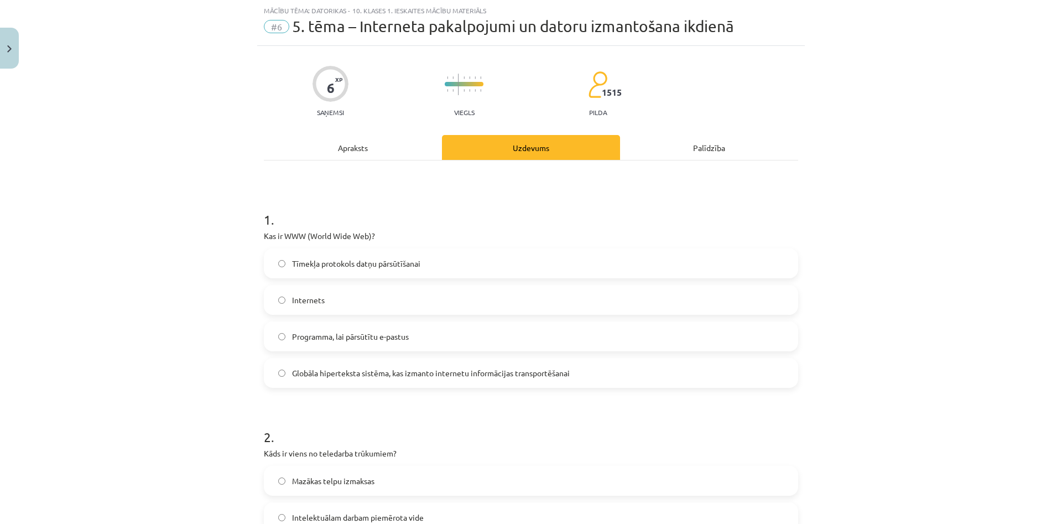
click at [332, 372] on span "Globāla hiperteksta sistēma, kas izmanto internetu informācijas transportēšanai" at bounding box center [431, 373] width 278 height 12
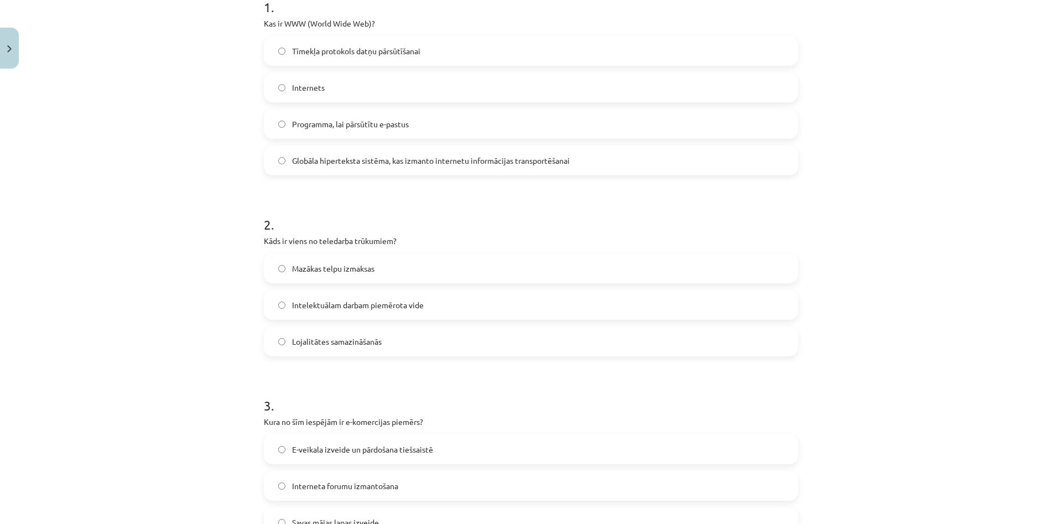
click at [353, 342] on span "Lojalitātes samazināšanās" at bounding box center [337, 342] width 90 height 12
click at [747, 309] on label "Intelektuālam darbam piemērota vide" at bounding box center [531, 305] width 532 height 28
click at [445, 341] on label "Lojalitātes samazināšanās" at bounding box center [531, 342] width 532 height 28
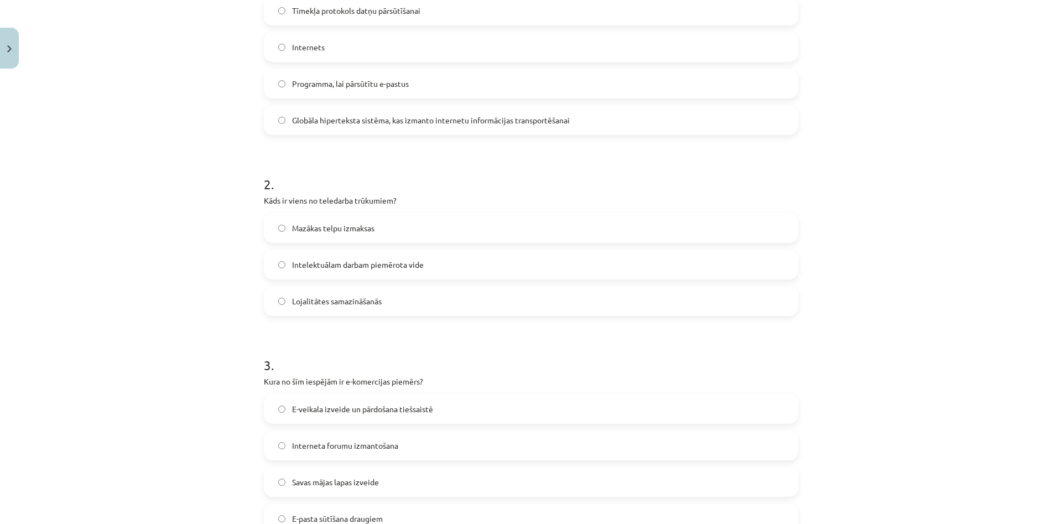
scroll to position [346, 0]
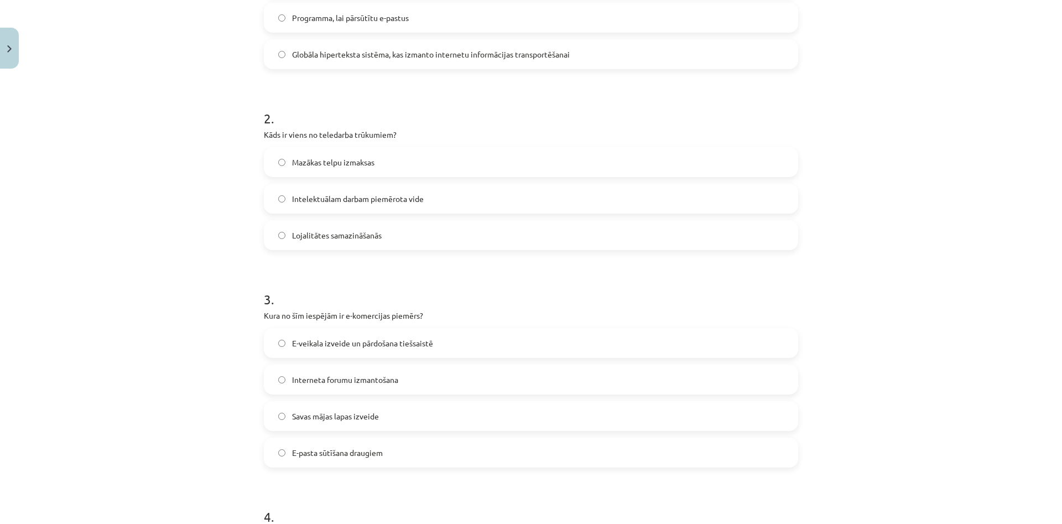
click at [446, 337] on label "E-veikala izveide un pārdošana tiešsaistē" at bounding box center [531, 343] width 532 height 28
click at [420, 408] on label "Savas mājas lapas izveide" at bounding box center [531, 416] width 532 height 28
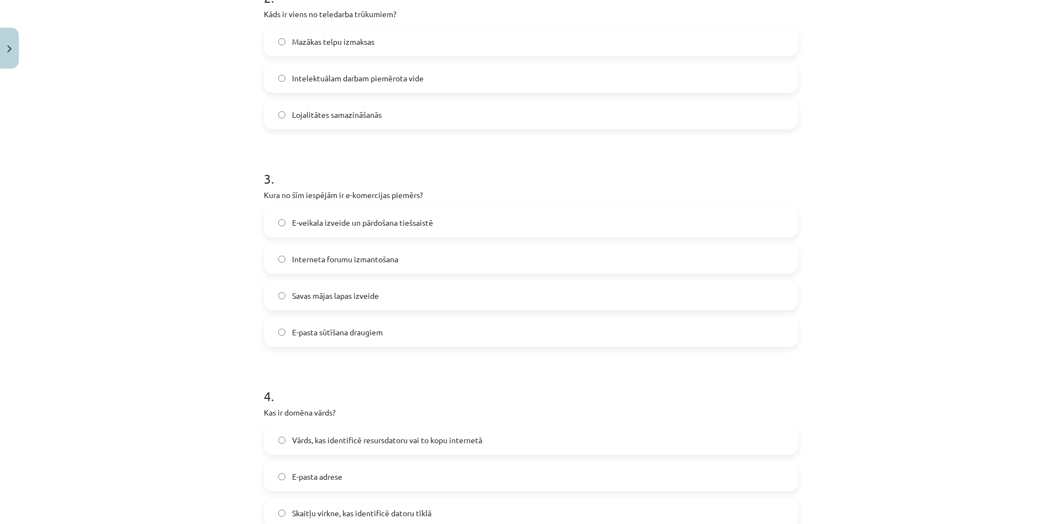
scroll to position [559, 0]
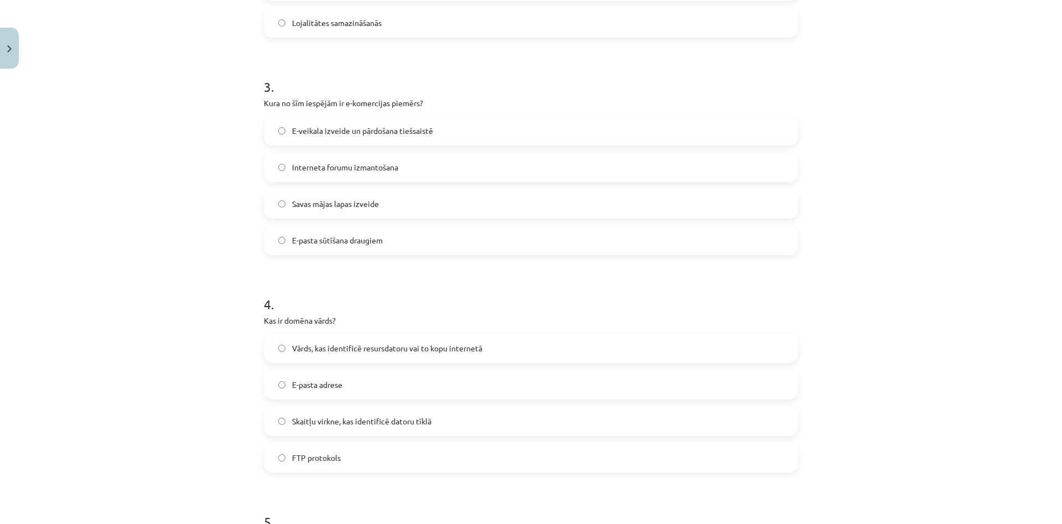
click at [431, 414] on label "Skaitļu virkne, kas identificē datoru tīklā" at bounding box center [531, 421] width 532 height 28
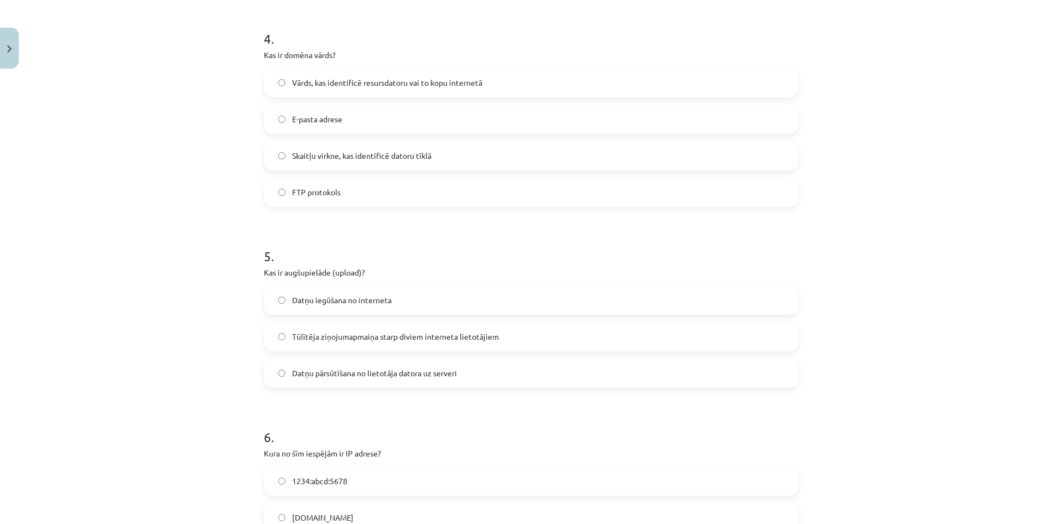
click at [517, 287] on label "Datņu iegūšana no interneta" at bounding box center [531, 300] width 532 height 28
click at [500, 295] on label "Datņu iegūšana no interneta" at bounding box center [531, 300] width 532 height 28
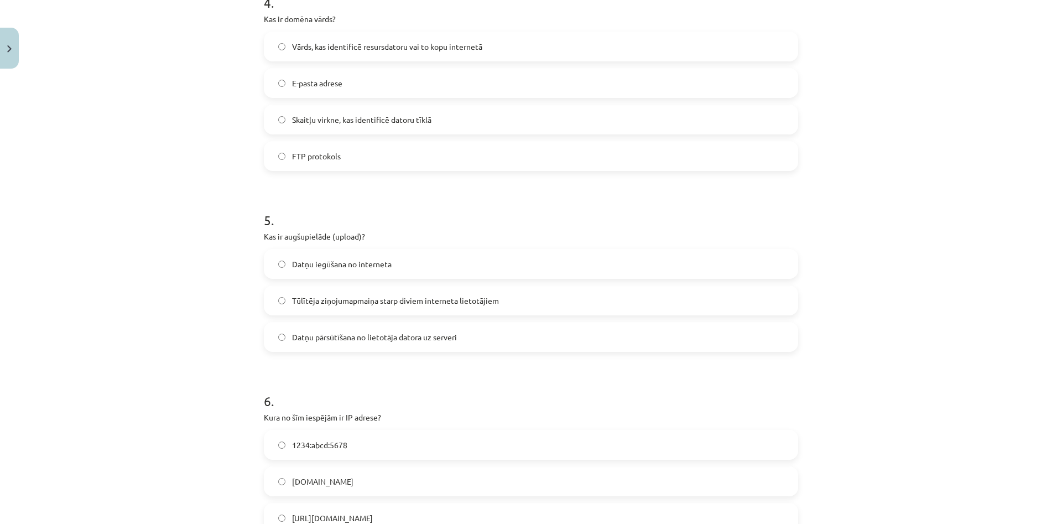
scroll to position [877, 0]
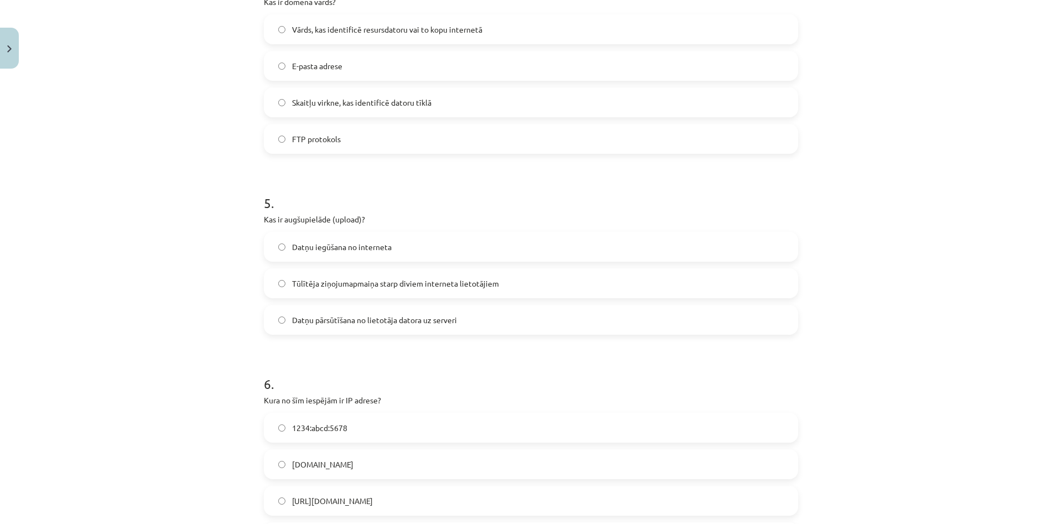
click at [506, 295] on label "Tūlītēja ziņojumapmaiņa starp diviem interneta lietotājiem" at bounding box center [531, 283] width 532 height 28
click at [474, 228] on div "5 . Kas ir augšupielāde (upload)? Datņu iegūšana no interneta Tūlītēja ziņojuma…" at bounding box center [531, 255] width 534 height 159
click at [429, 254] on label "Datņu iegūšana no interneta" at bounding box center [531, 247] width 532 height 28
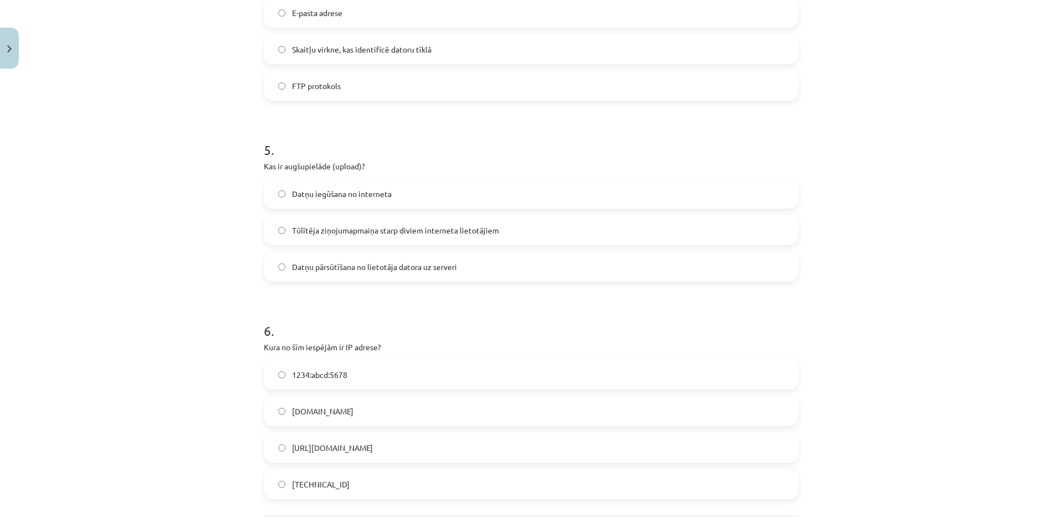
scroll to position [984, 0]
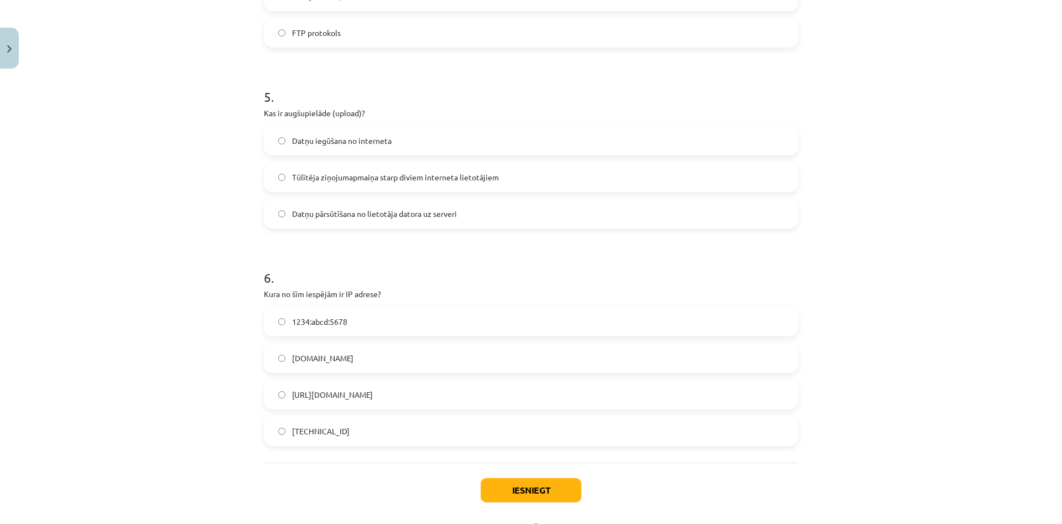
click at [340, 321] on span "1234:abcd:5678" at bounding box center [319, 322] width 55 height 12
click at [389, 436] on label "[TECHNICAL_ID]" at bounding box center [531, 431] width 532 height 28
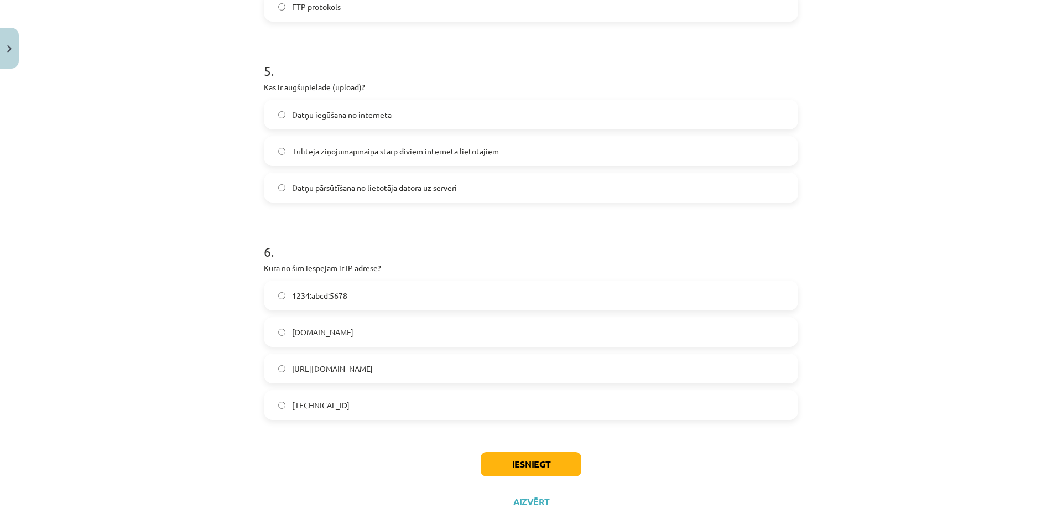
scroll to position [1034, 0]
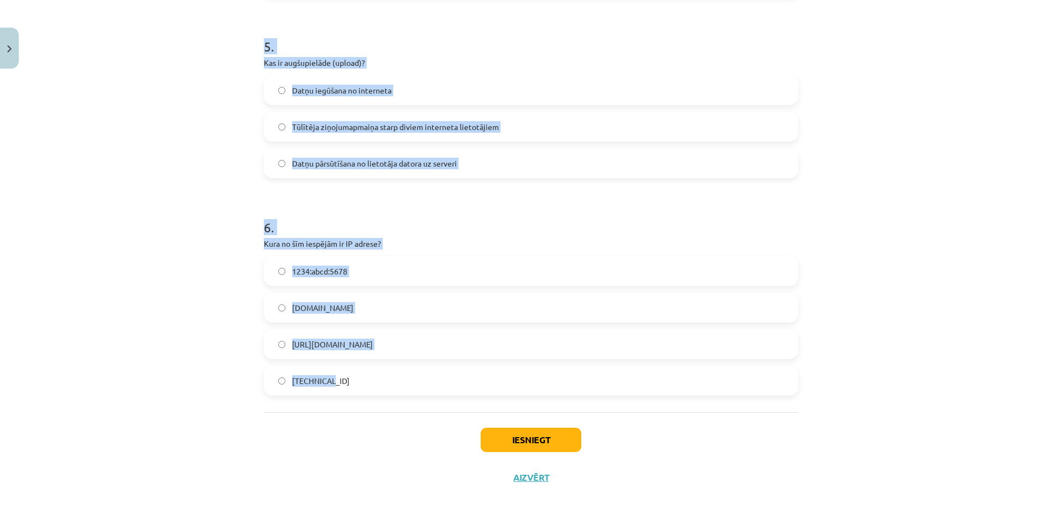
drag, startPoint x: 246, startPoint y: 228, endPoint x: 330, endPoint y: 410, distance: 200.3
click at [330, 410] on div "Mācību tēma: Datorikas - 10. klases 1. ieskaites mācību materiāls #6 5. tēma – …" at bounding box center [531, 262] width 1062 height 524
copy form "1 . Kas ir WWW (World Wide Web)? Tīmekļa protokols datņu pārsūtīšanai Internets…"
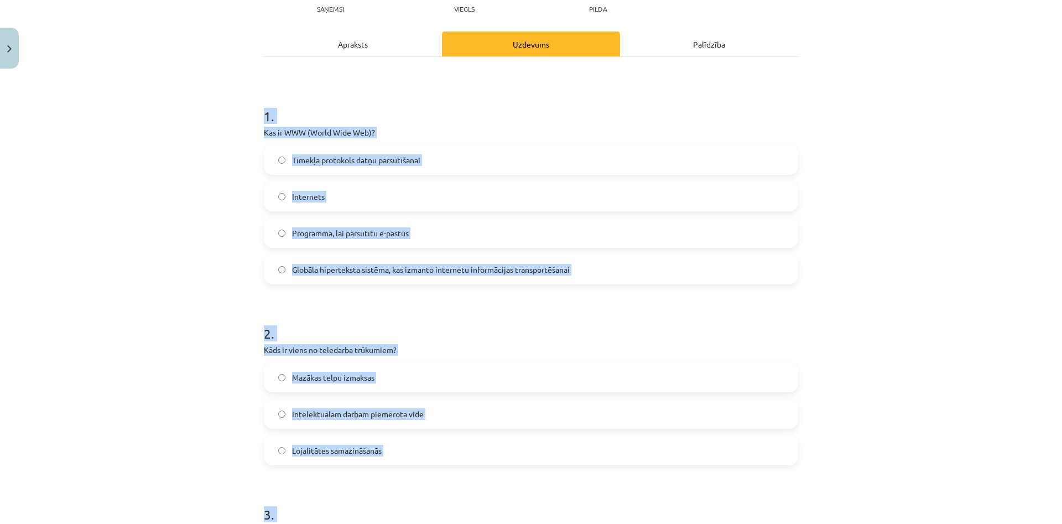
scroll to position [0, 0]
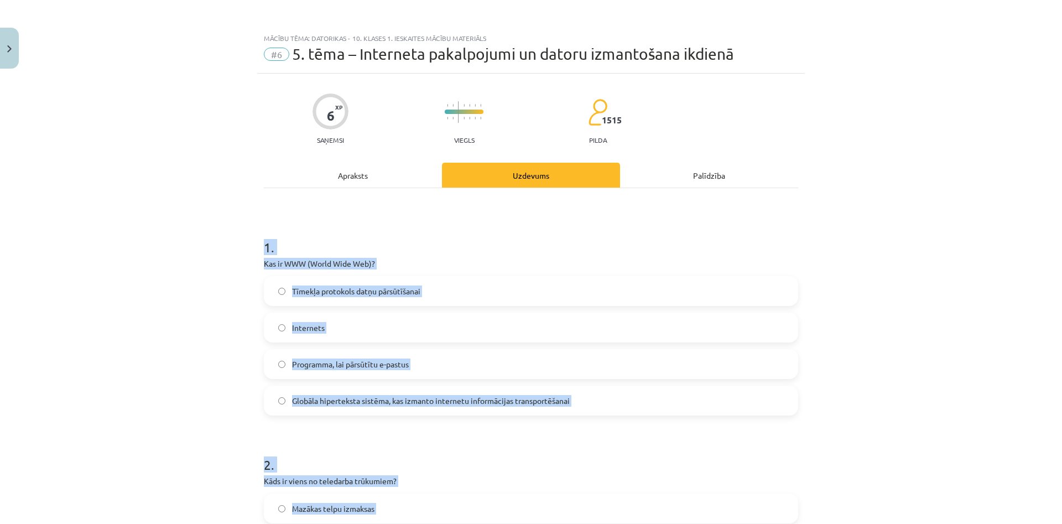
click at [494, 279] on label "Tīmekļa protokols datņu pārsūtīšanai" at bounding box center [531, 291] width 532 height 28
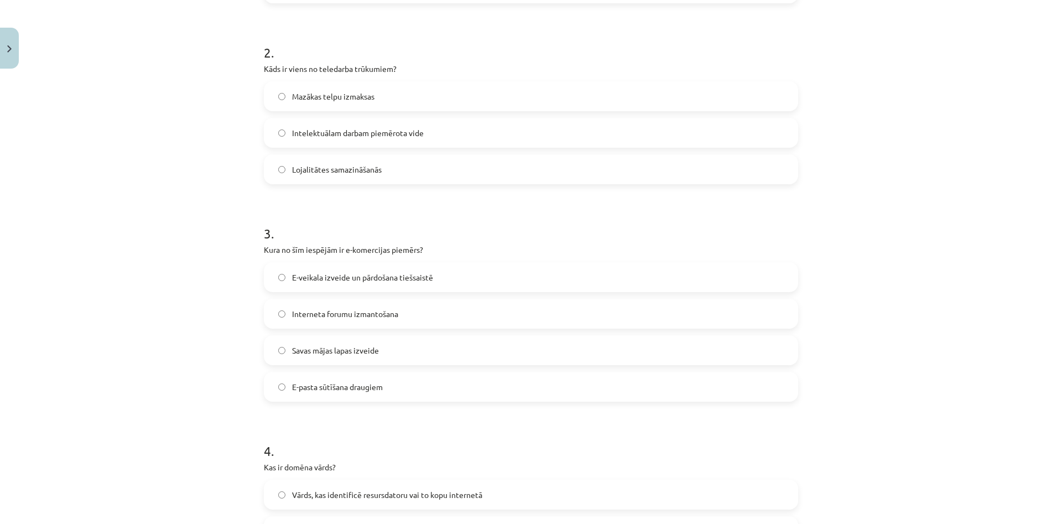
scroll to position [425, 0]
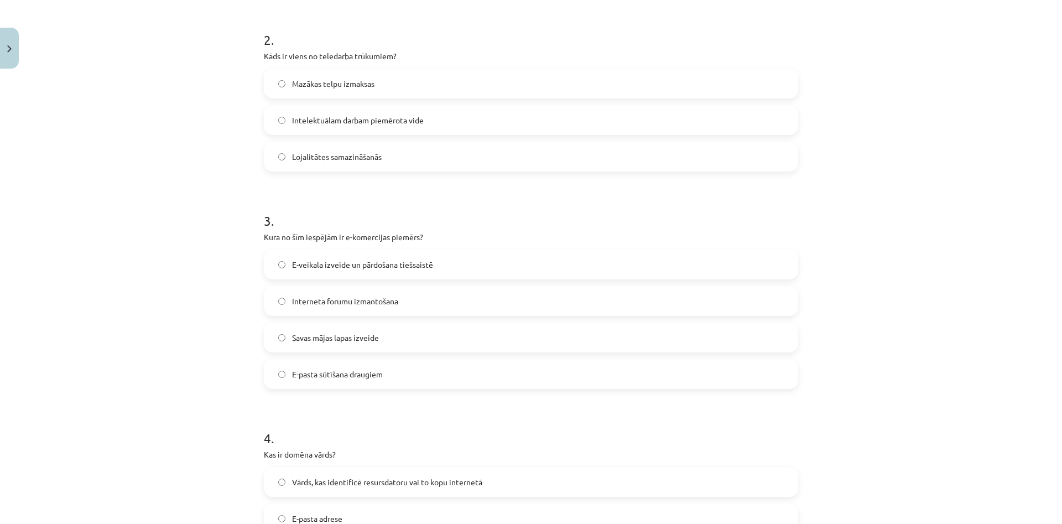
click at [424, 264] on span "E-veikala izveide un pārdošana tiešsaistē" at bounding box center [362, 265] width 141 height 12
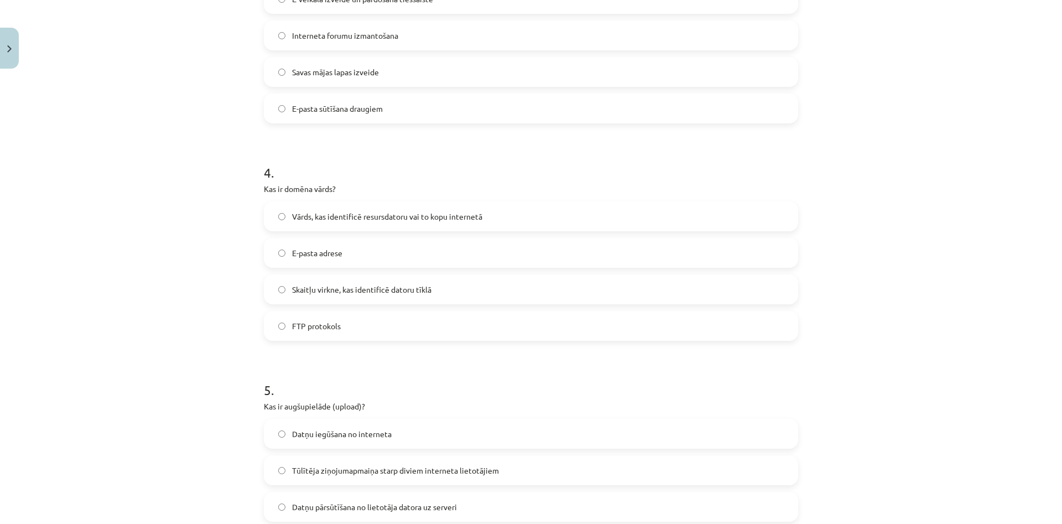
click at [334, 221] on span "Vārds, kas identificē resursdatoru vai to kopu internetā" at bounding box center [387, 217] width 190 height 12
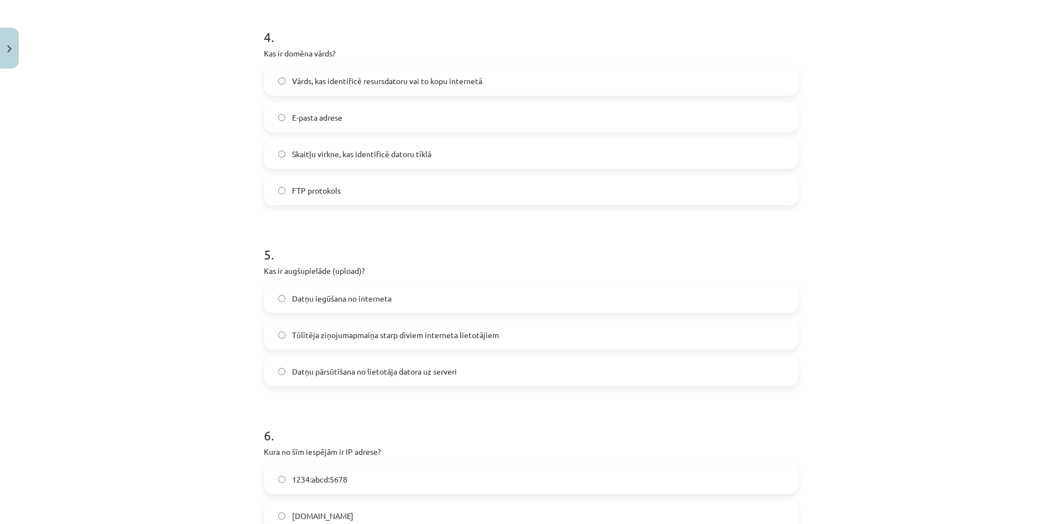
scroll to position [850, 0]
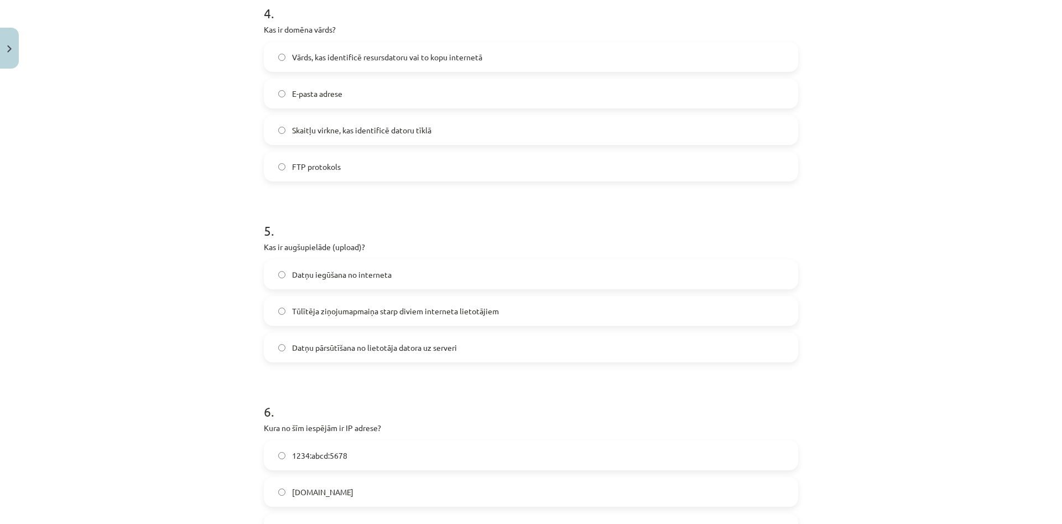
click at [439, 345] on span "Datņu pārsūtīšana no lietotāja datora uz serveri" at bounding box center [374, 348] width 165 height 12
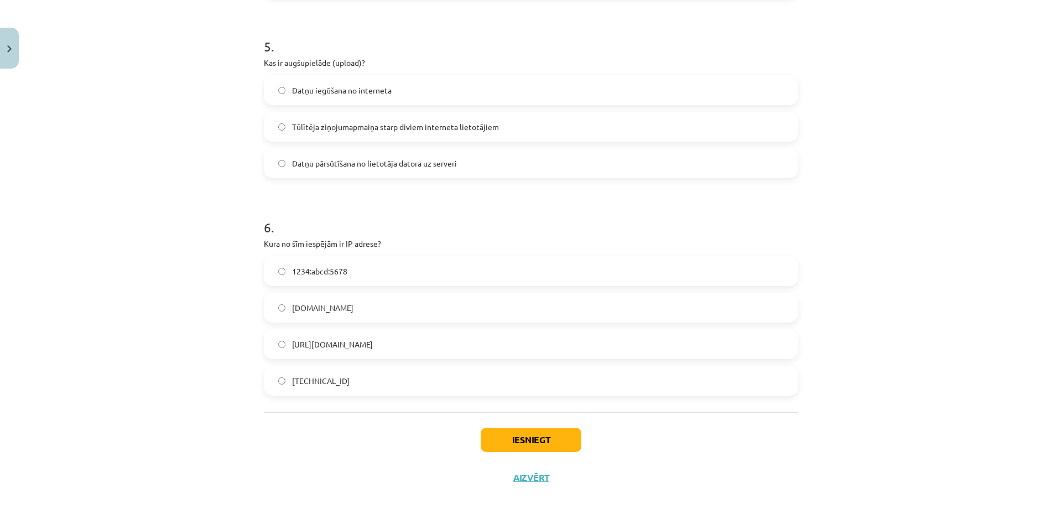
click at [510, 427] on div "Iesniegt Aizvērt" at bounding box center [531, 450] width 534 height 77
click at [512, 450] on button "Iesniegt" at bounding box center [531, 440] width 101 height 24
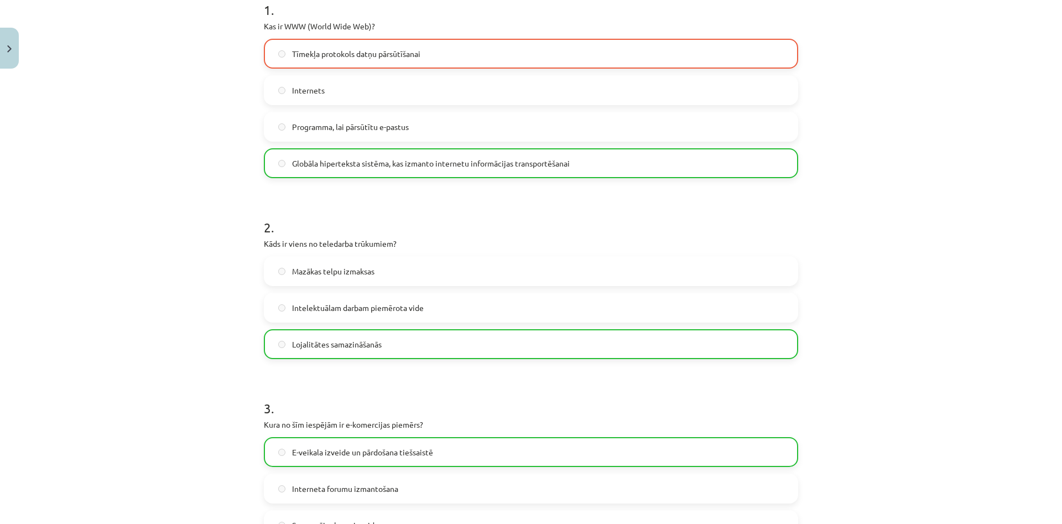
scroll to position [0, 0]
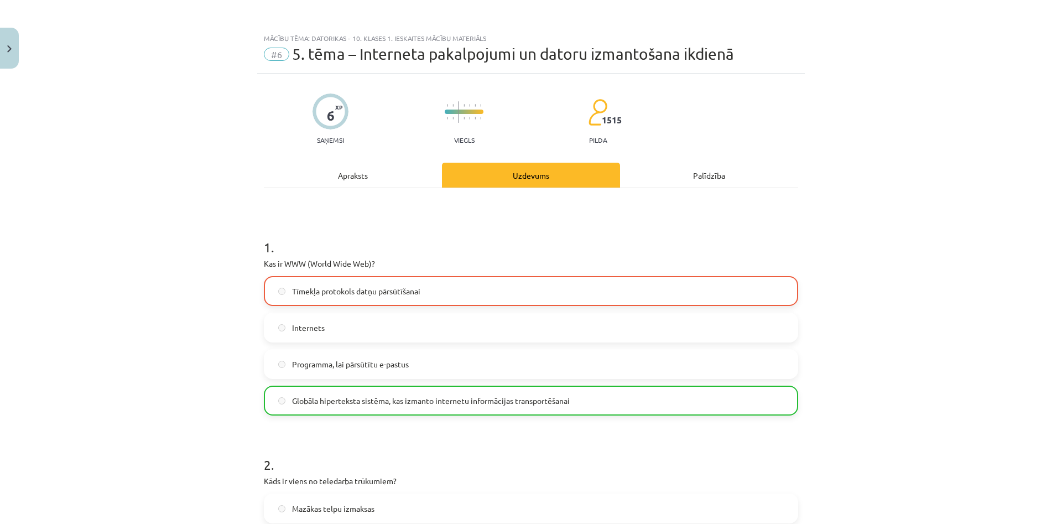
click at [426, 405] on span "Globāla hiperteksta sistēma, kas izmanto internetu informācijas transportēšanai" at bounding box center [431, 401] width 278 height 12
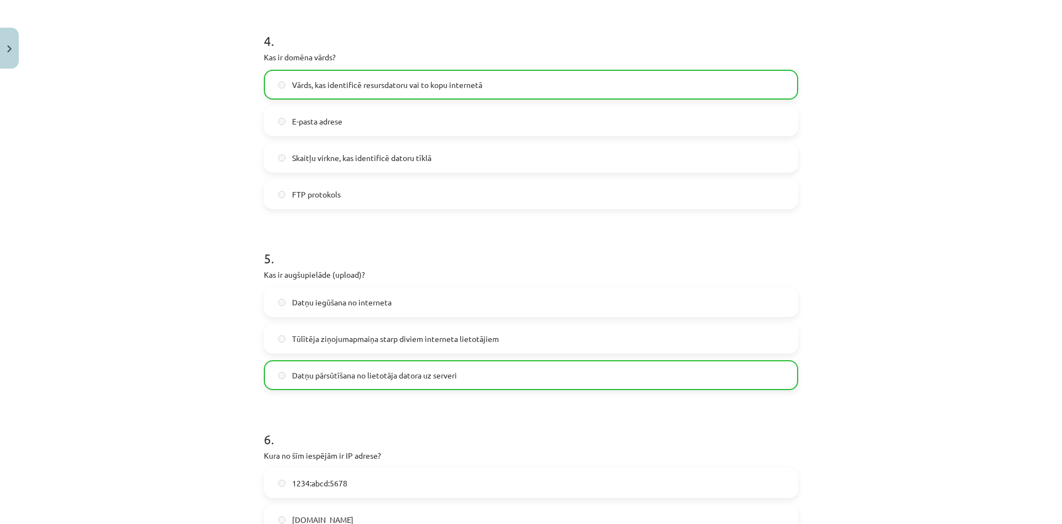
scroll to position [698, 0]
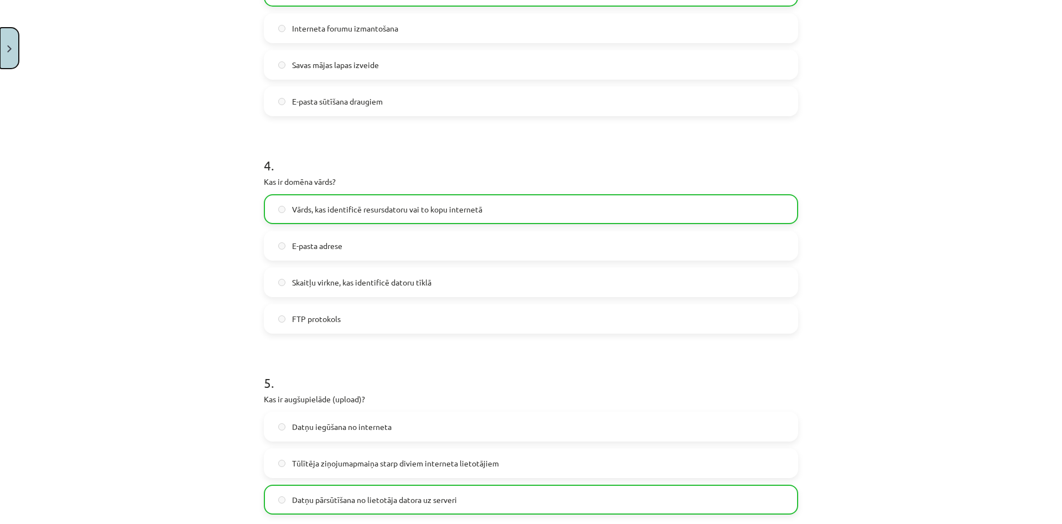
click at [2, 47] on button "Close" at bounding box center [9, 48] width 19 height 41
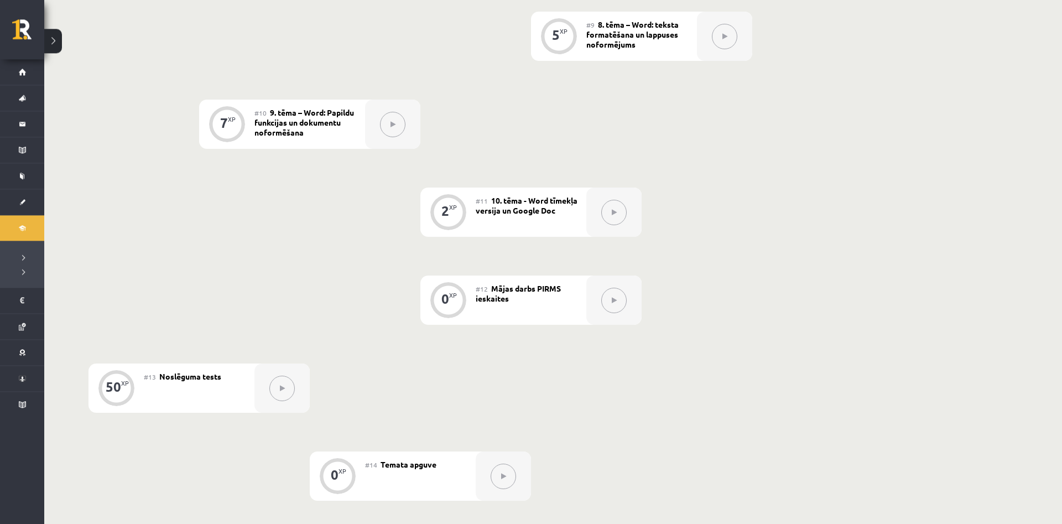
scroll to position [1129, 0]
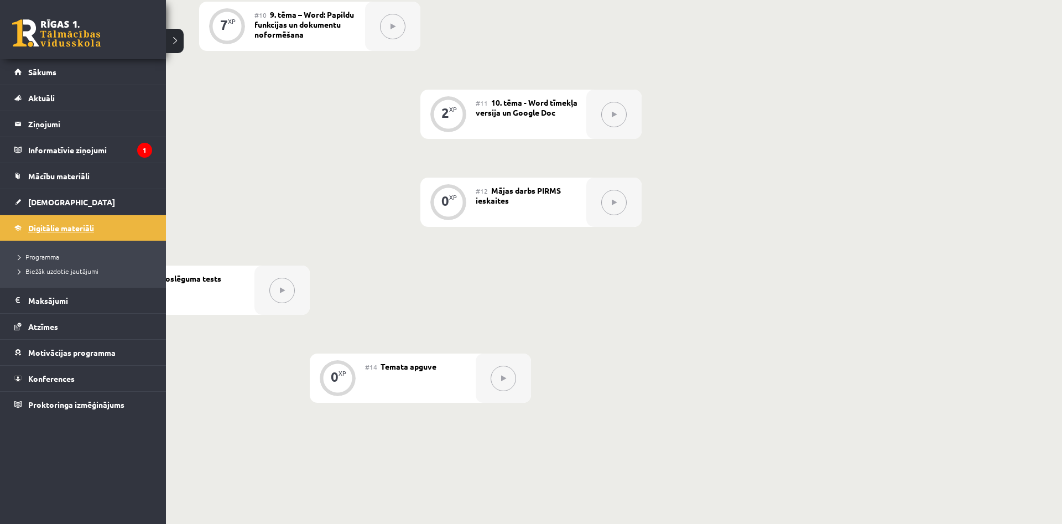
click at [85, 229] on span "Digitālie materiāli" at bounding box center [61, 228] width 66 height 10
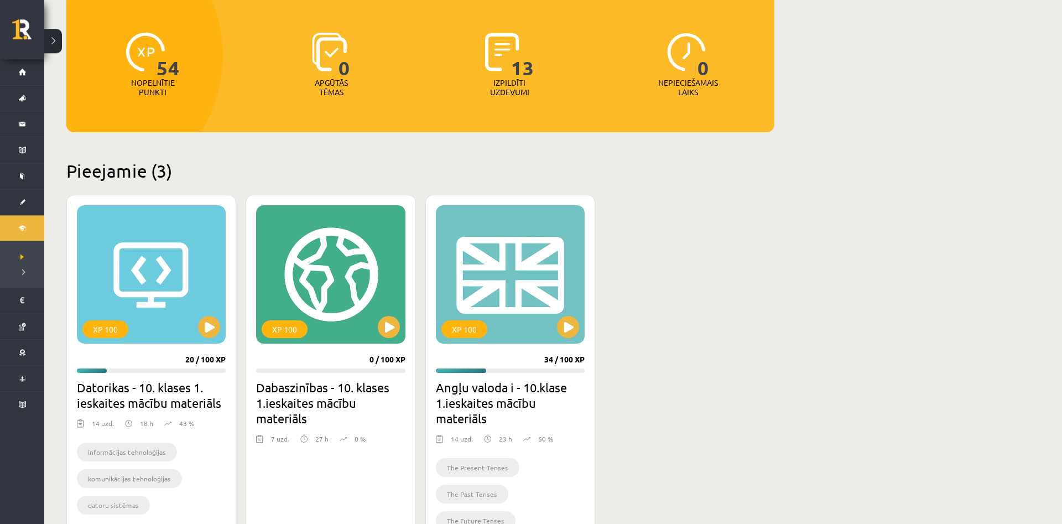
scroll to position [169, 0]
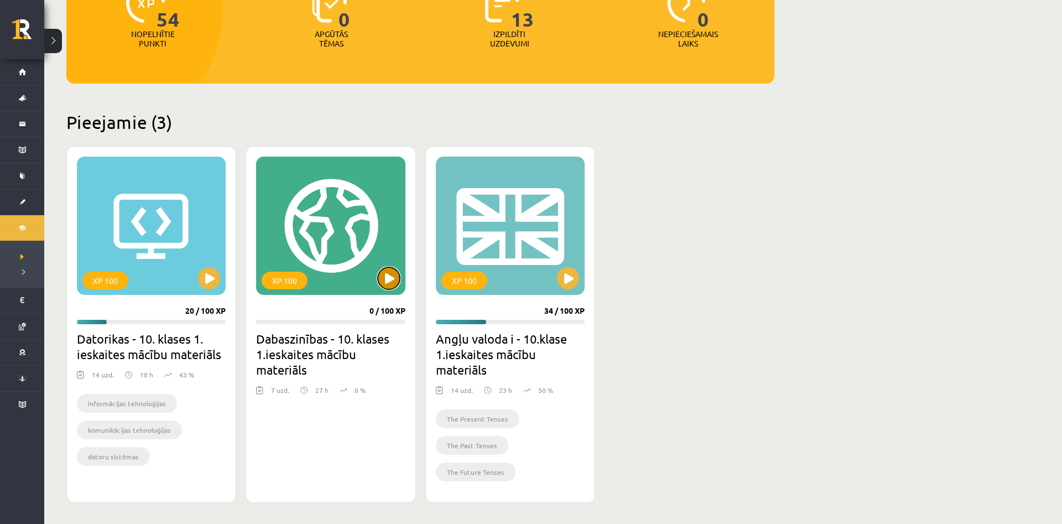
click at [395, 280] on button at bounding box center [389, 278] width 22 height 22
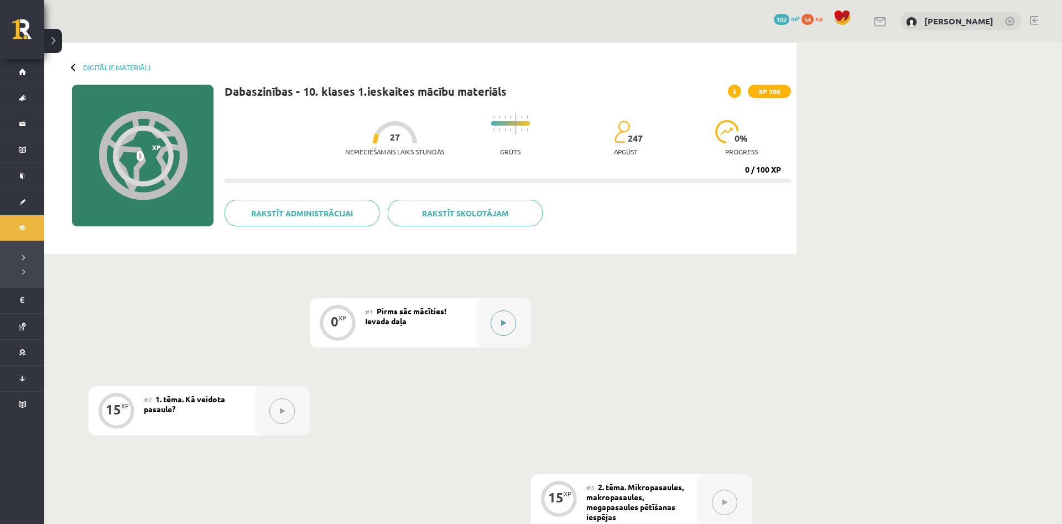
click at [501, 320] on button at bounding box center [503, 322] width 25 height 25
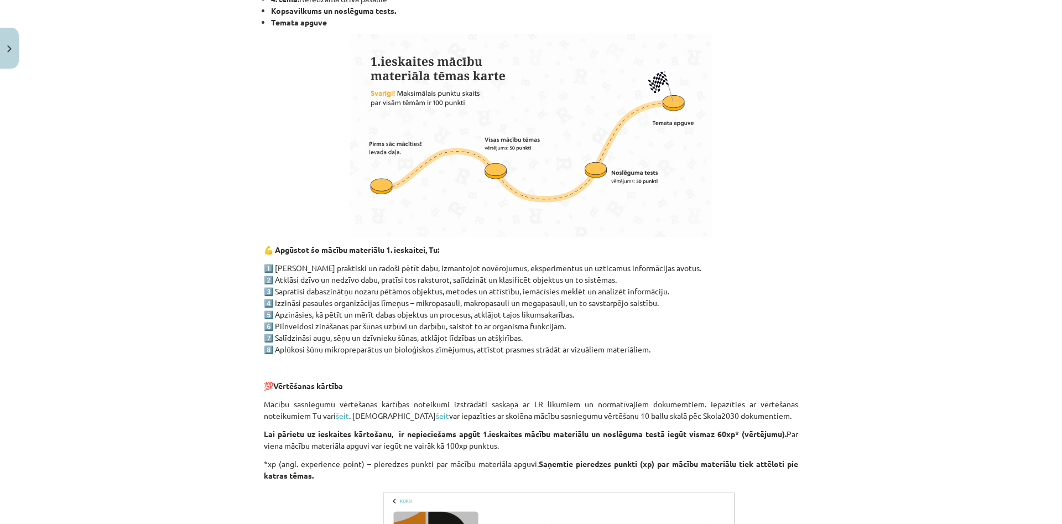
scroll to position [754, 0]
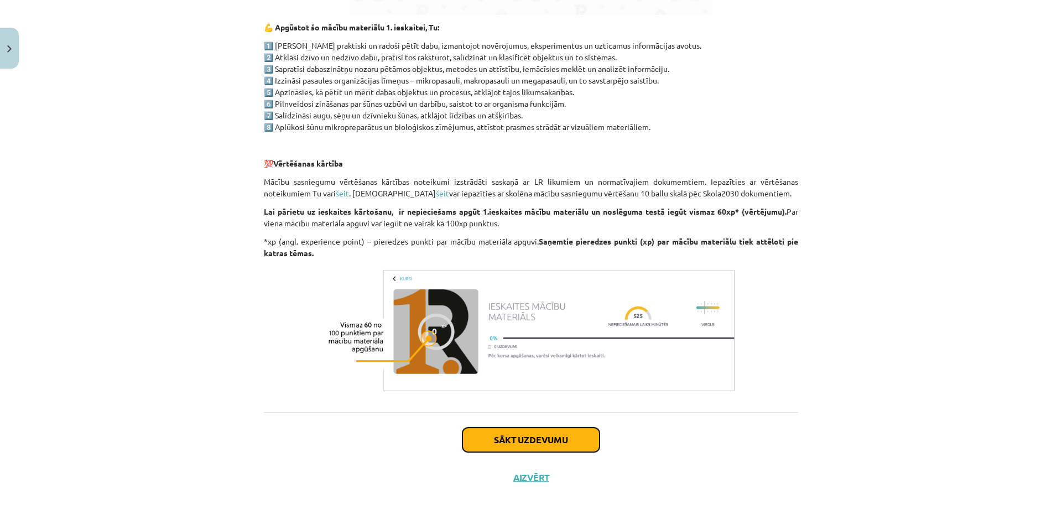
click at [547, 432] on button "Sākt uzdevumu" at bounding box center [531, 440] width 137 height 24
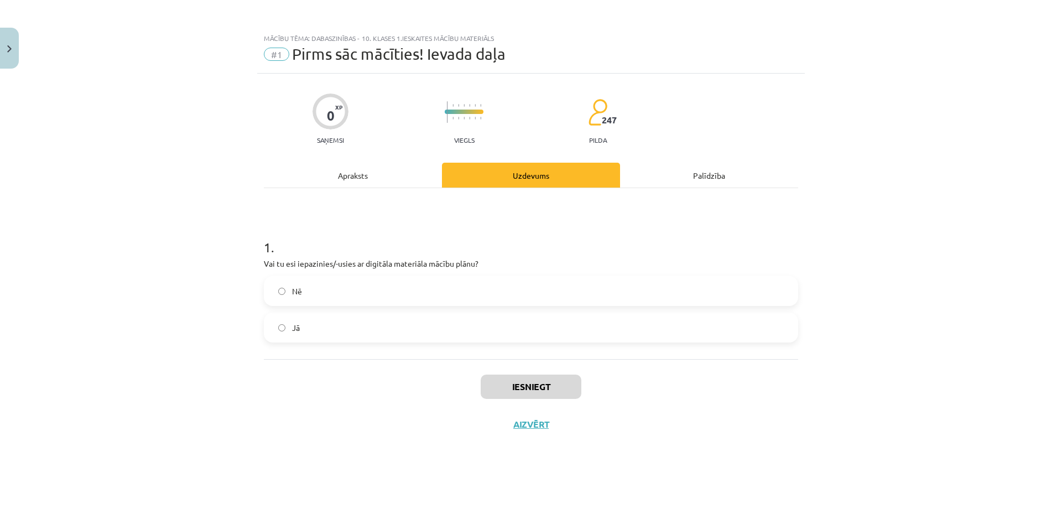
click at [350, 320] on label "Jā" at bounding box center [531, 328] width 532 height 28
drag, startPoint x: 529, startPoint y: 384, endPoint x: 520, endPoint y: 385, distance: 8.9
click at [527, 384] on button "Iesniegt" at bounding box center [531, 387] width 101 height 24
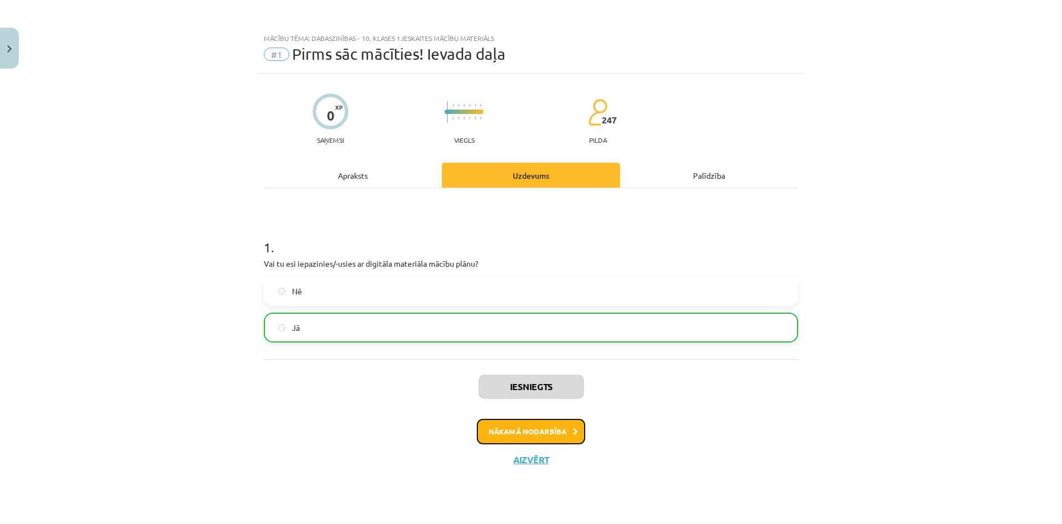
click at [537, 442] on button "Nākamā nodarbība" at bounding box center [531, 431] width 108 height 25
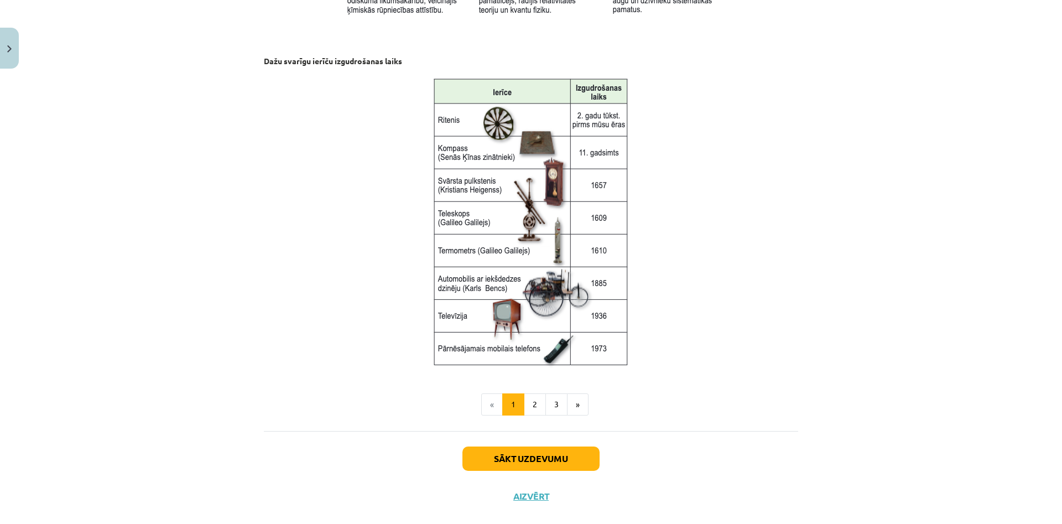
scroll to position [1372, 0]
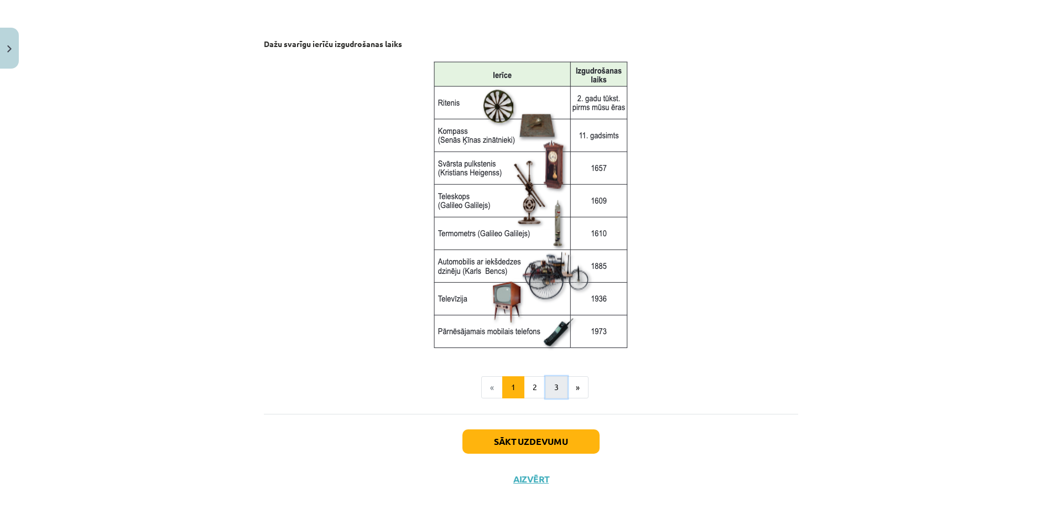
click at [549, 380] on button "3" at bounding box center [557, 387] width 22 height 22
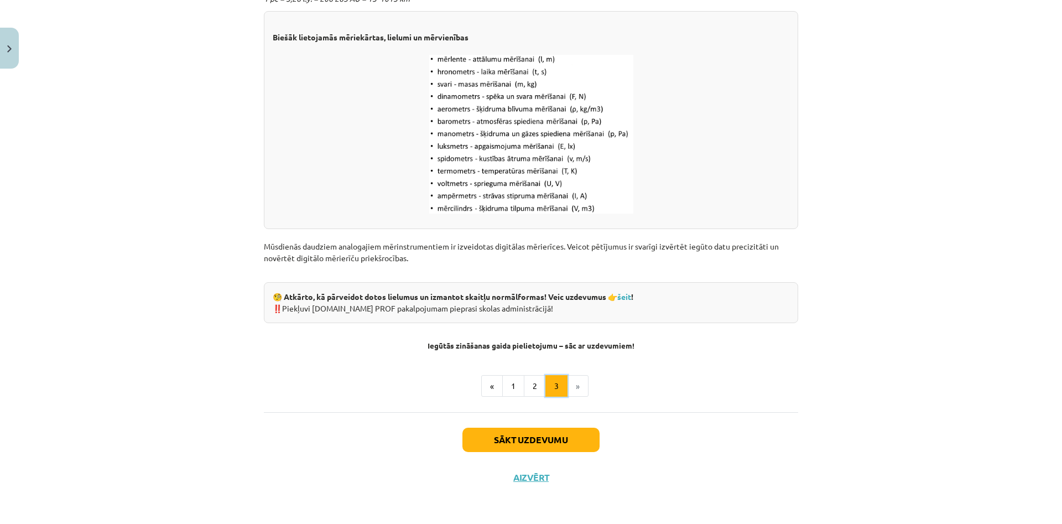
scroll to position [1341, 0]
click at [536, 382] on button "2" at bounding box center [535, 386] width 22 height 22
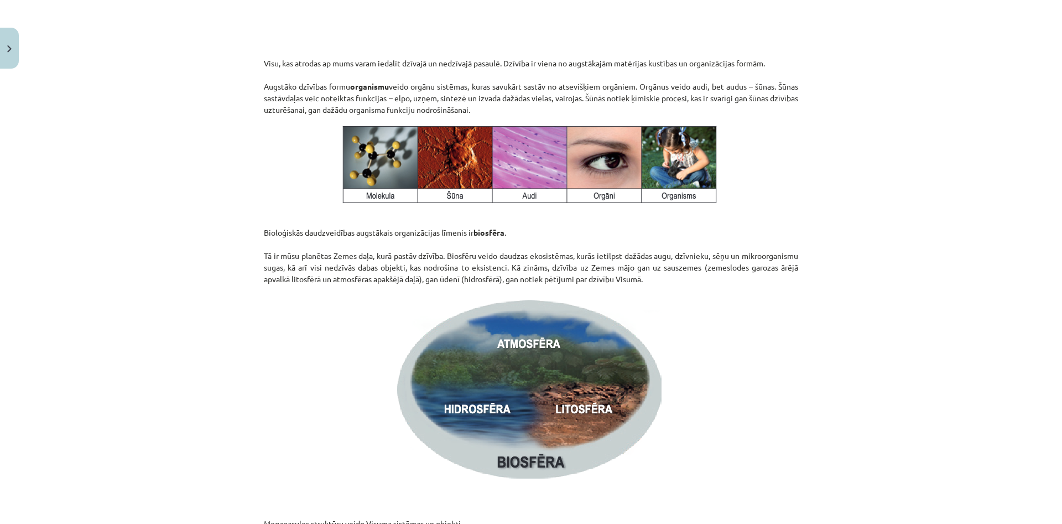
scroll to position [1540, 0]
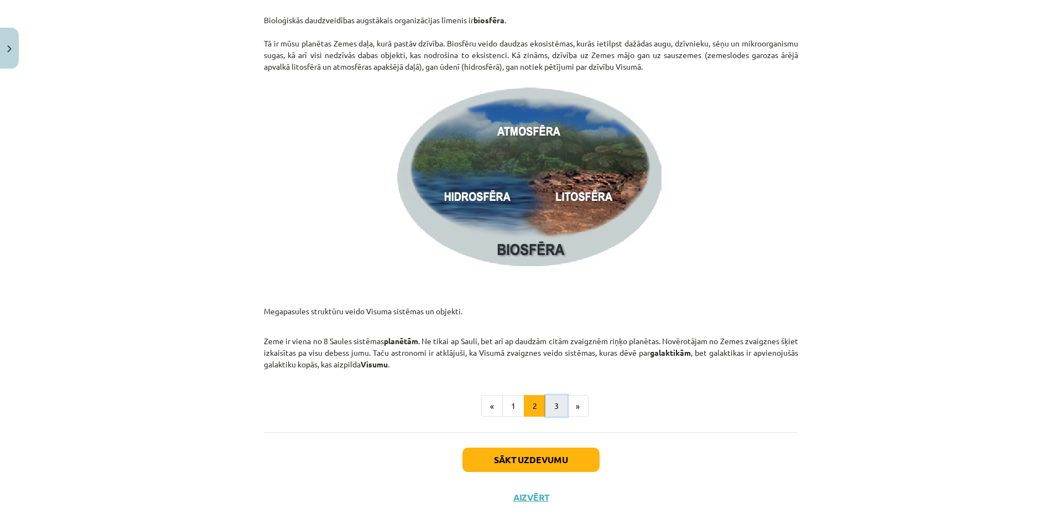
click at [550, 405] on button "3" at bounding box center [557, 406] width 22 height 22
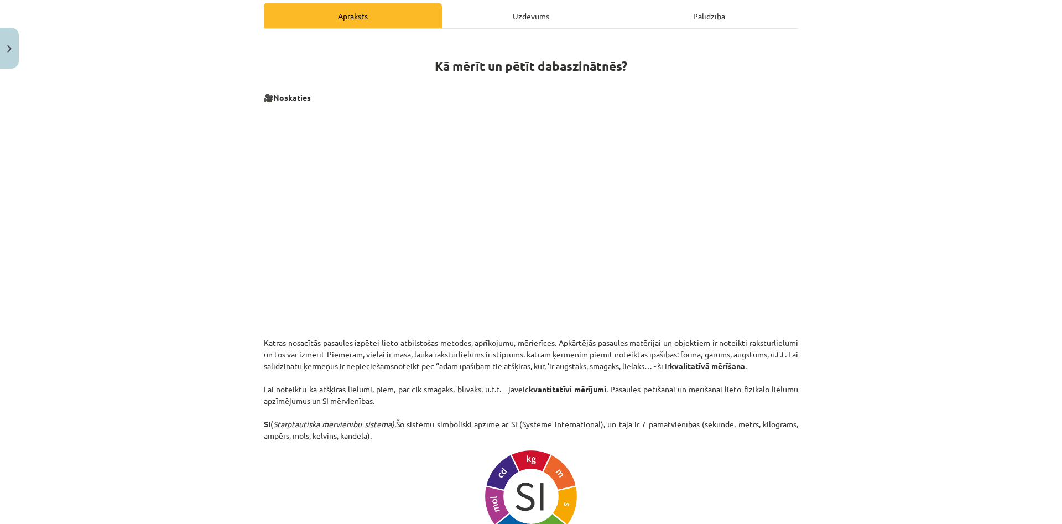
scroll to position [212, 0]
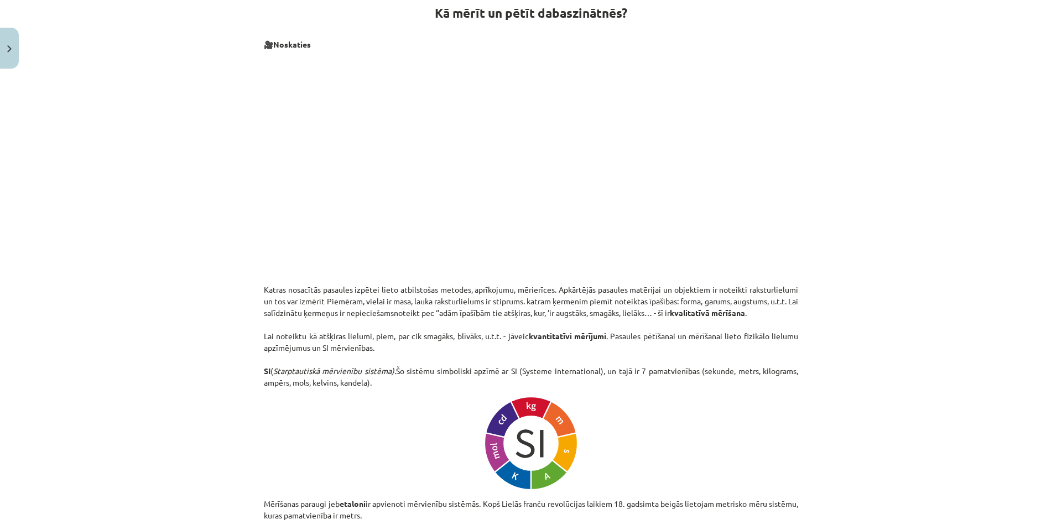
click at [585, 407] on p at bounding box center [531, 443] width 534 height 96
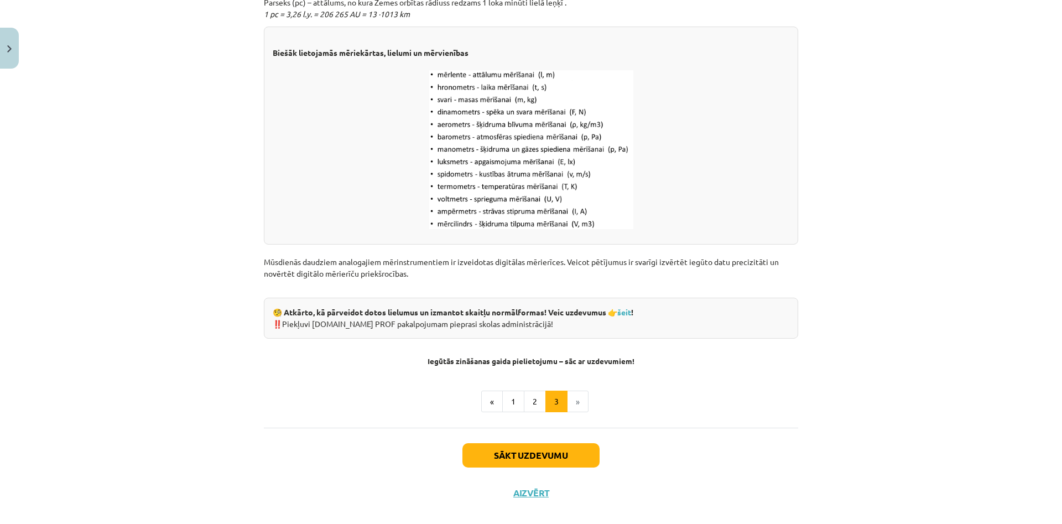
scroll to position [1341, 0]
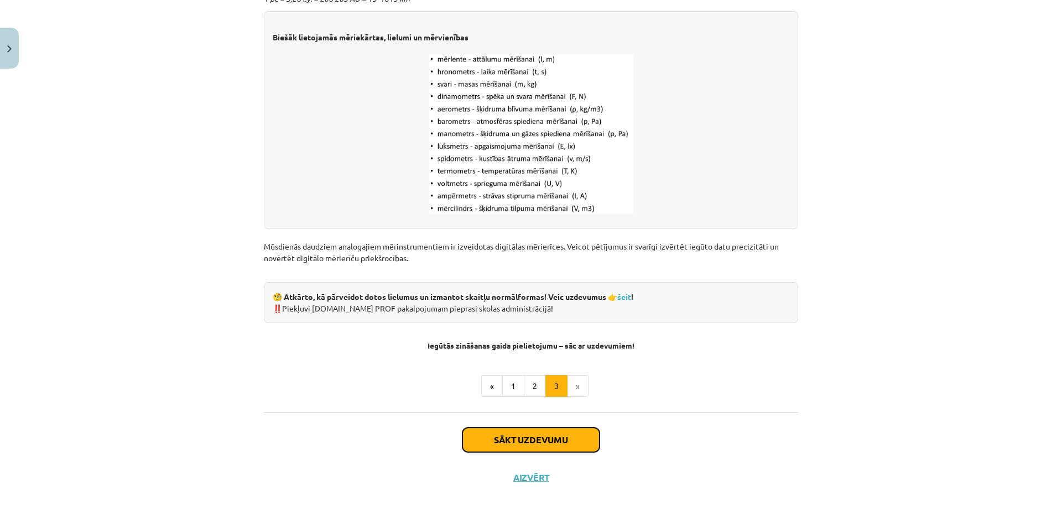
click at [510, 434] on button "Sākt uzdevumu" at bounding box center [531, 440] width 137 height 24
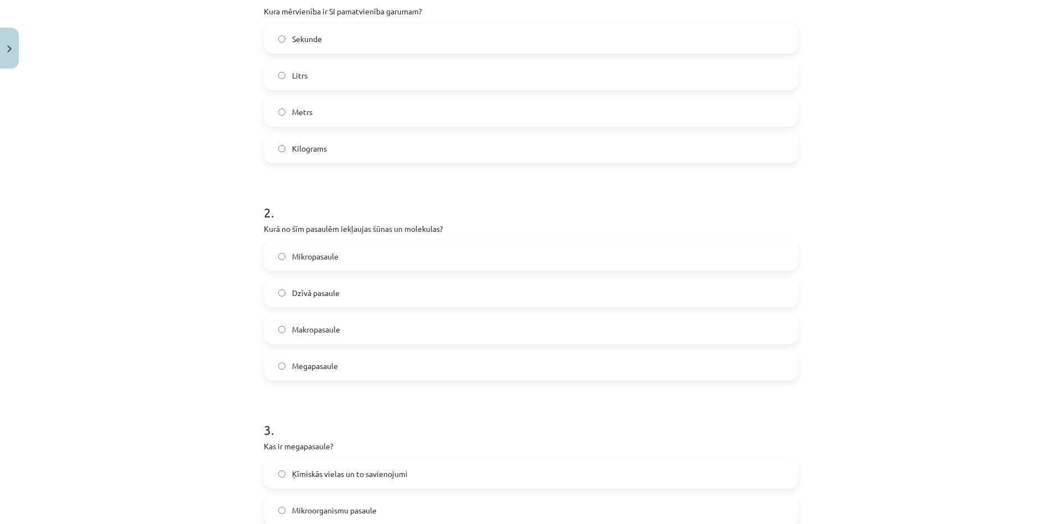
scroll to position [0, 0]
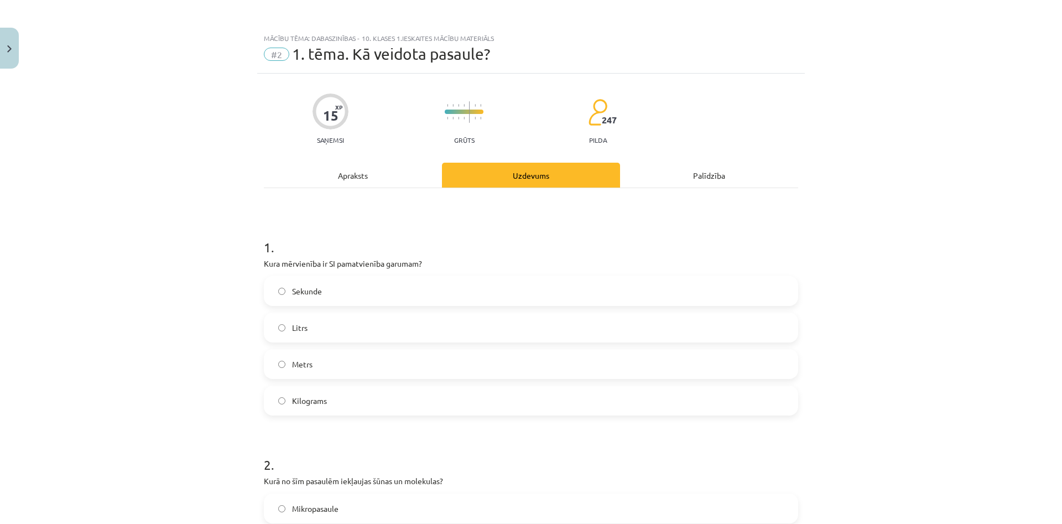
click at [337, 354] on label "Metrs" at bounding box center [531, 364] width 532 height 28
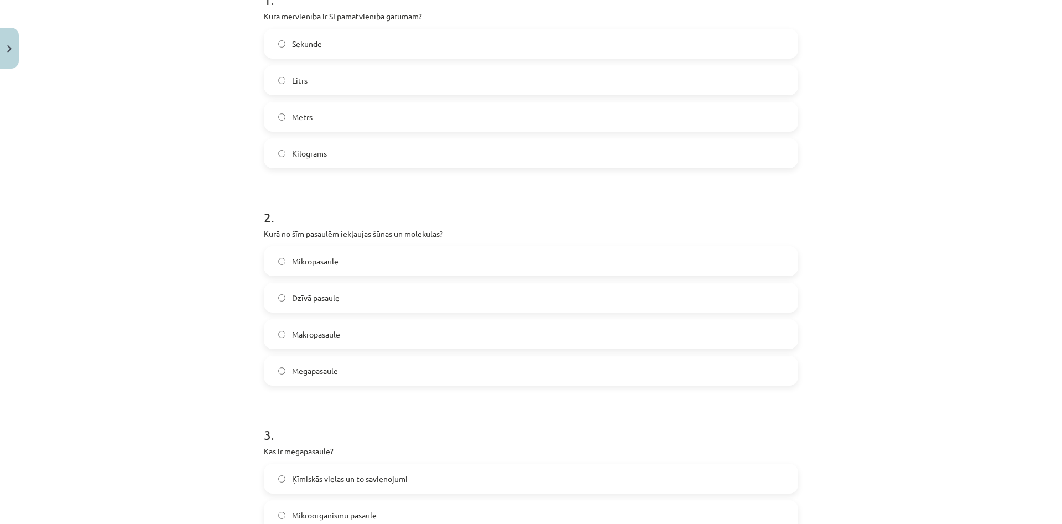
scroll to position [266, 0]
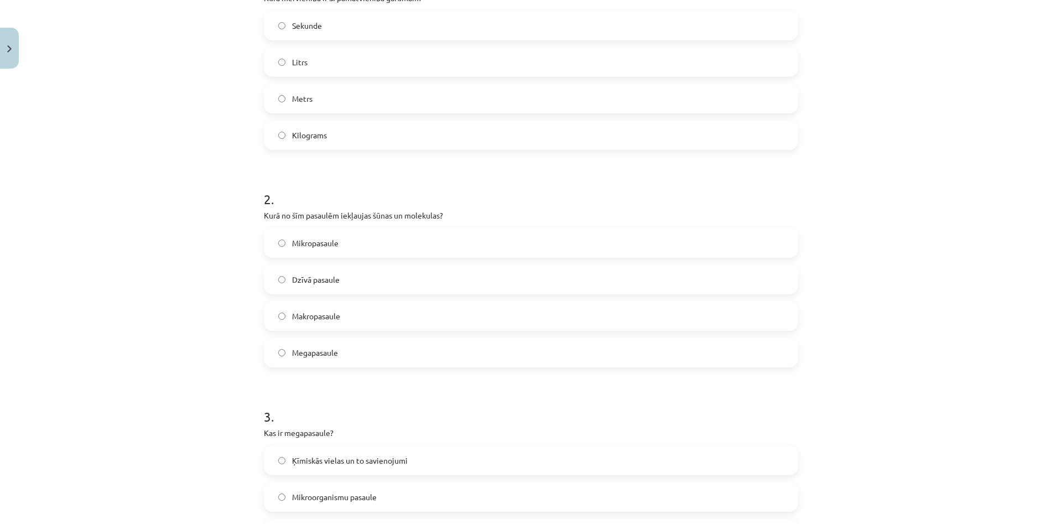
click at [342, 248] on label "Mikropasaule" at bounding box center [531, 243] width 532 height 28
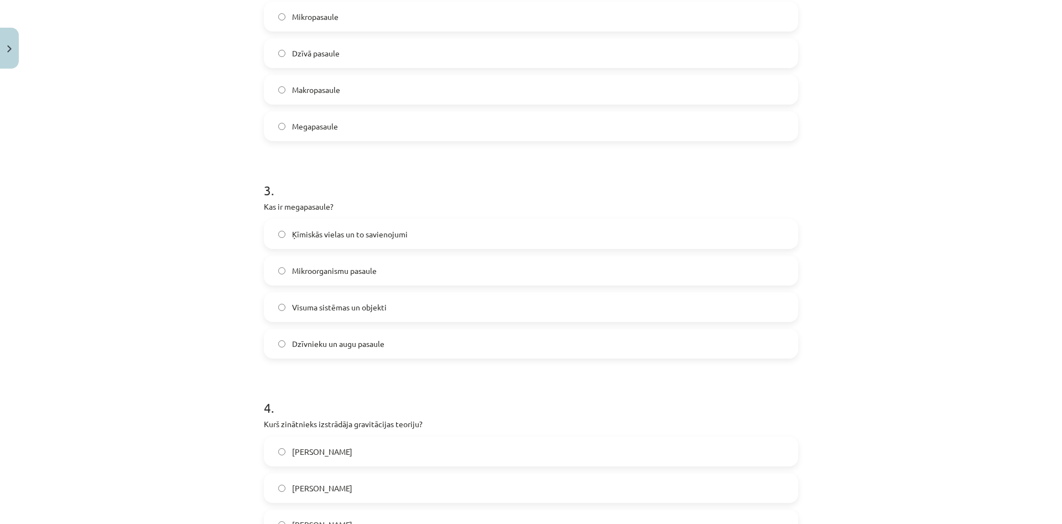
scroll to position [584, 0]
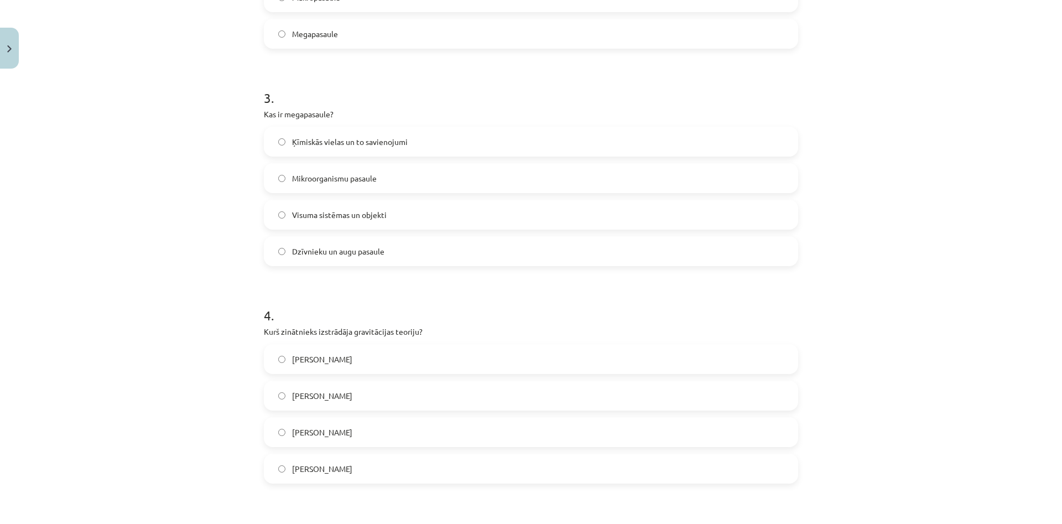
click at [407, 227] on label "Visuma sistēmas un objekti" at bounding box center [531, 215] width 532 height 28
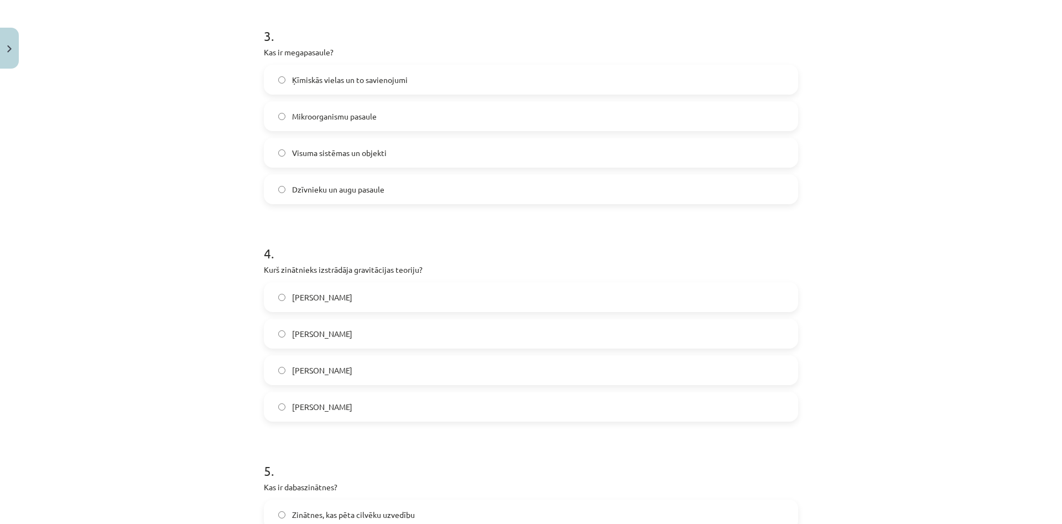
scroll to position [690, 0]
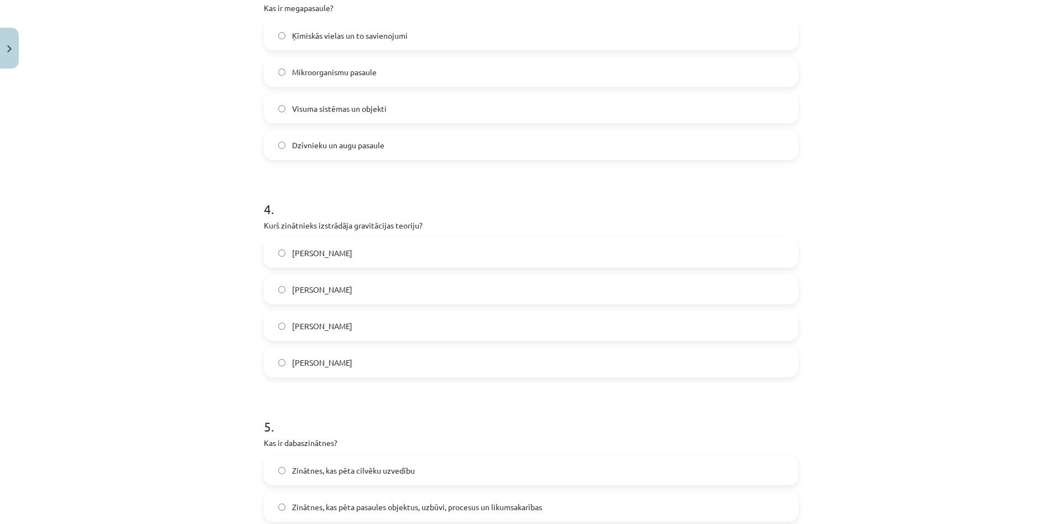
click at [341, 356] on label "Īzaks Ņūtons" at bounding box center [531, 363] width 532 height 28
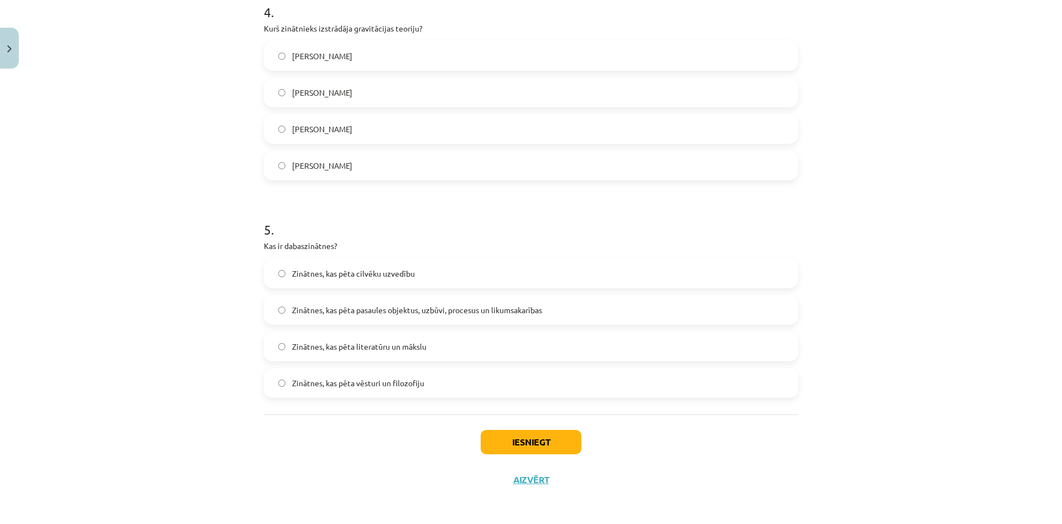
scroll to position [890, 0]
click at [382, 307] on span "Zinātnes, kas pēta pasaules objektus, uzbūvi, procesus un likumsakarības" at bounding box center [417, 308] width 250 height 12
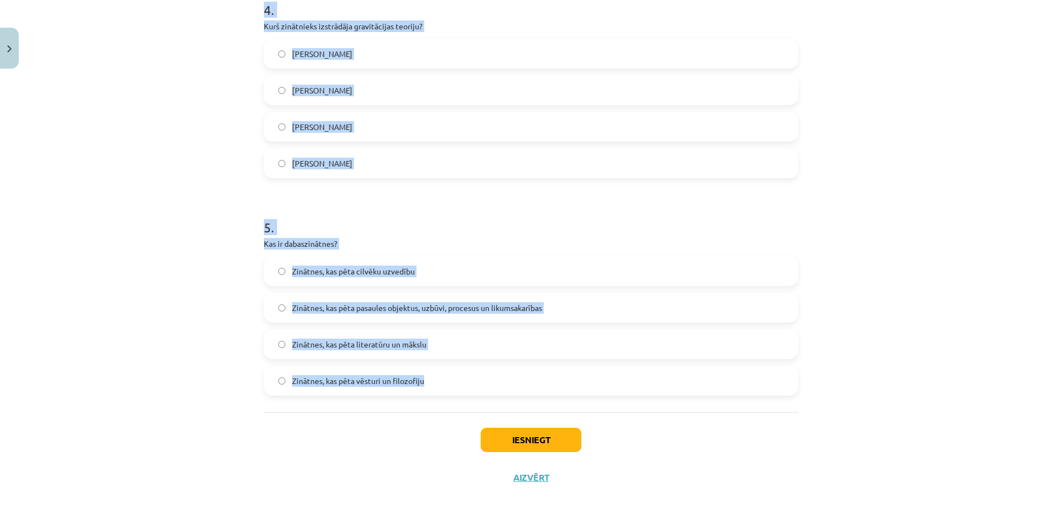
drag, startPoint x: 253, startPoint y: 235, endPoint x: 447, endPoint y: 423, distance: 270.4
click at [447, 423] on div "Mācību tēma: Dabaszinības - 10. klases 1.ieskaites mācību materiāls #2 1. tēma.…" at bounding box center [531, 262] width 1062 height 524
copy form "1 . Kura mērvienība ir SI pamatvienība garumam? Sekunde Litrs Metrs Kilograms 2…"
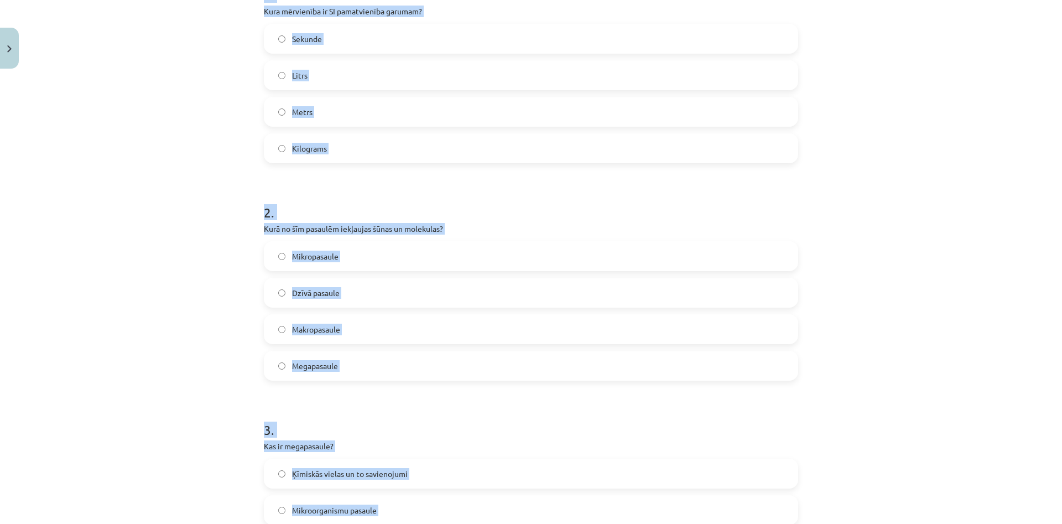
scroll to position [0, 0]
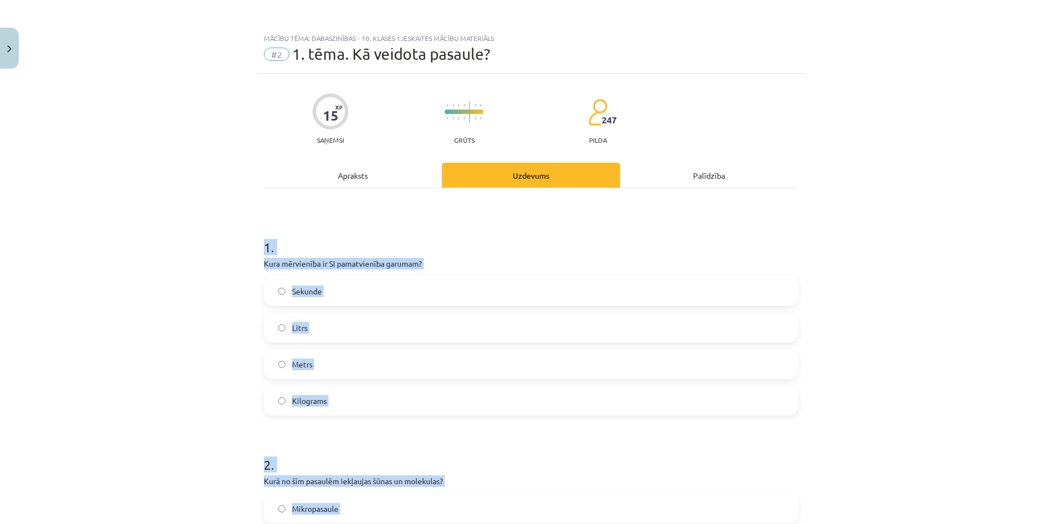
click at [459, 385] on div "Sekunde Litrs Metrs Kilograms" at bounding box center [531, 345] width 534 height 139
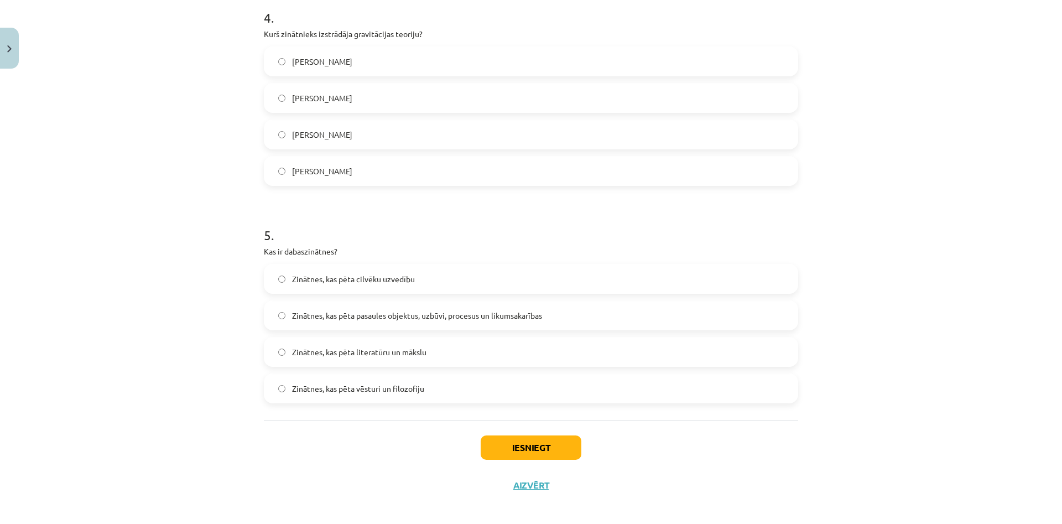
scroll to position [890, 0]
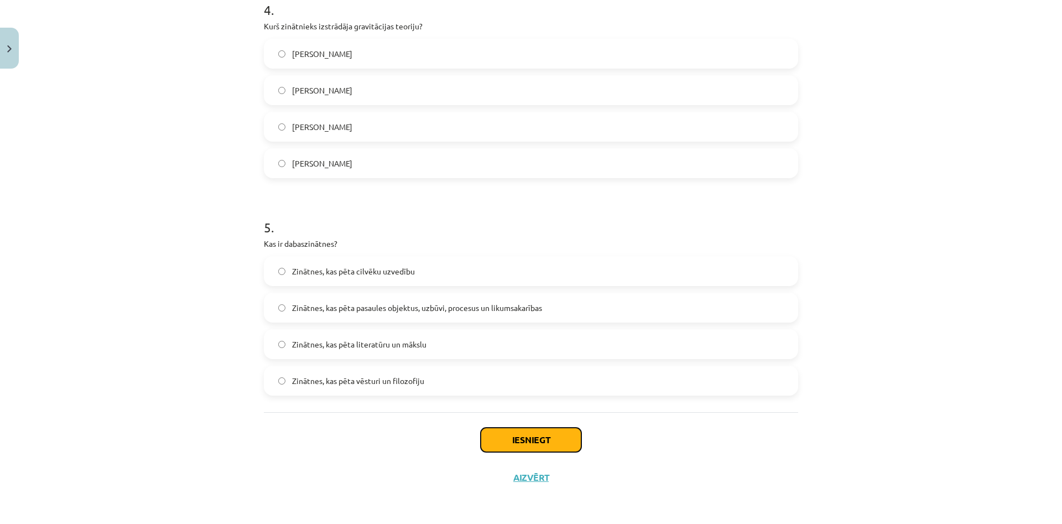
click at [532, 439] on button "Iesniegt" at bounding box center [531, 440] width 101 height 24
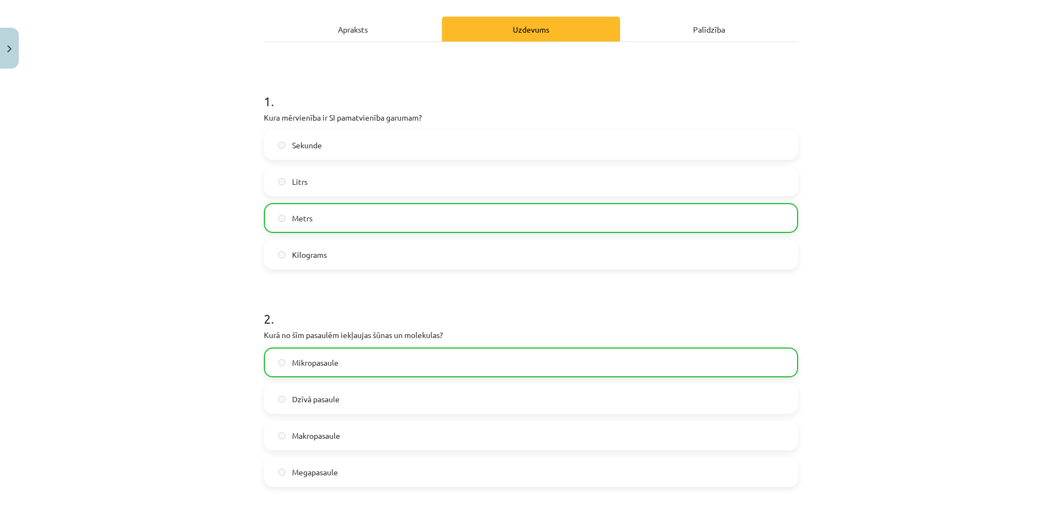
scroll to position [0, 0]
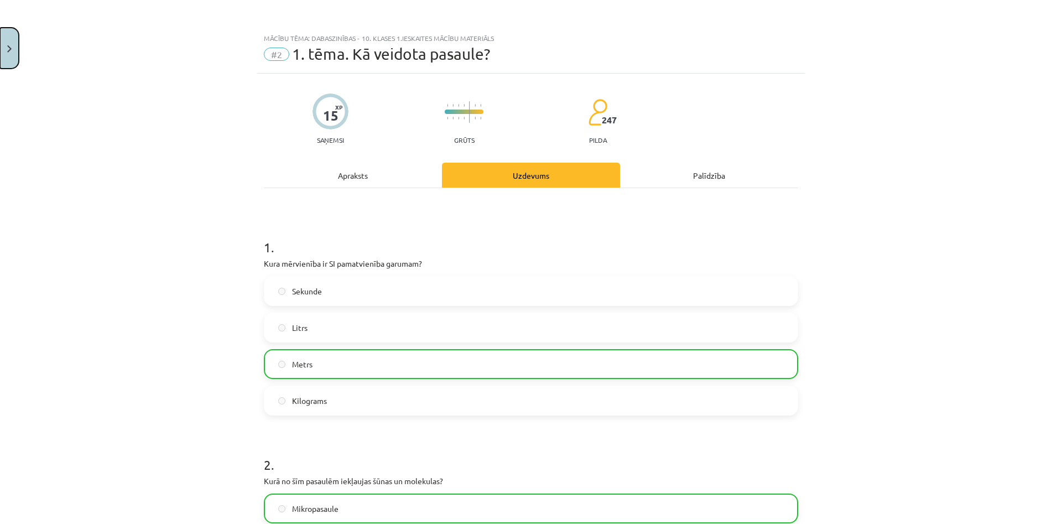
click at [0, 48] on button "Close" at bounding box center [9, 48] width 19 height 41
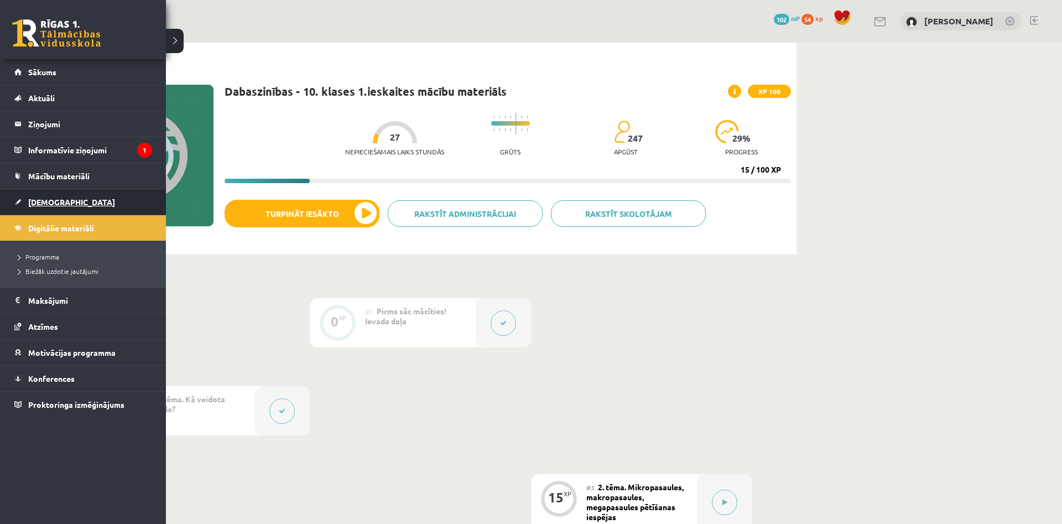
click at [51, 202] on span "[DEMOGRAPHIC_DATA]" at bounding box center [71, 202] width 87 height 10
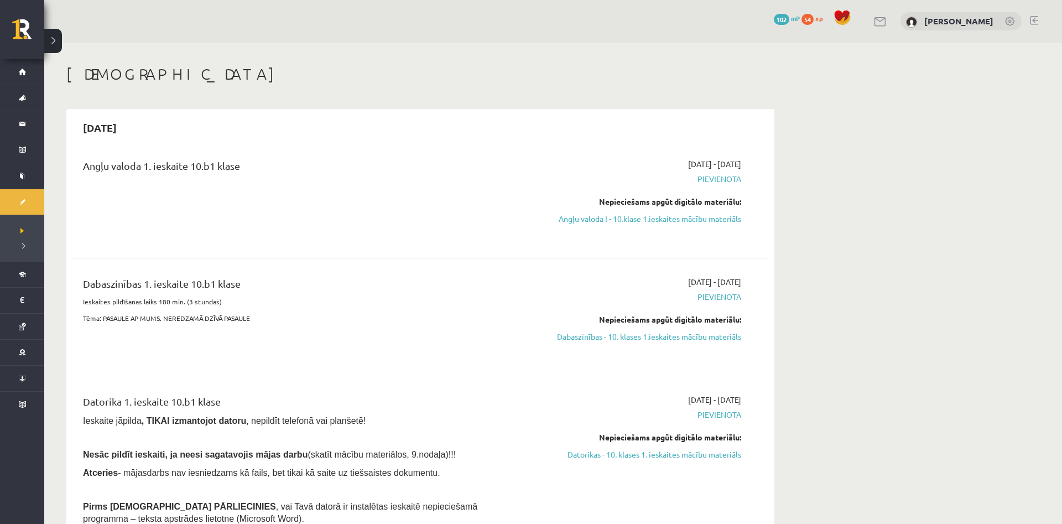
click at [734, 181] on span "Pievienota" at bounding box center [637, 179] width 209 height 12
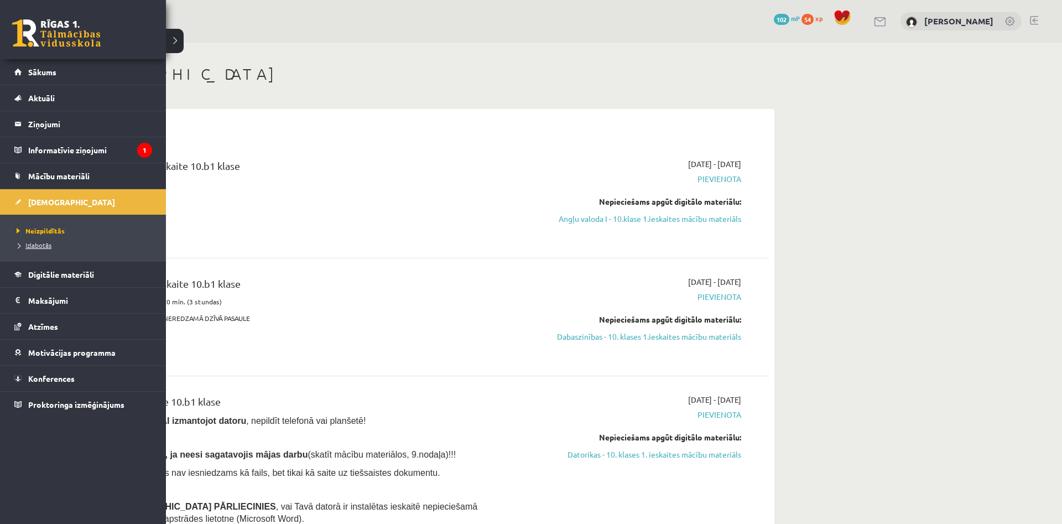
click at [48, 247] on span "Izlabotās" at bounding box center [33, 245] width 38 height 9
